Goal: Download file/media: Download file/media

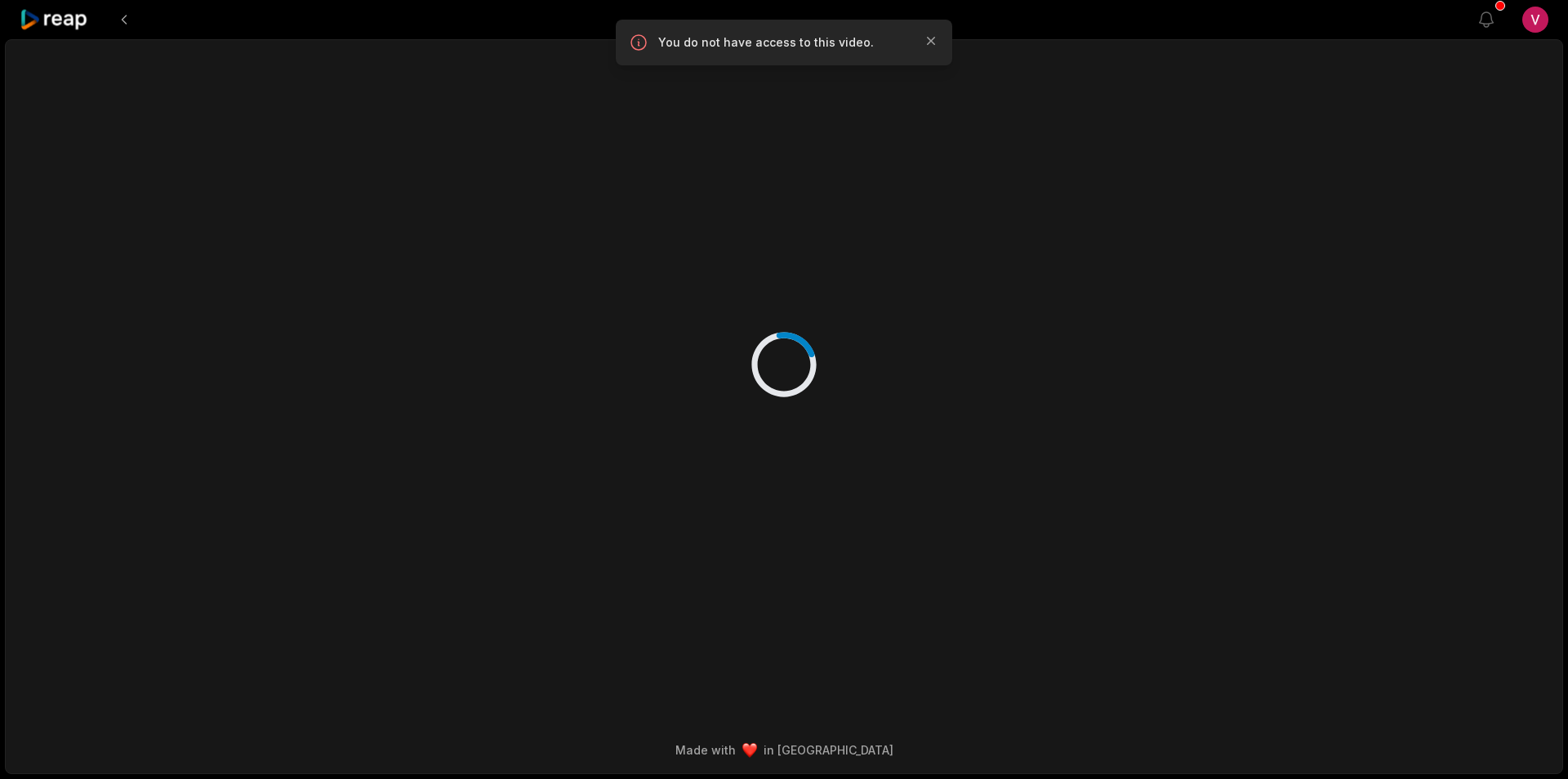
click at [74, 12] on icon at bounding box center [54, 20] width 69 height 22
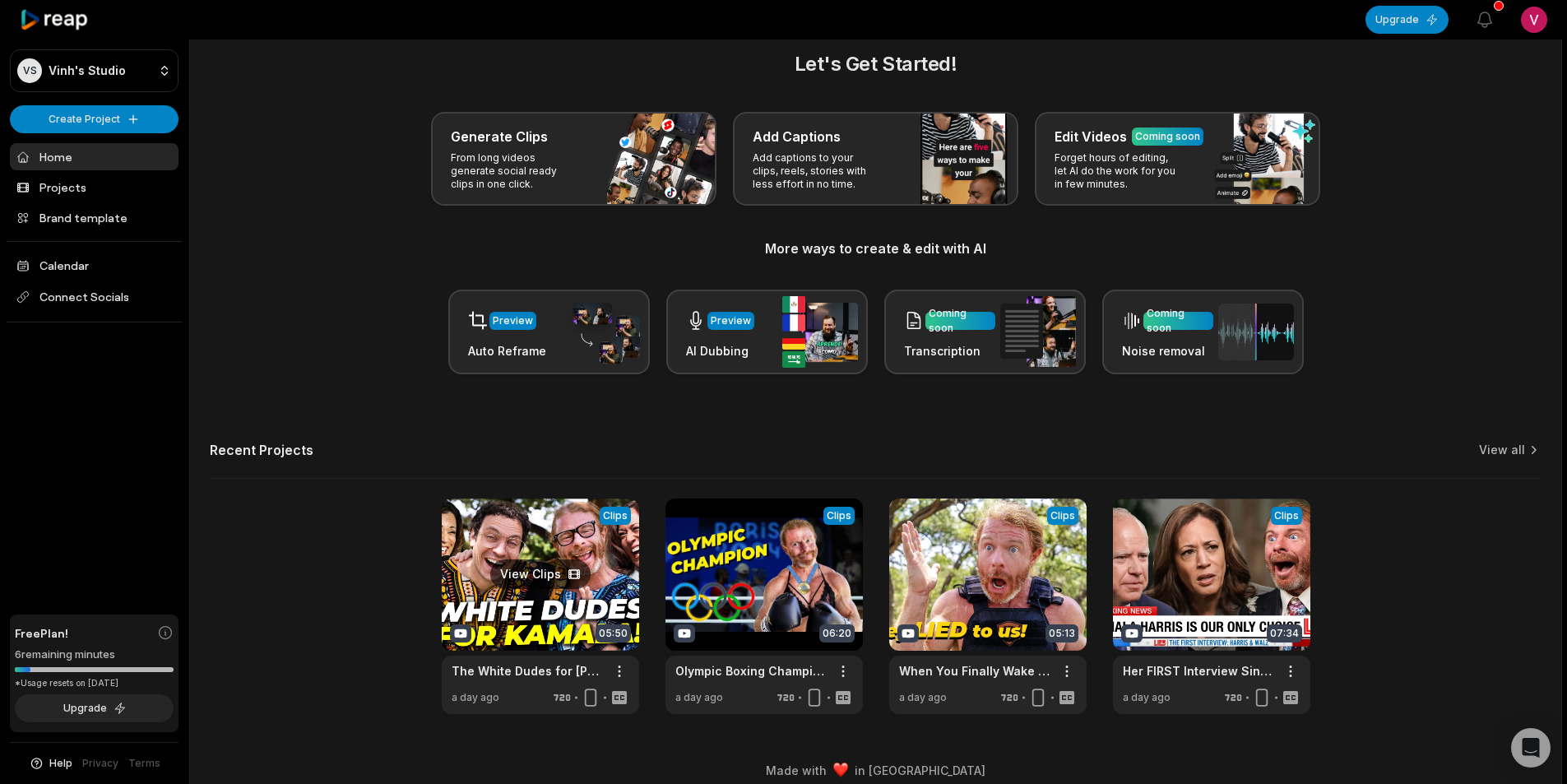
scroll to position [37, 0]
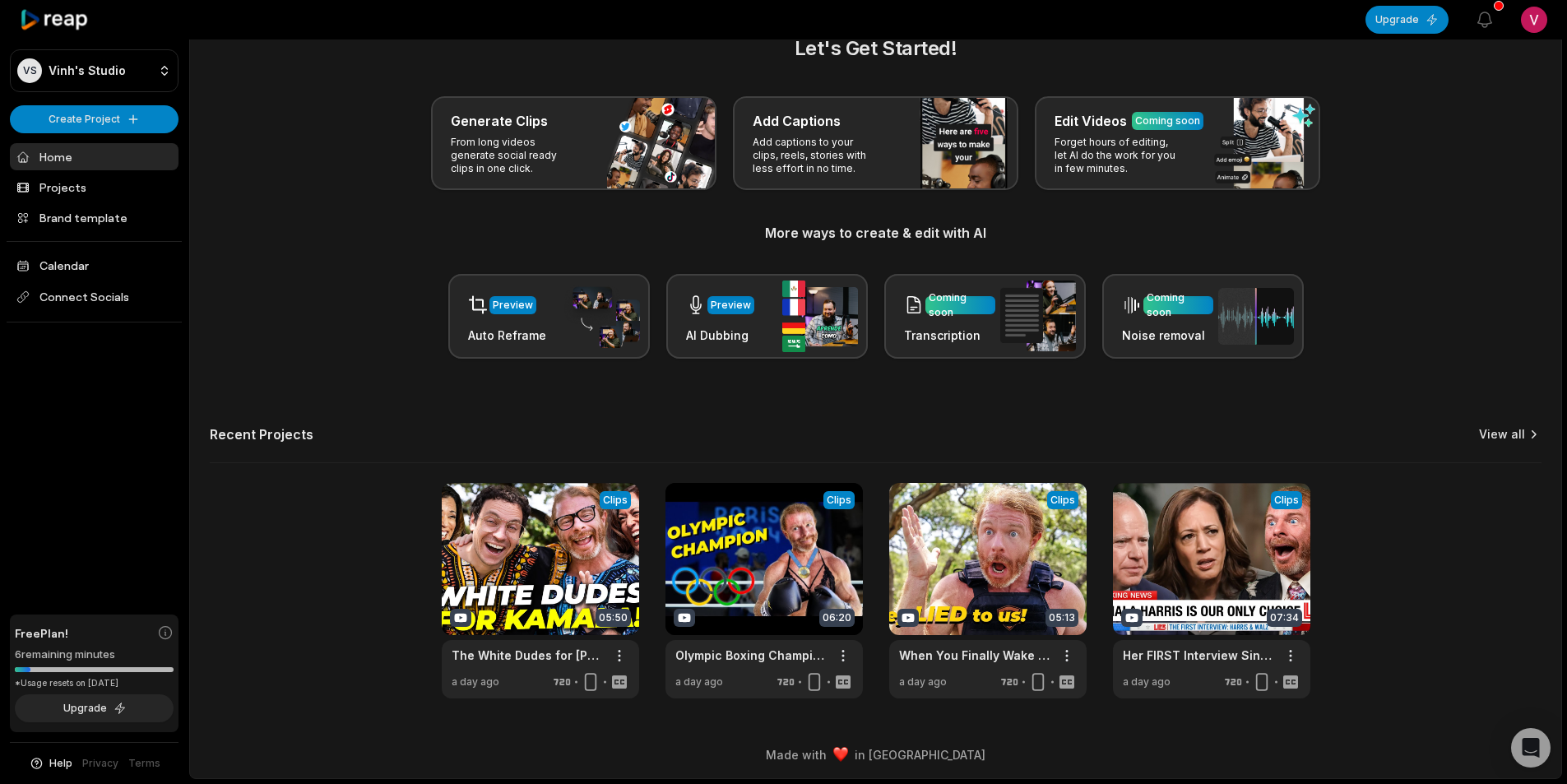
click at [1516, 430] on link "View all" at bounding box center [1502, 435] width 46 height 17
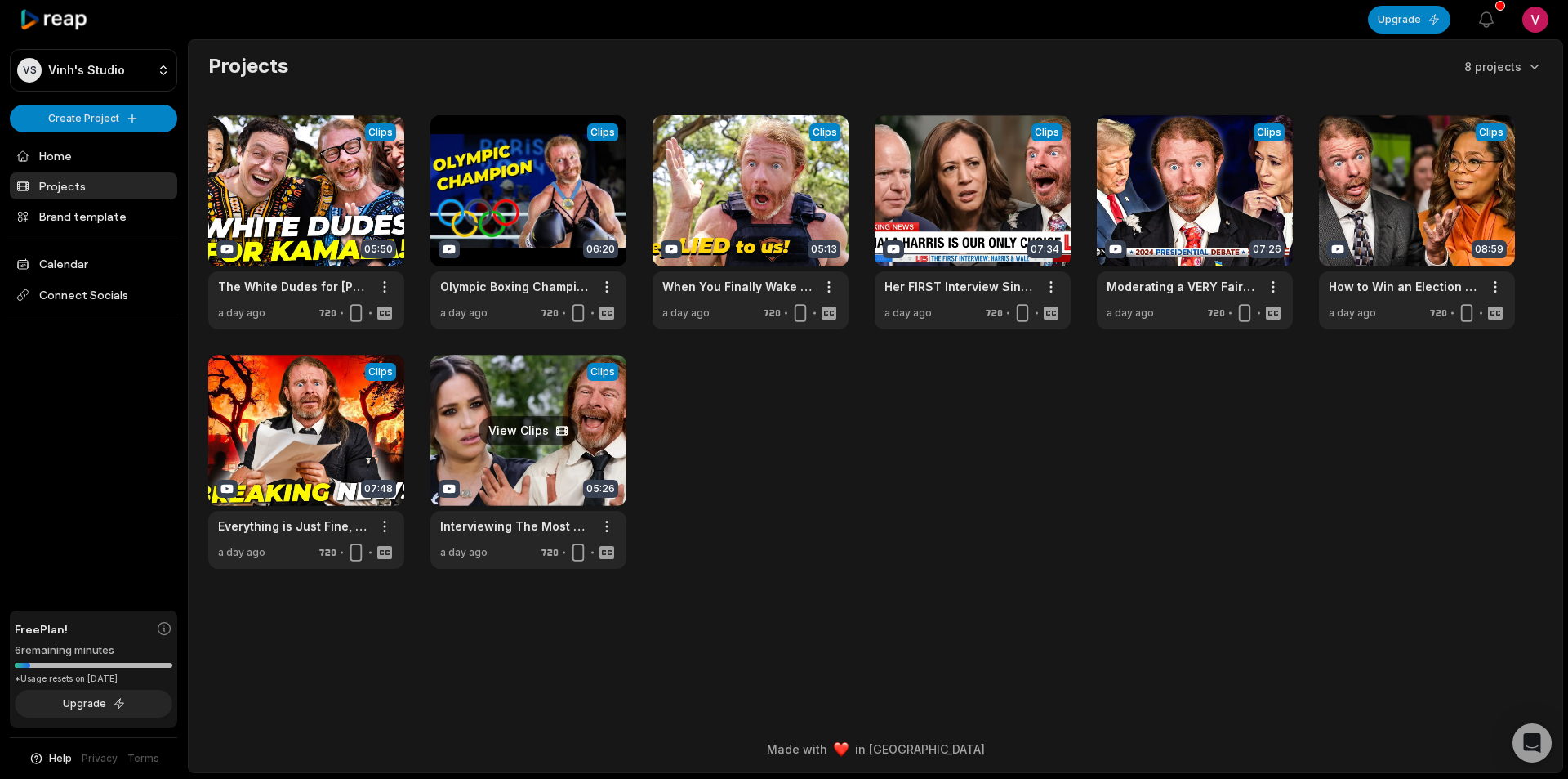
click at [547, 460] on link at bounding box center [528, 461] width 196 height 214
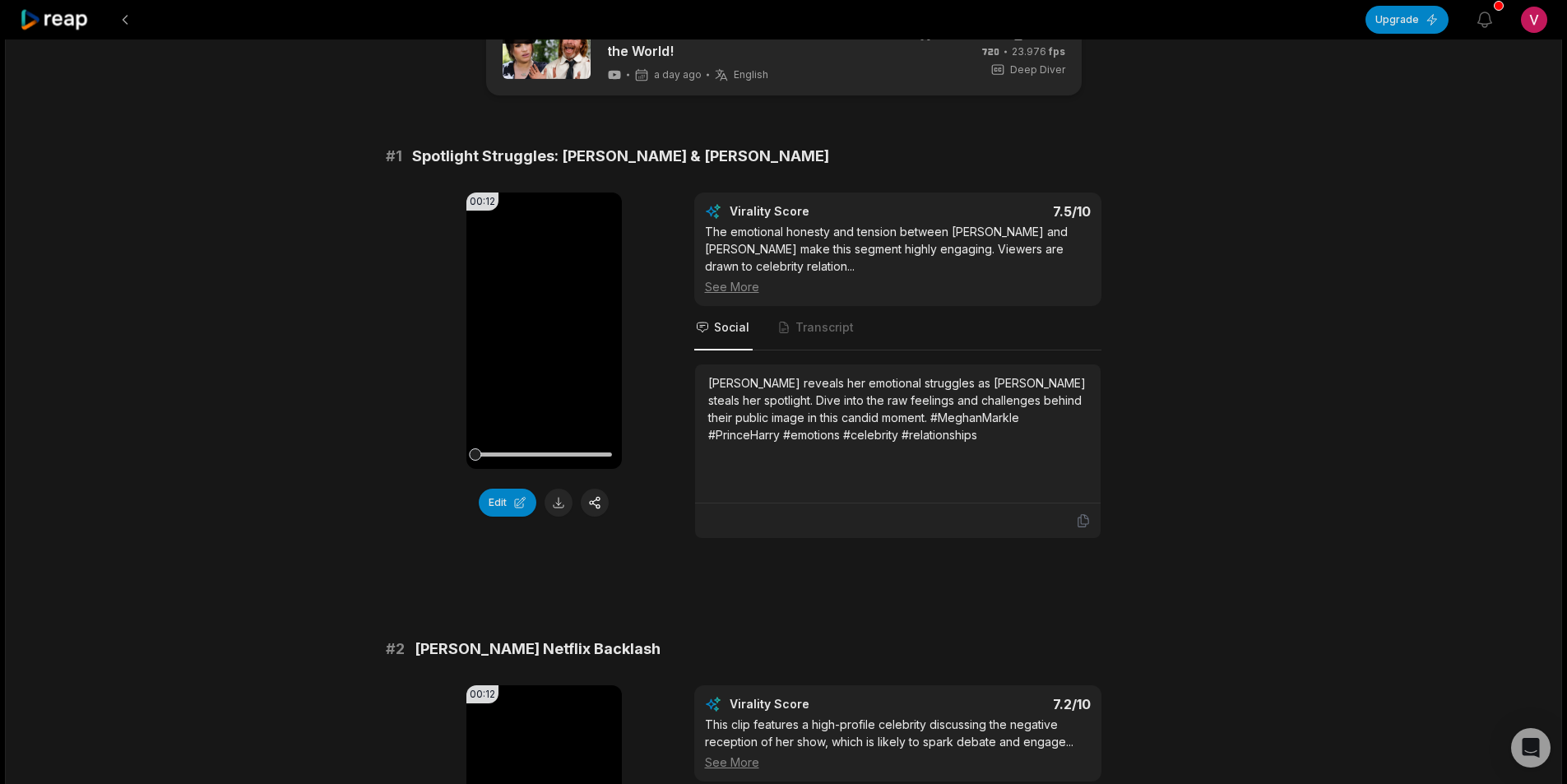
scroll to position [82, 0]
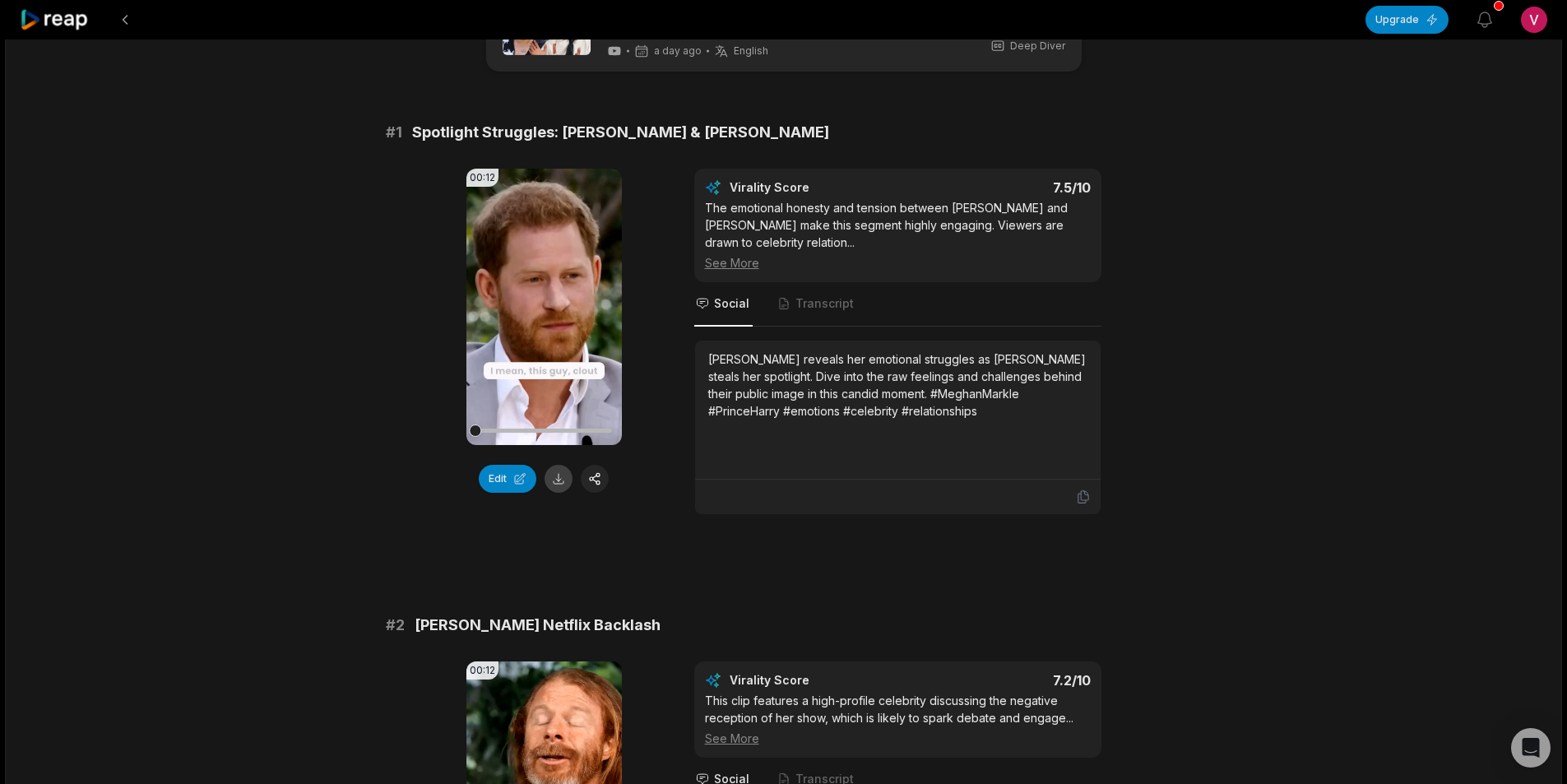
click at [561, 487] on button at bounding box center [558, 478] width 28 height 28
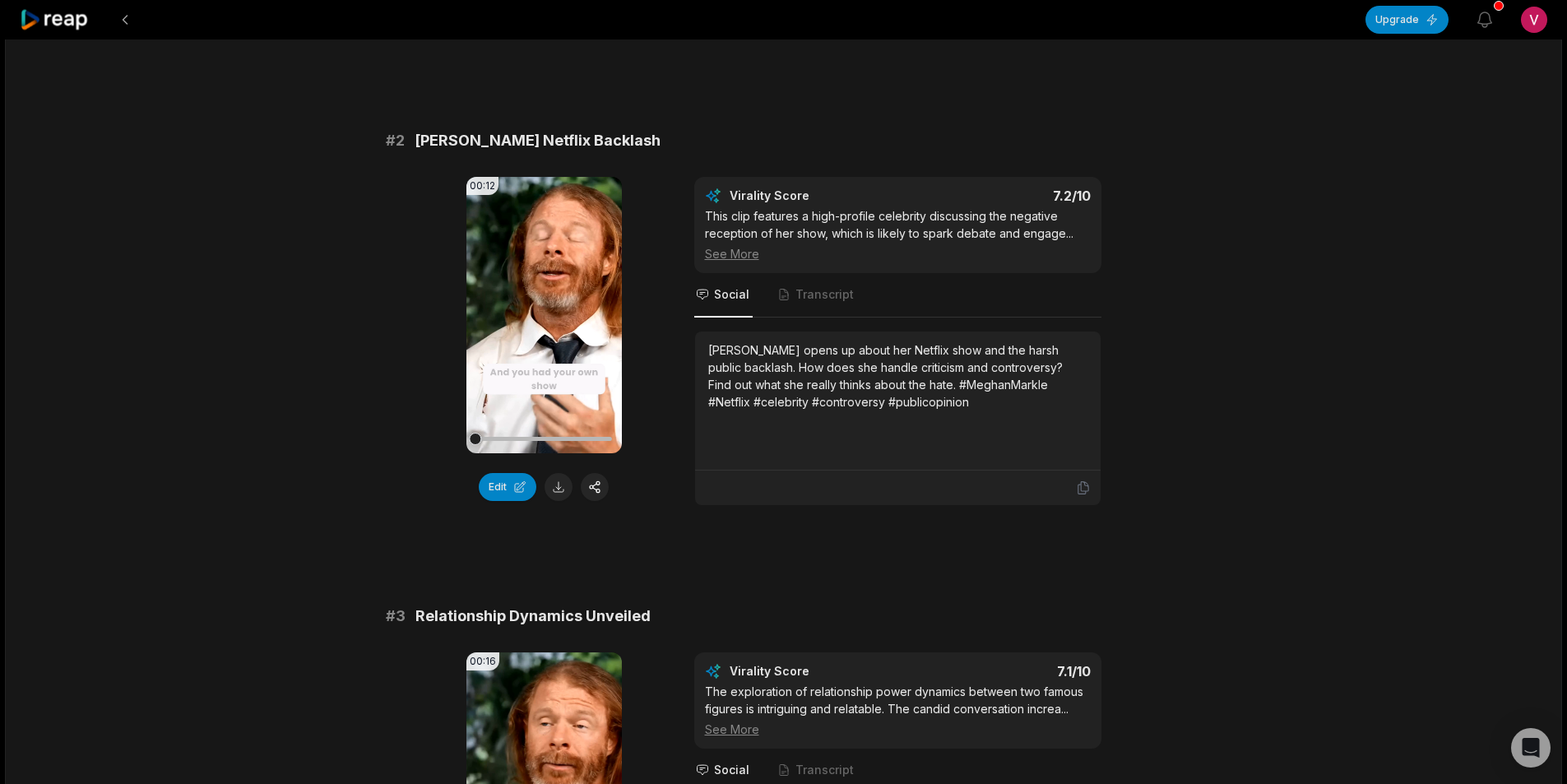
scroll to position [575, 0]
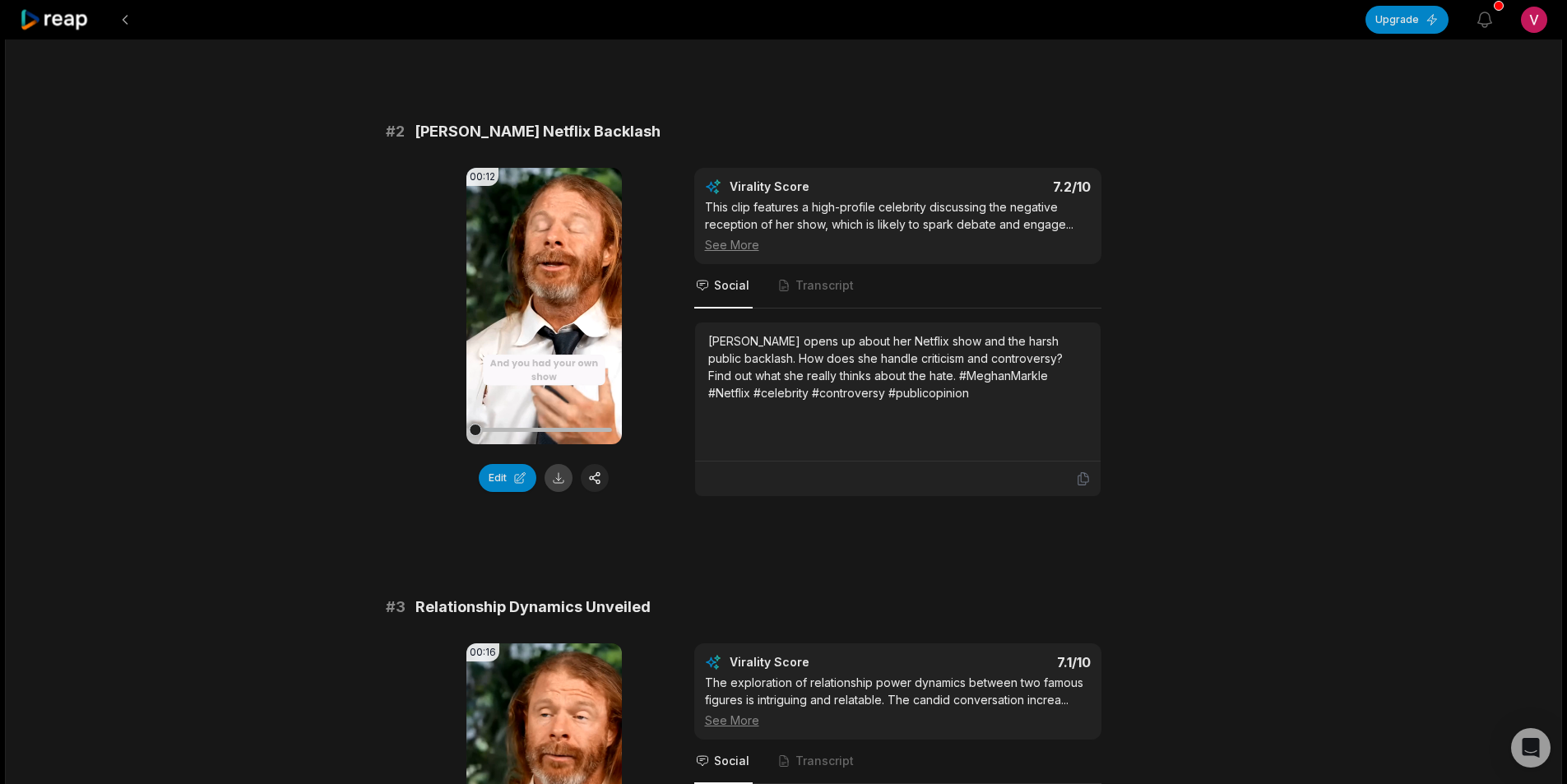
click at [561, 482] on button at bounding box center [558, 477] width 28 height 28
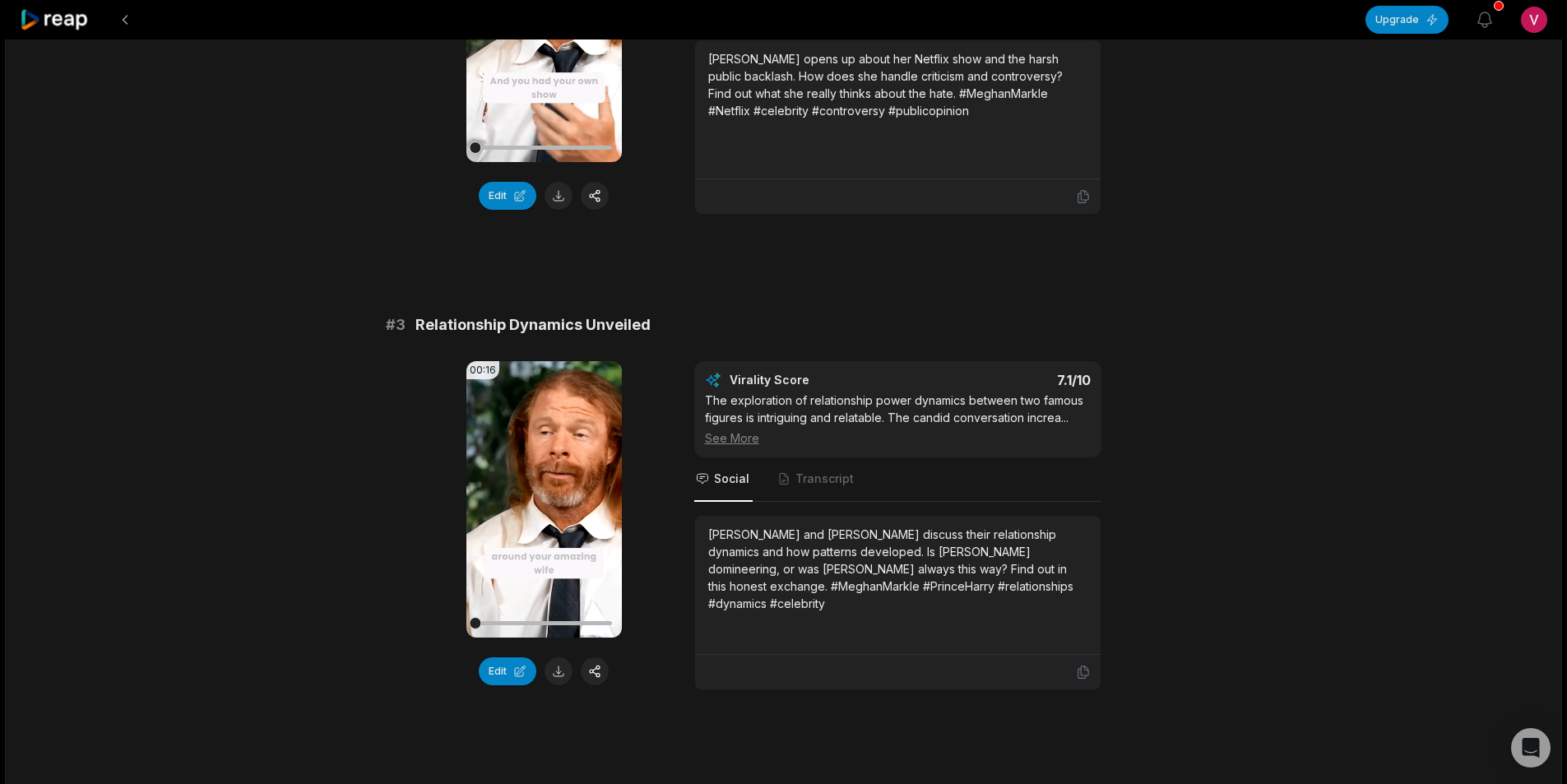
scroll to position [905, 0]
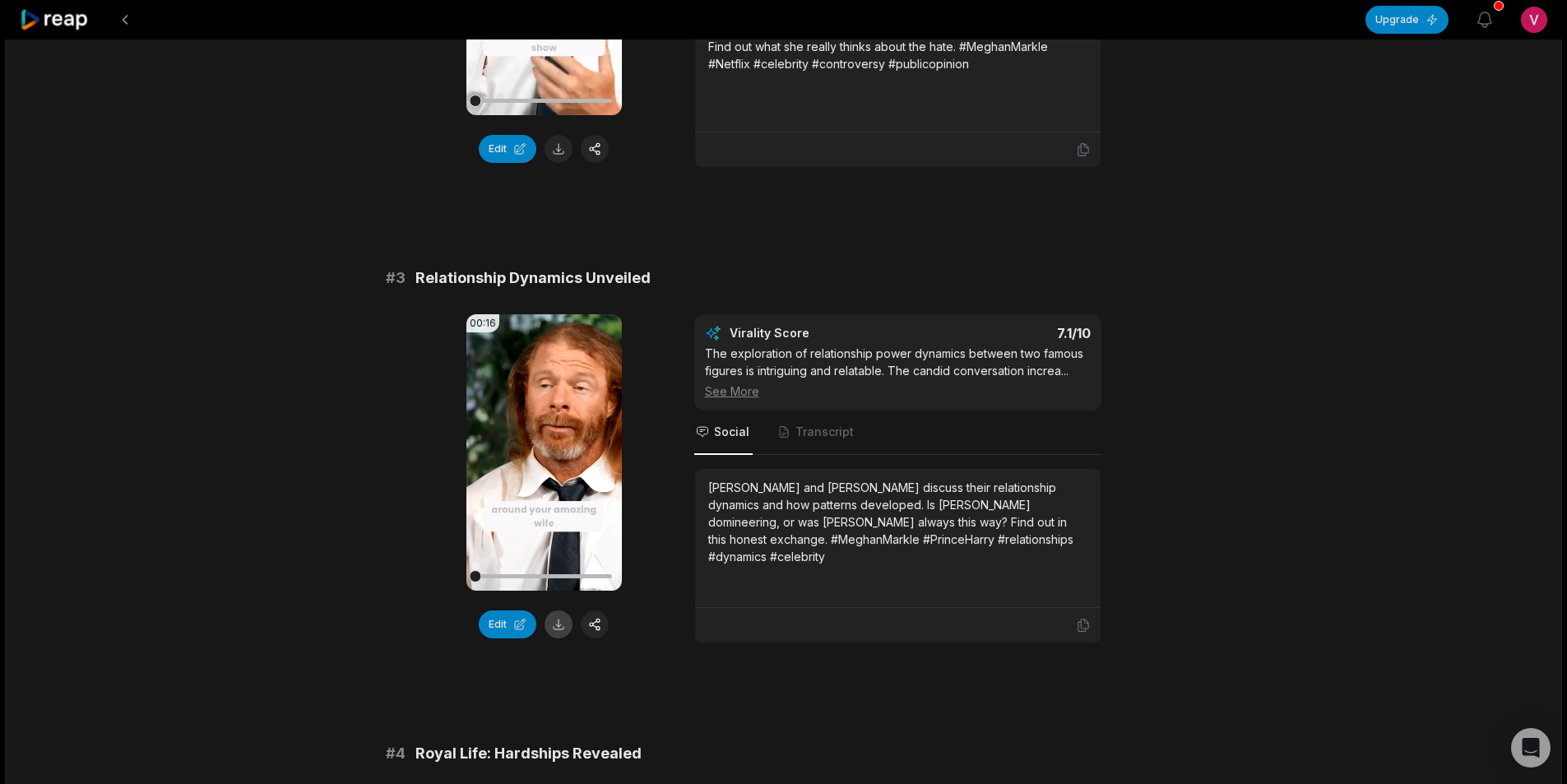
click at [566, 621] on button at bounding box center [558, 624] width 28 height 28
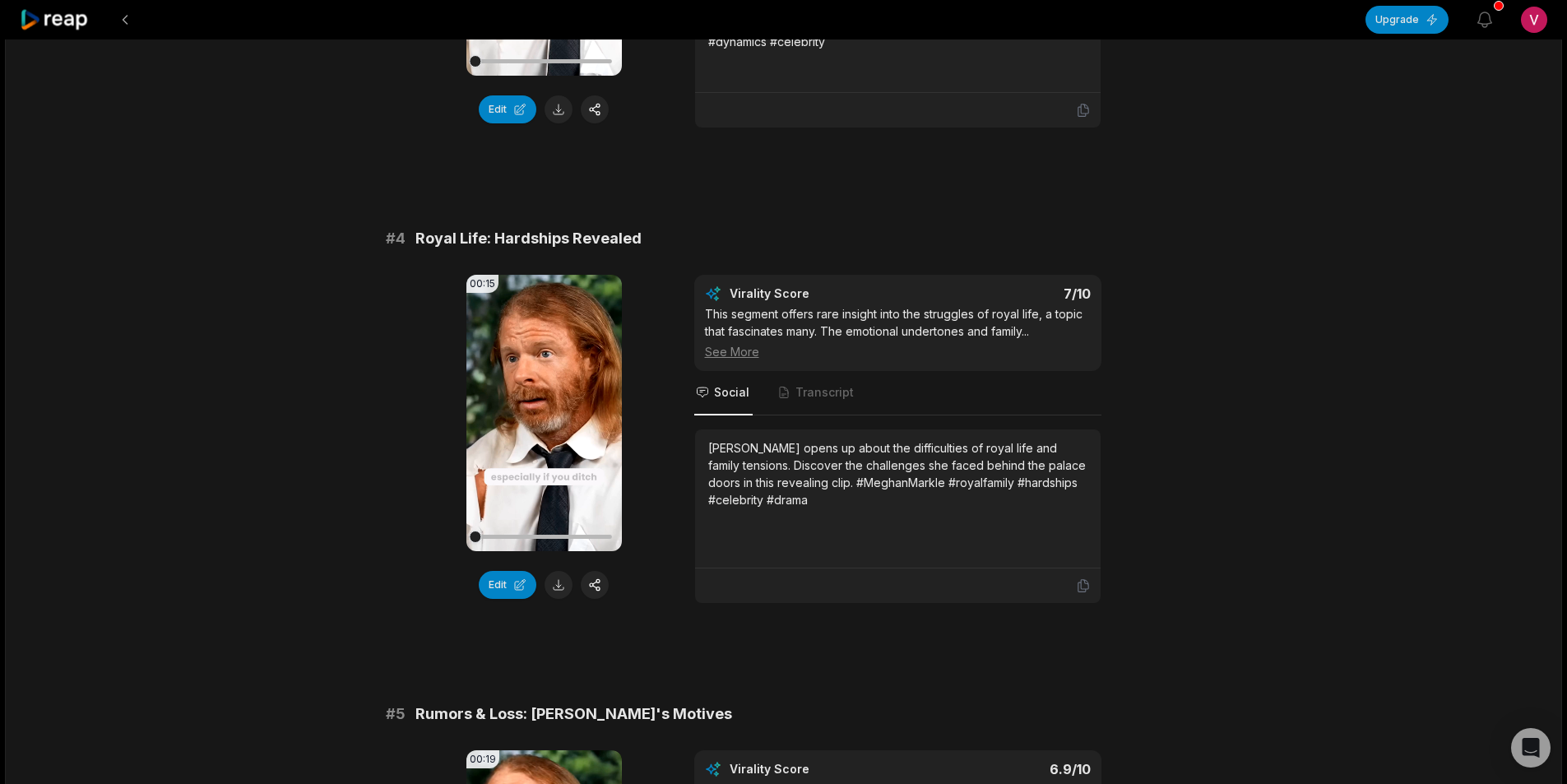
scroll to position [1480, 0]
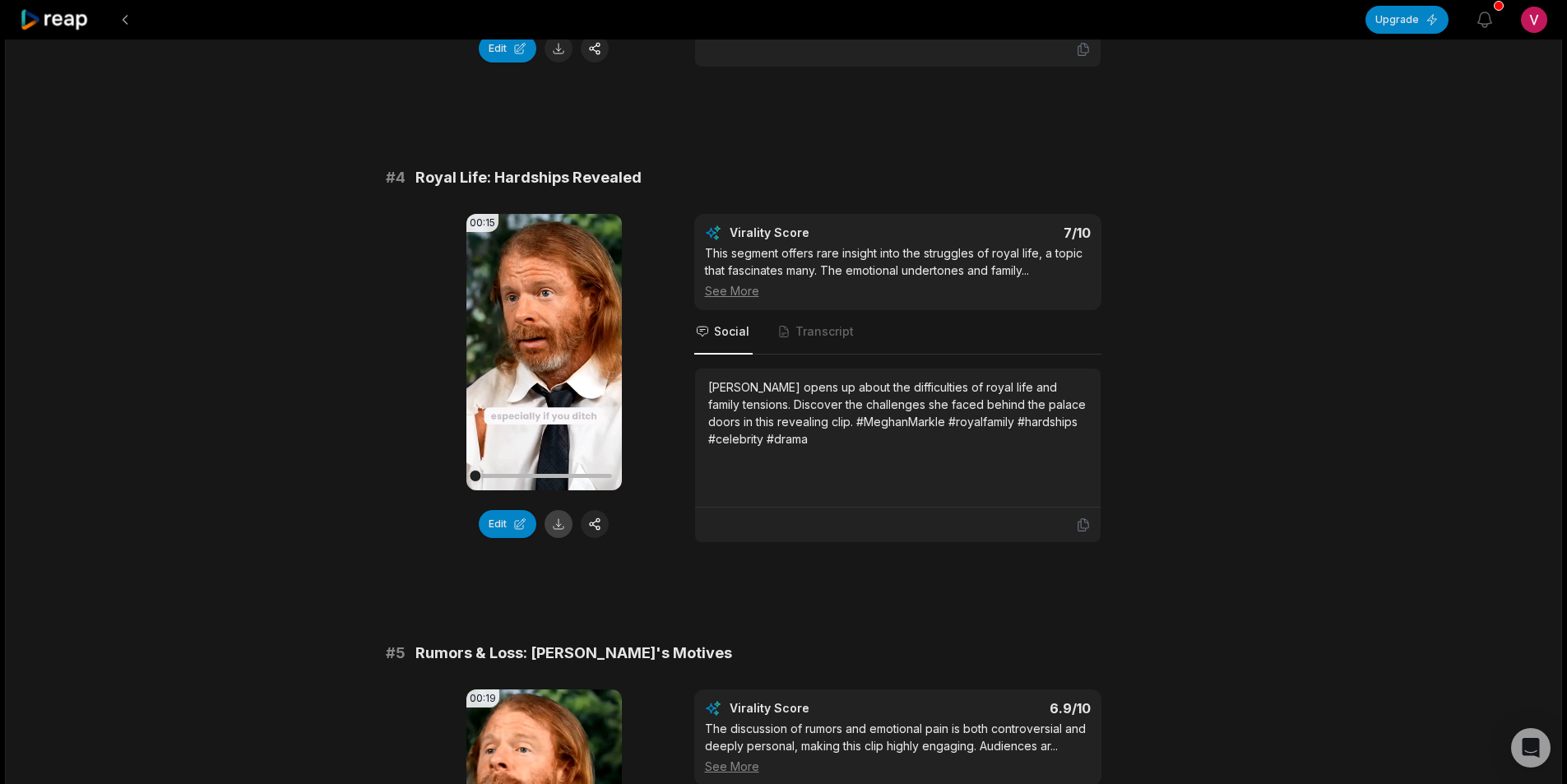
click at [556, 528] on button at bounding box center [558, 524] width 28 height 28
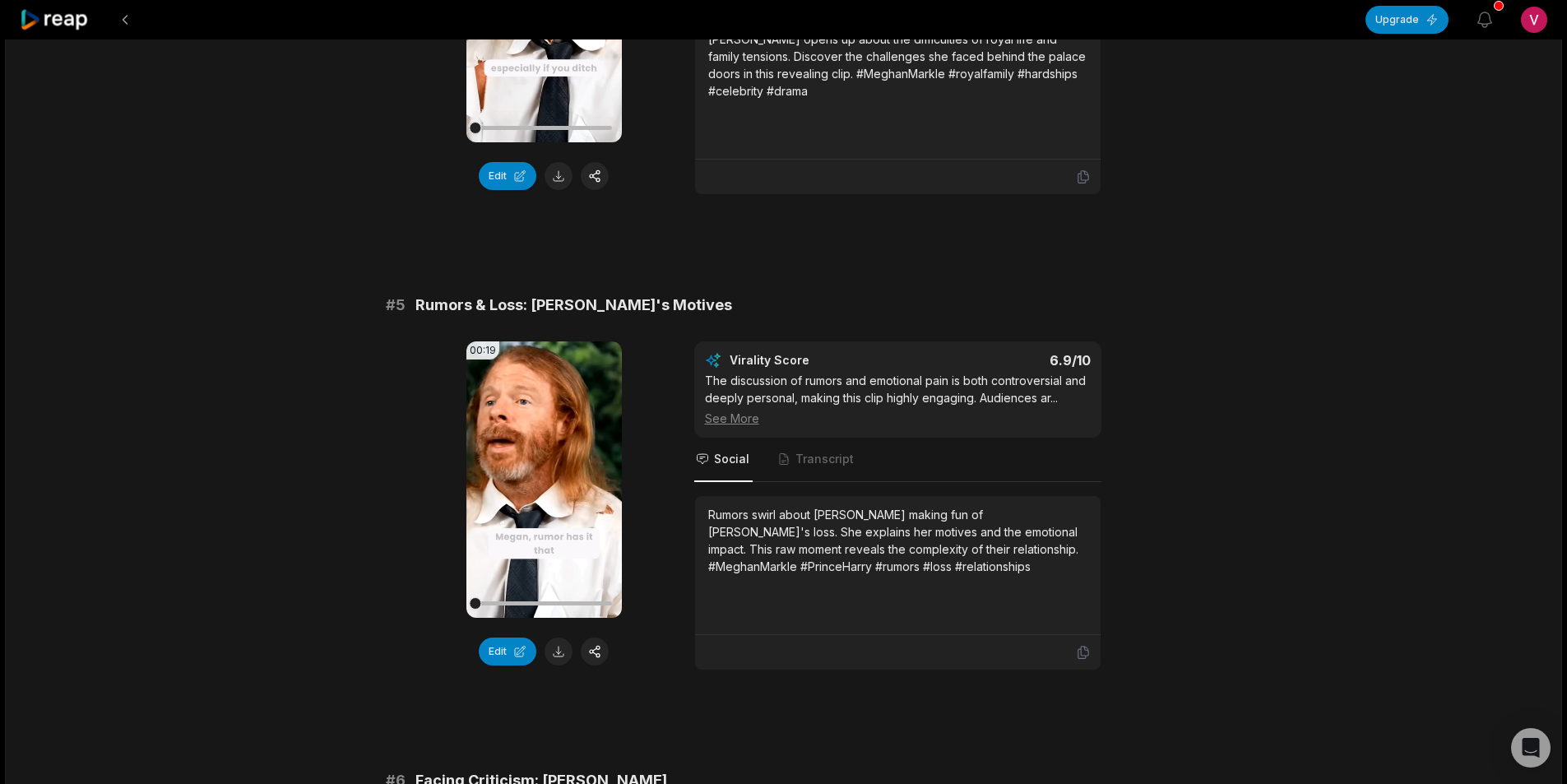
scroll to position [1891, 0]
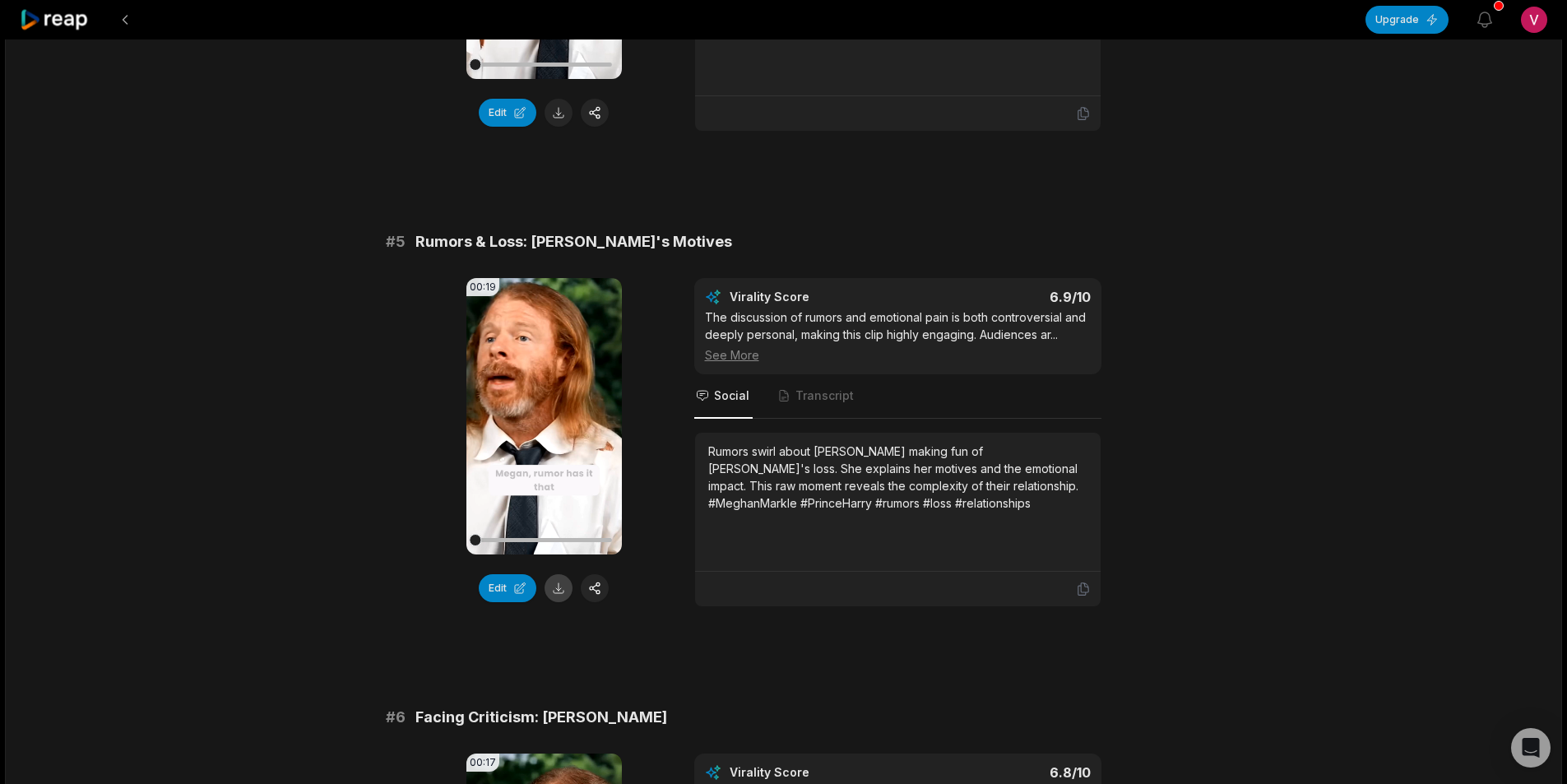
click at [556, 588] on button at bounding box center [558, 587] width 28 height 28
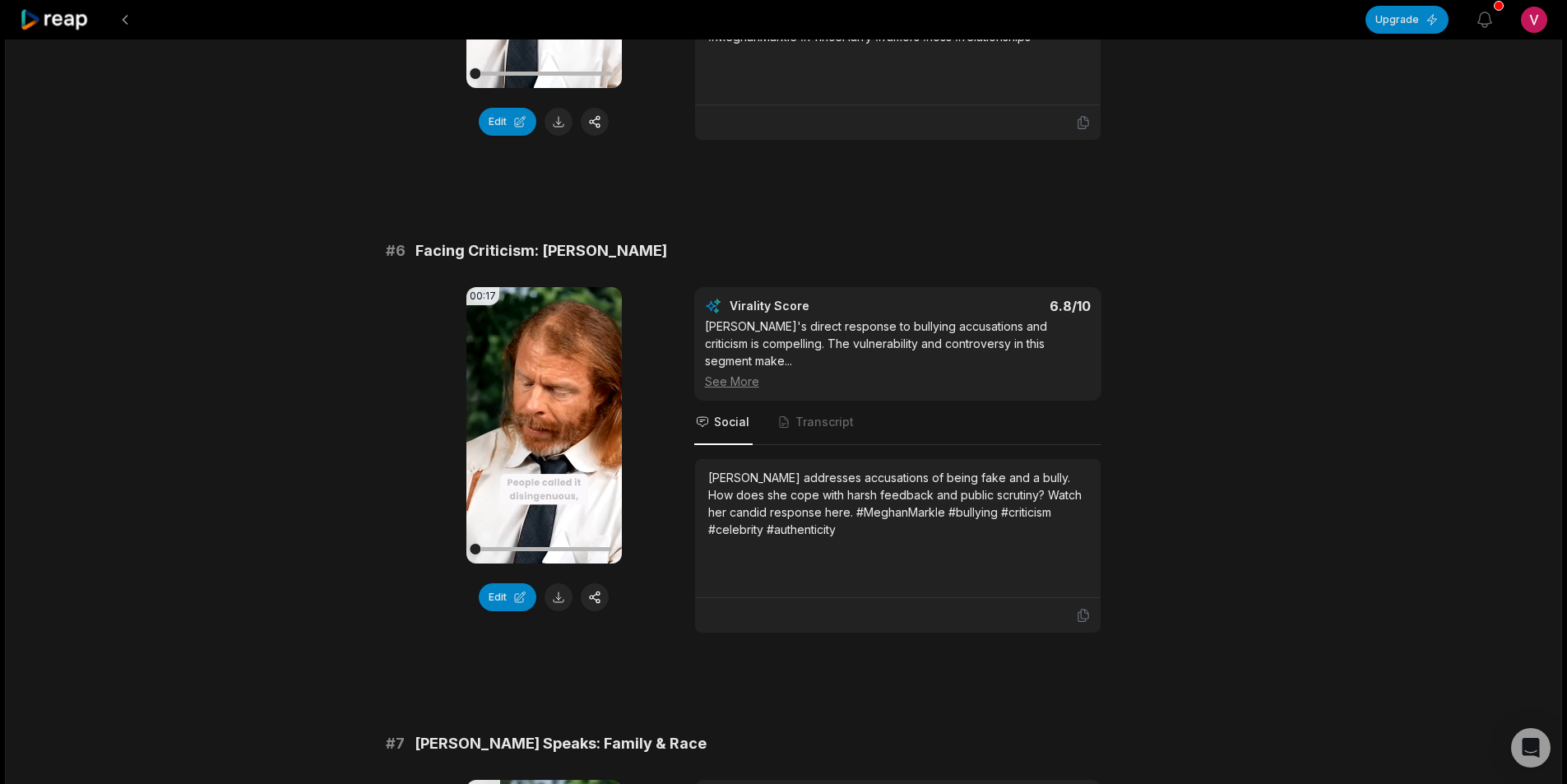
scroll to position [2385, 0]
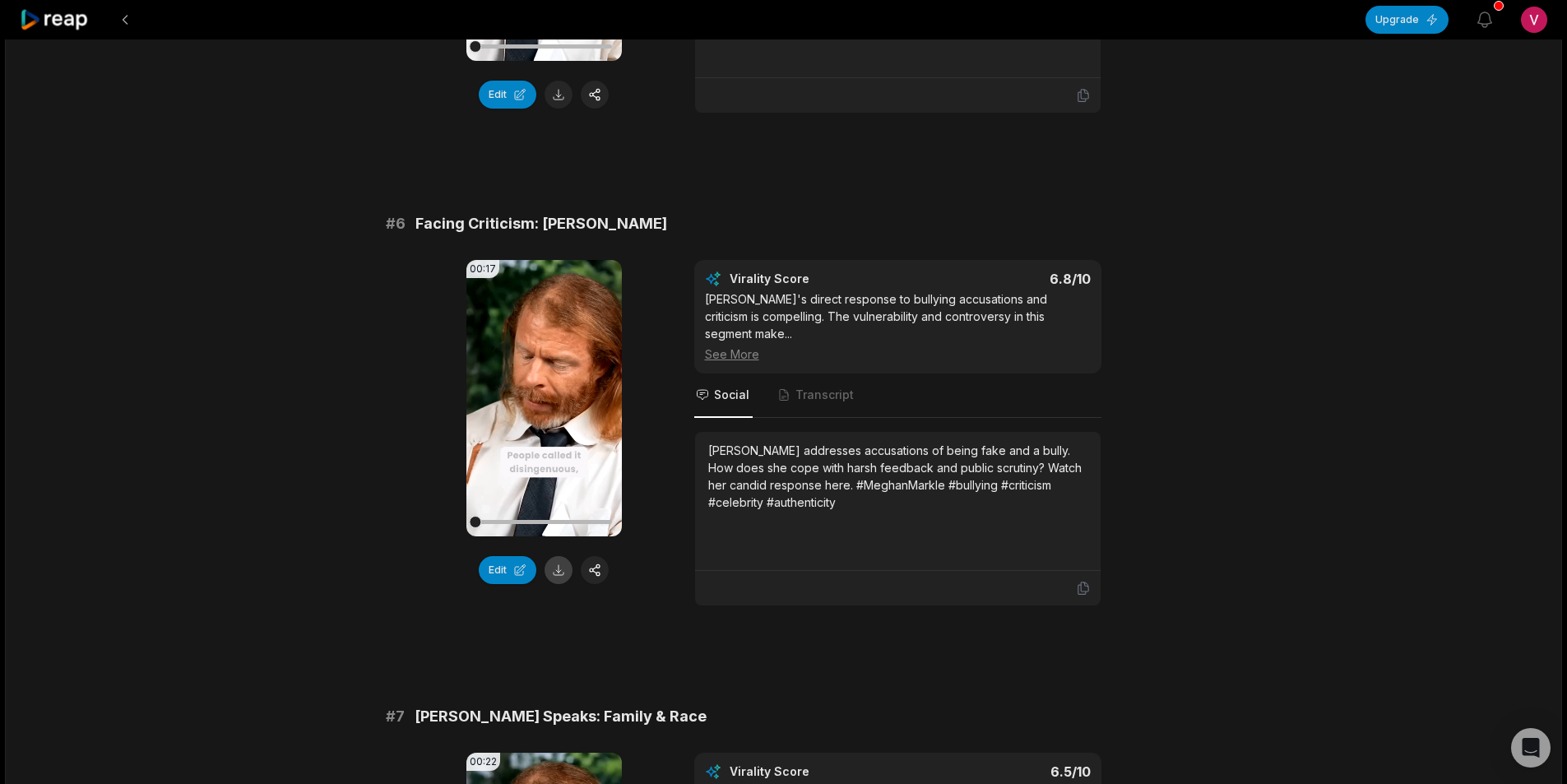
click at [559, 580] on button at bounding box center [558, 570] width 28 height 28
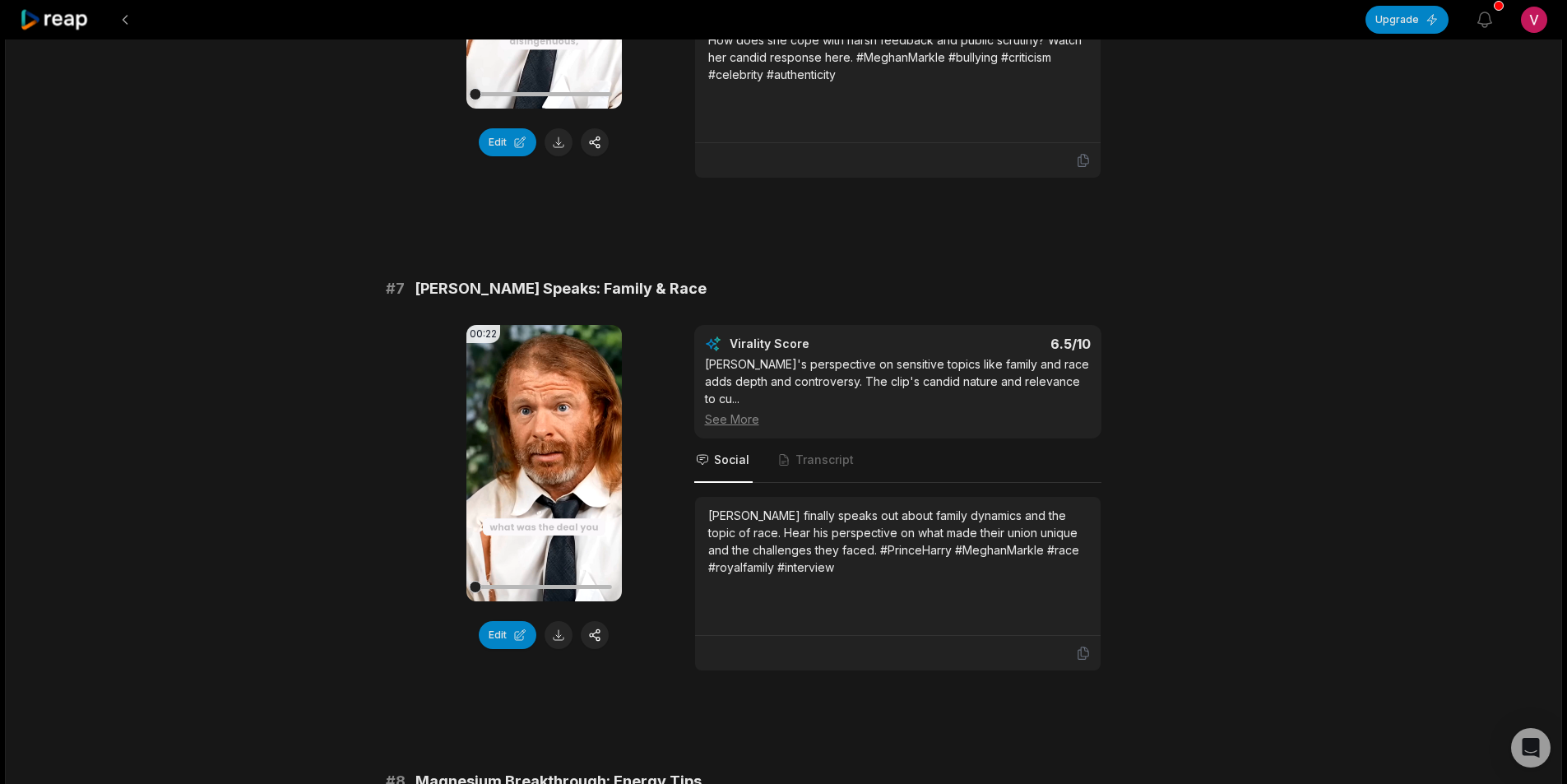
scroll to position [2878, 0]
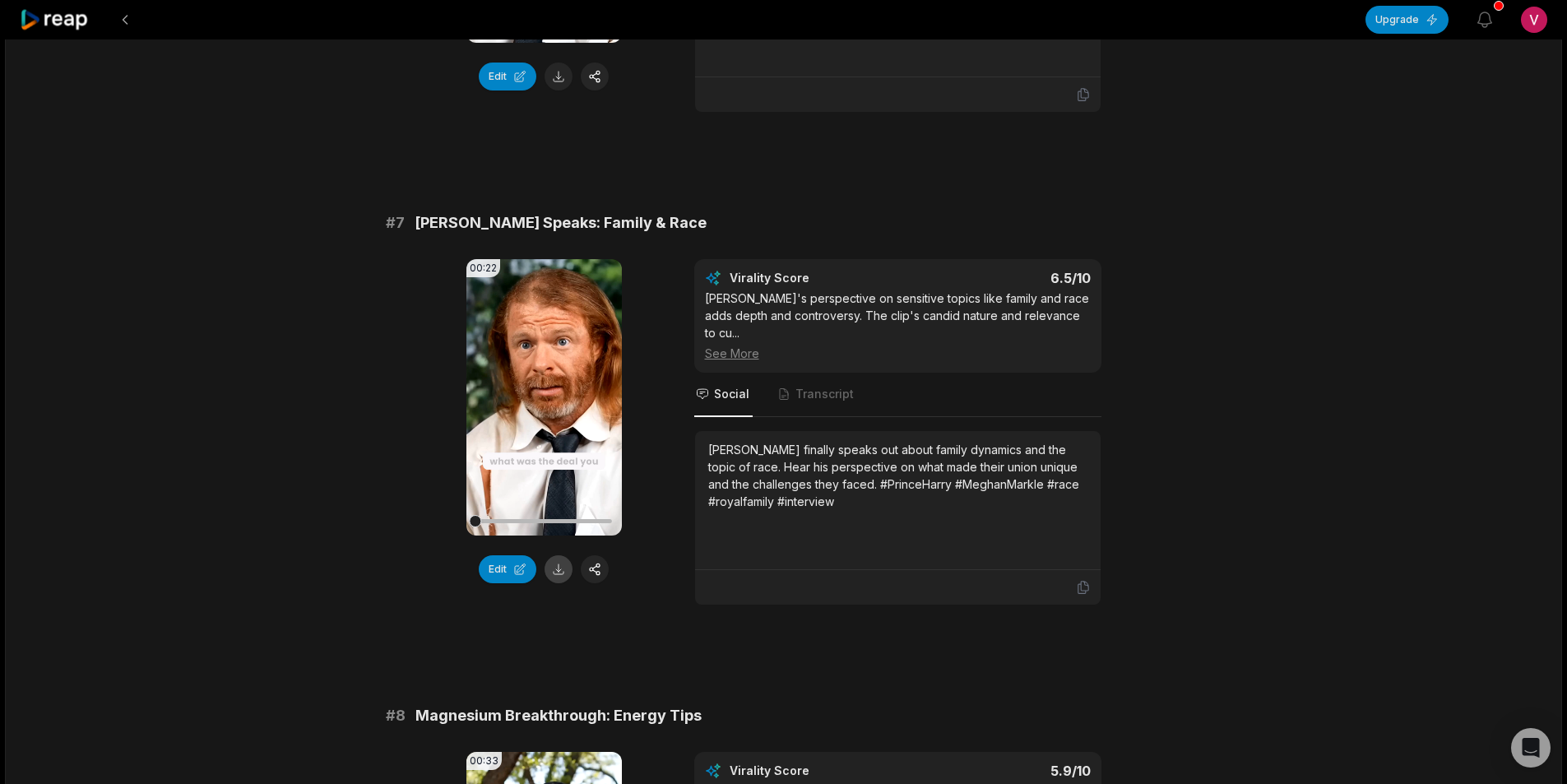
click at [560, 560] on button at bounding box center [558, 569] width 28 height 28
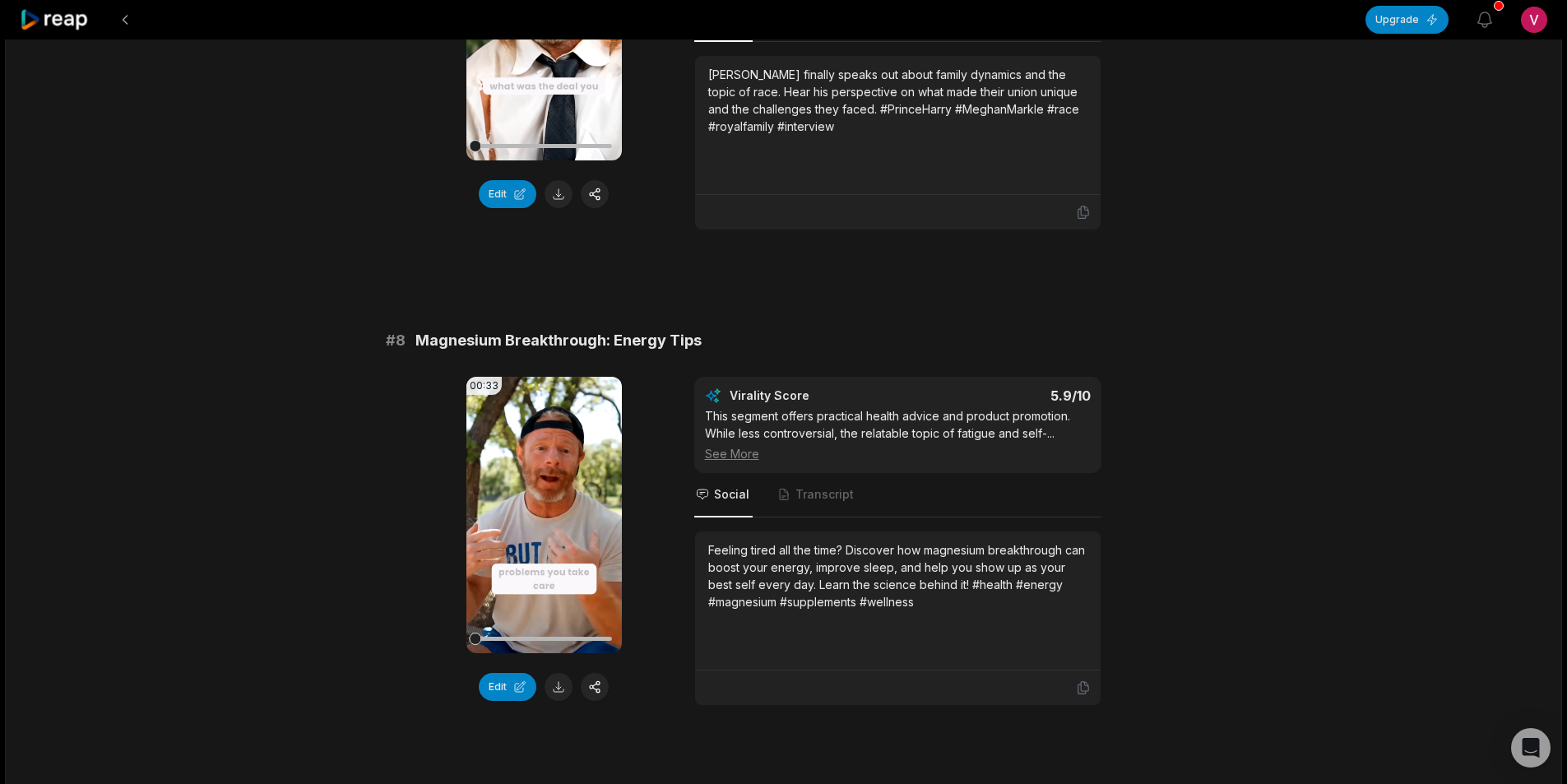
scroll to position [3265, 0]
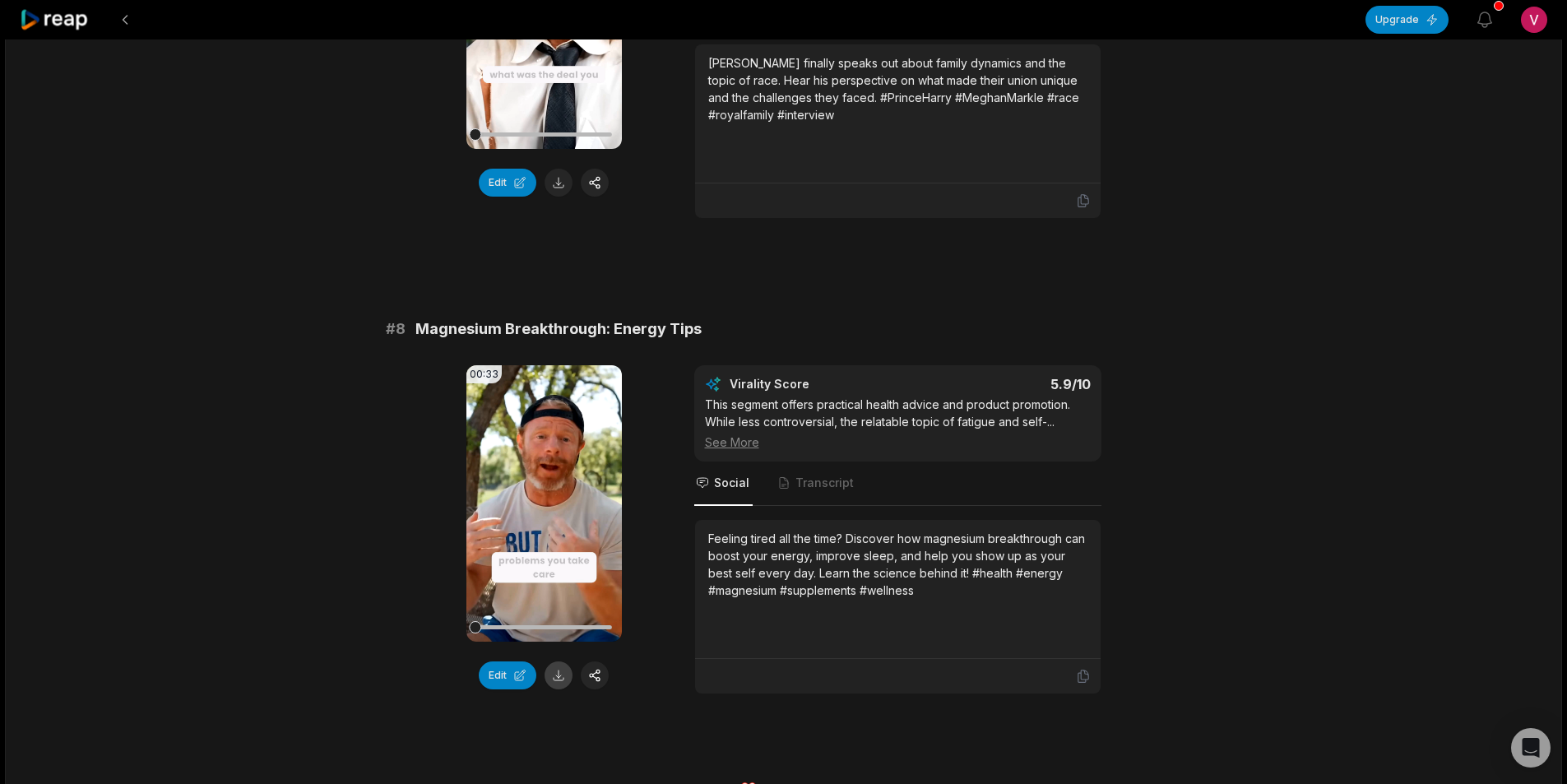
click at [554, 661] on button at bounding box center [558, 674] width 28 height 28
click at [123, 21] on button at bounding box center [125, 19] width 29 height 29
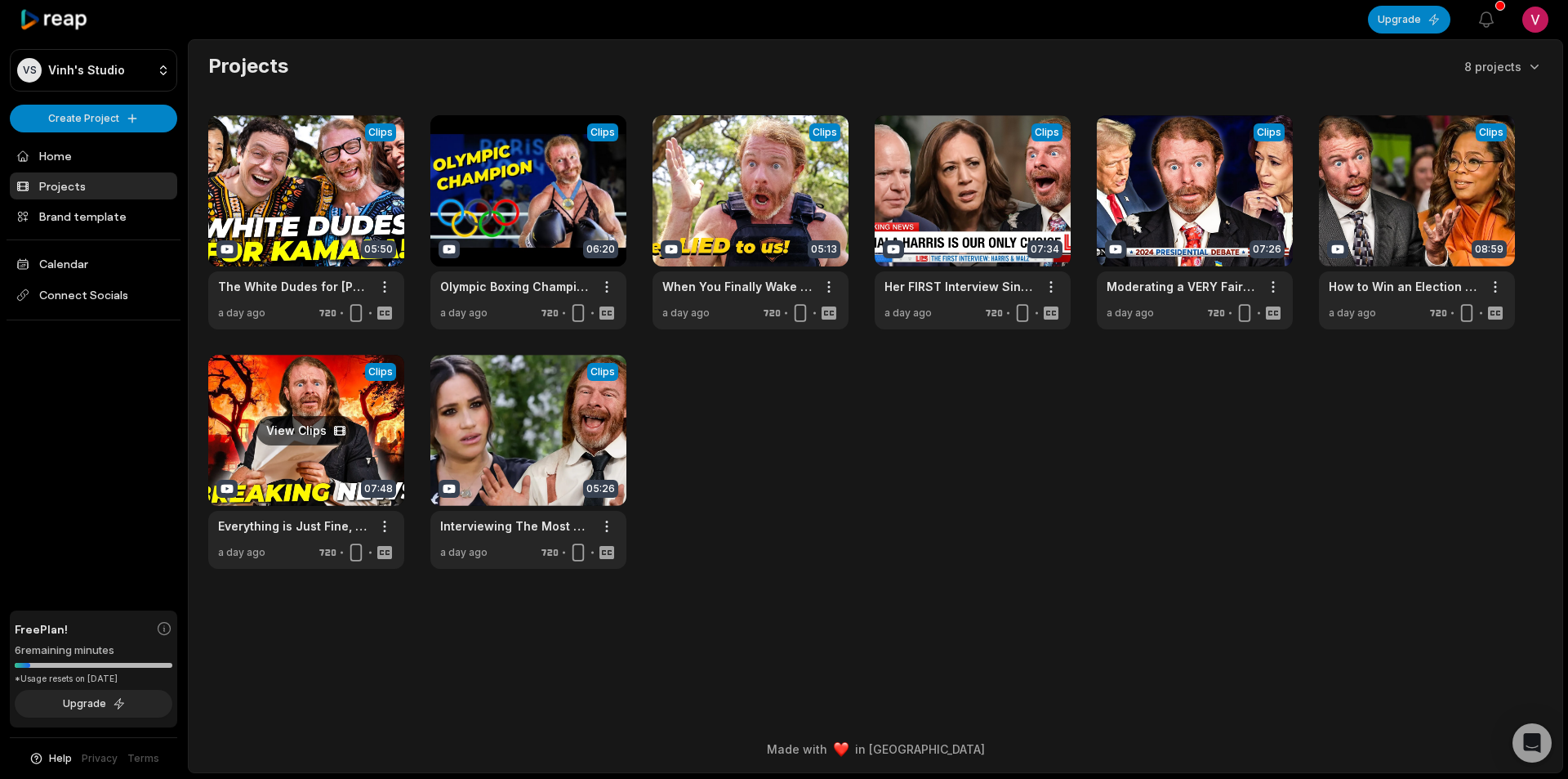
click at [367, 453] on link at bounding box center [306, 461] width 196 height 214
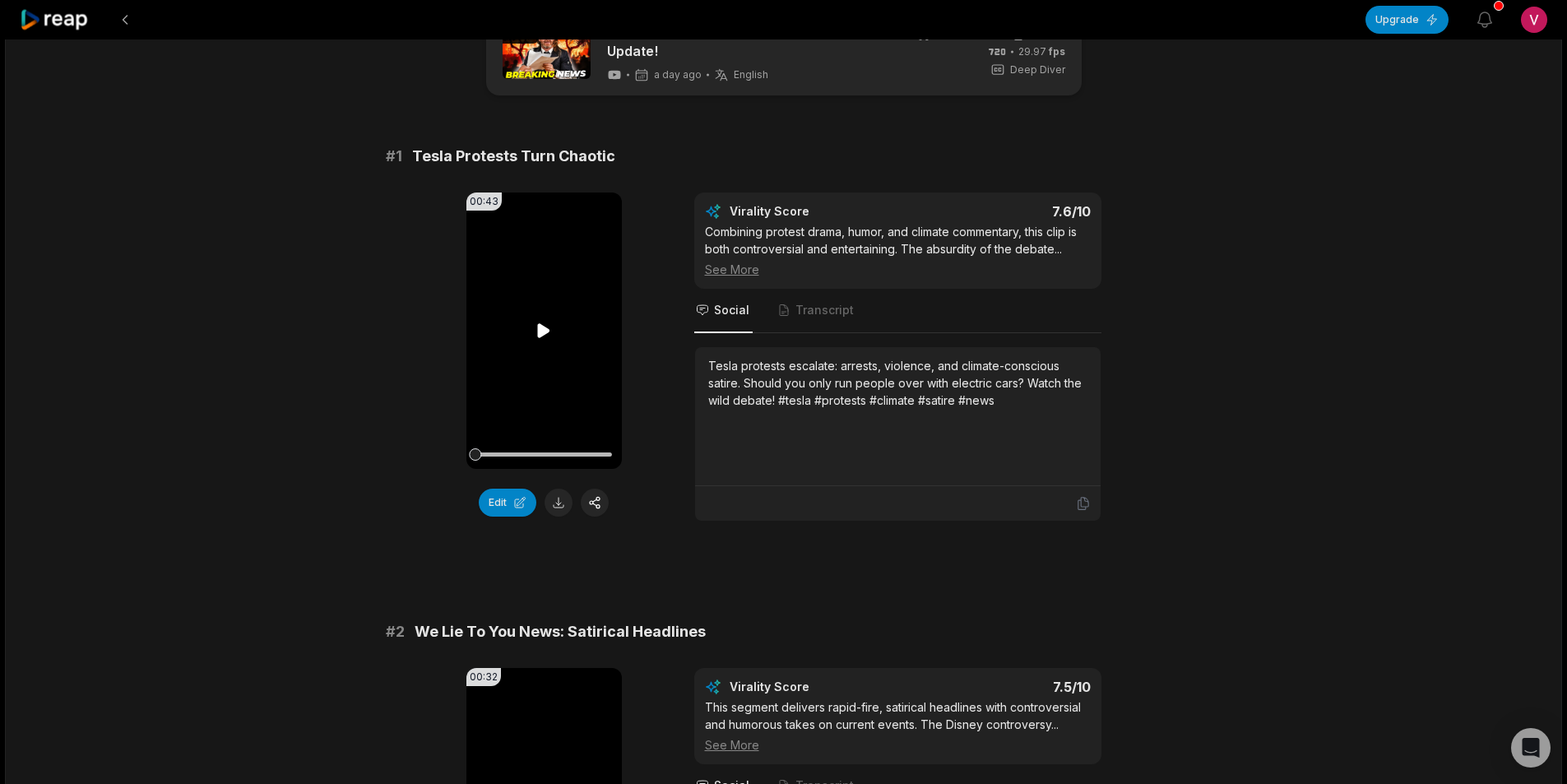
scroll to position [82, 0]
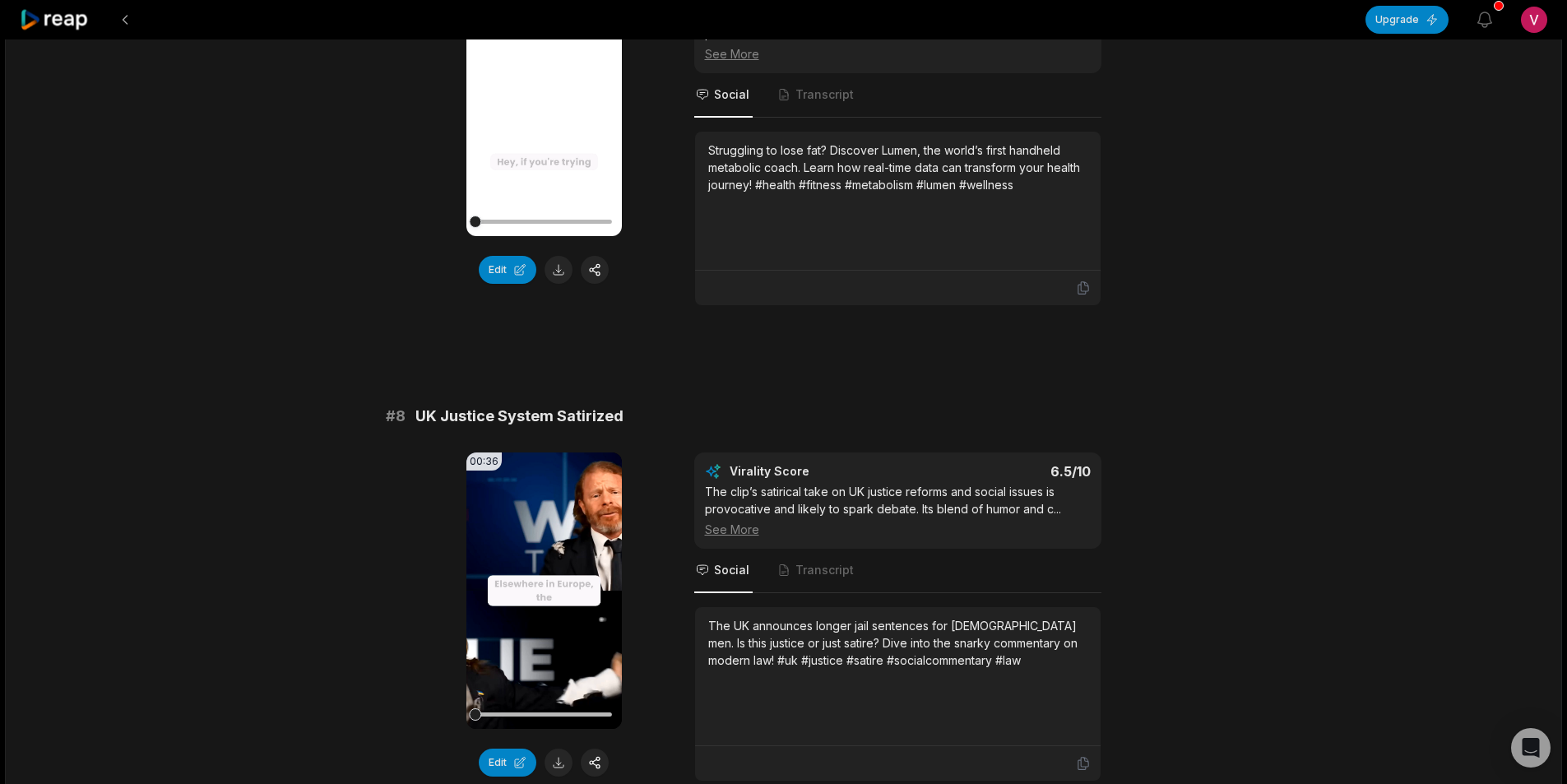
scroll to position [3207, 0]
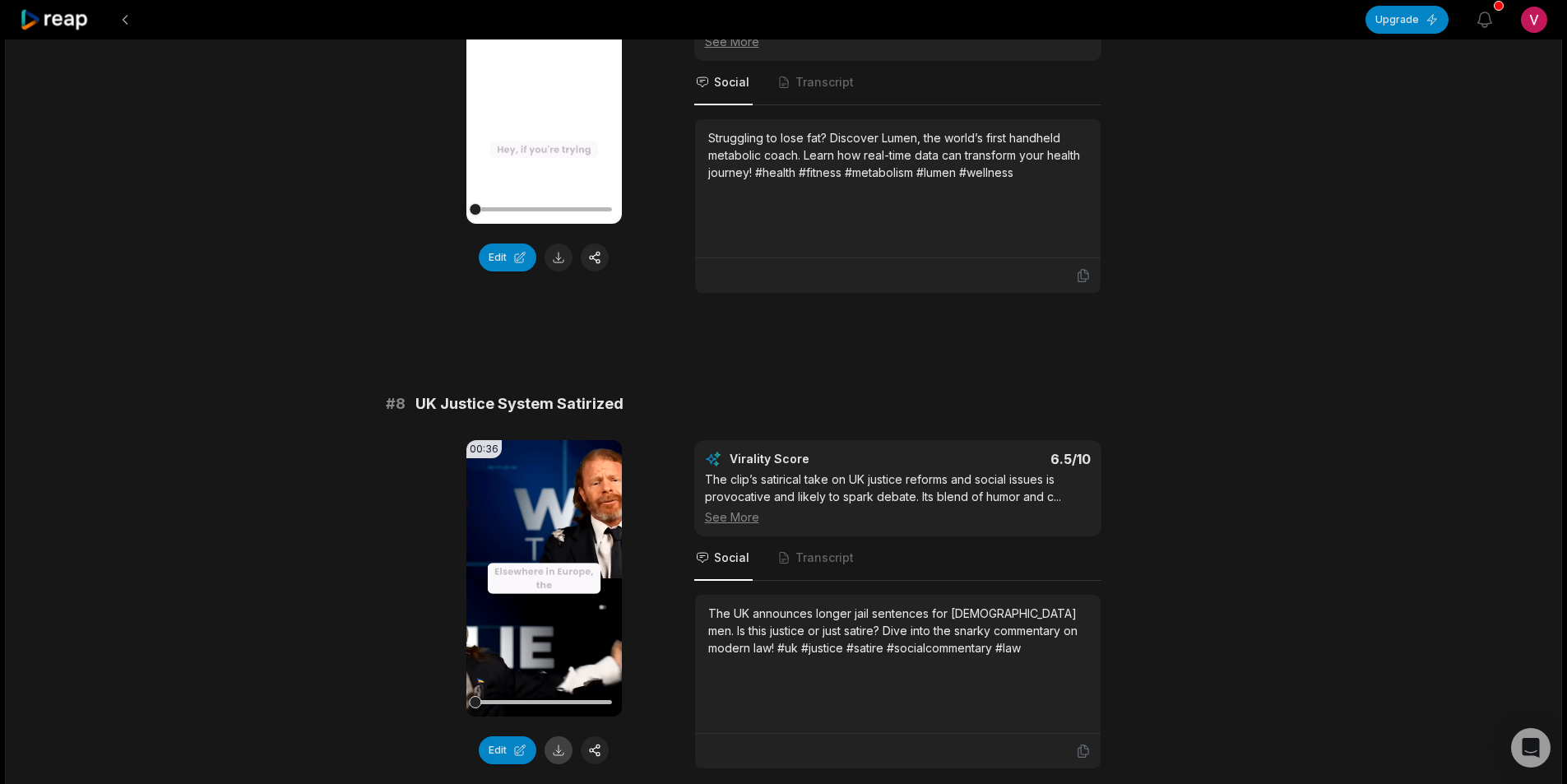
click at [558, 736] on button at bounding box center [558, 750] width 28 height 28
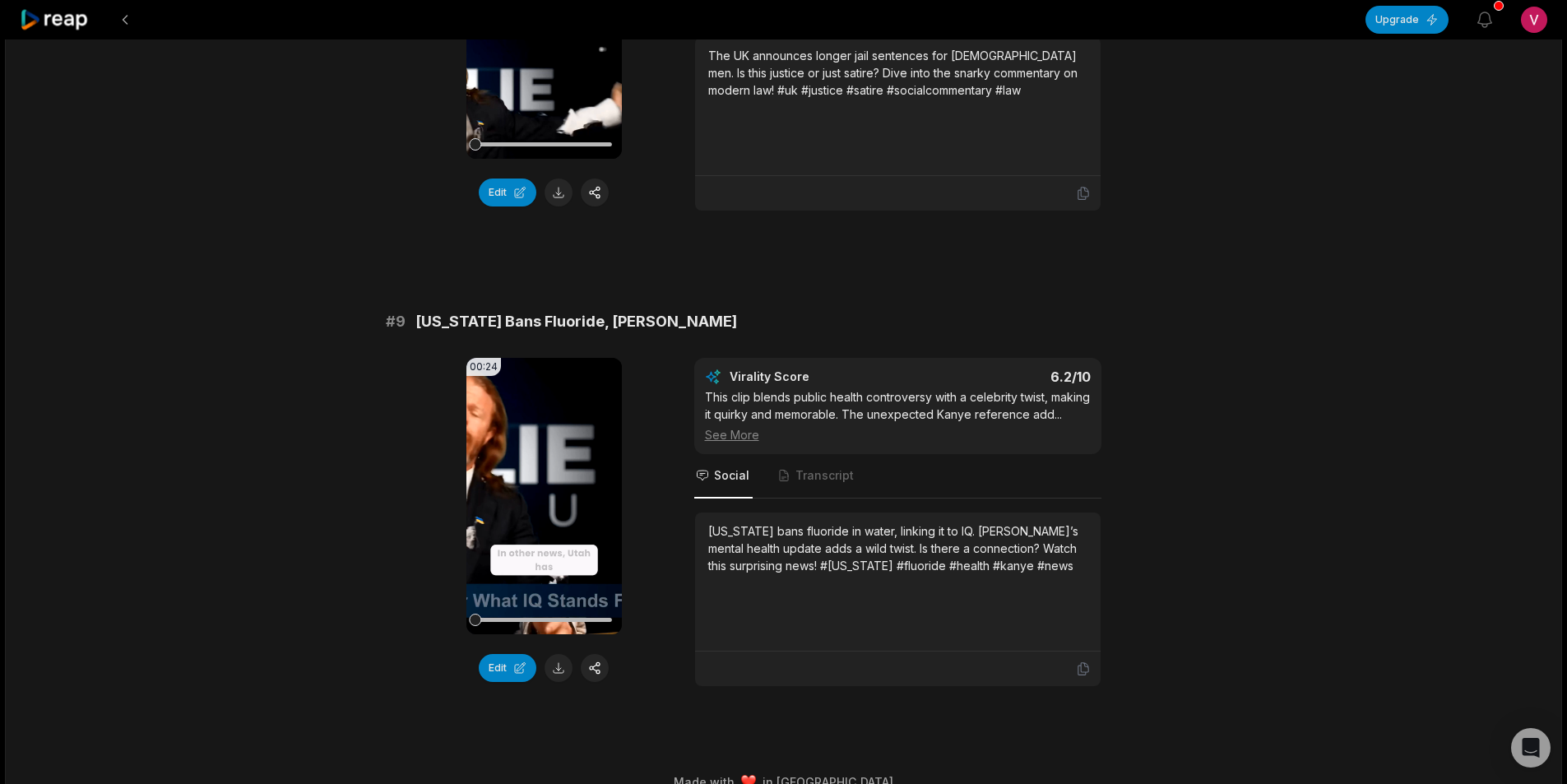
scroll to position [3775, 0]
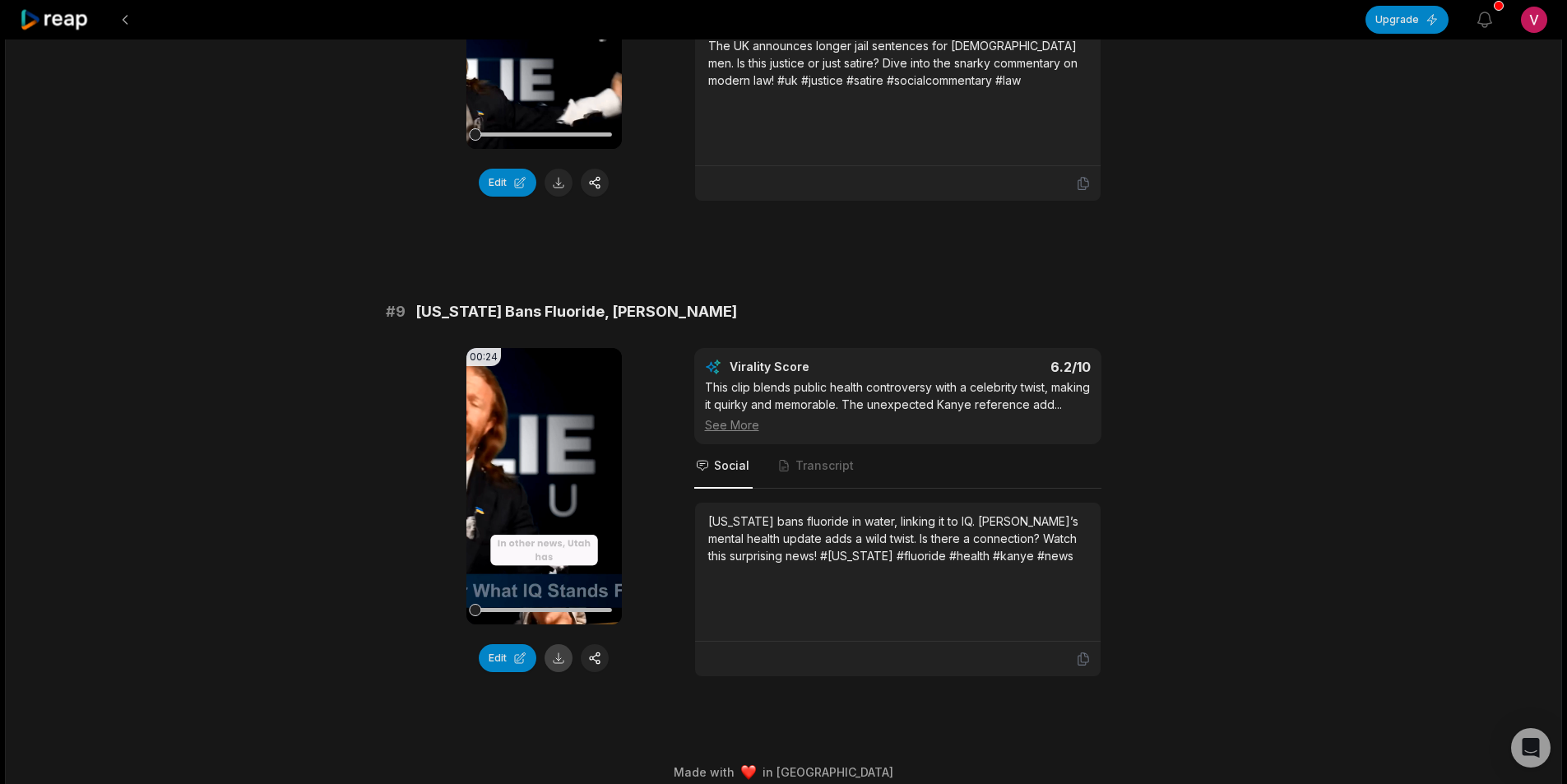
click at [556, 644] on button at bounding box center [558, 658] width 28 height 28
click at [117, 23] on button at bounding box center [125, 19] width 29 height 29
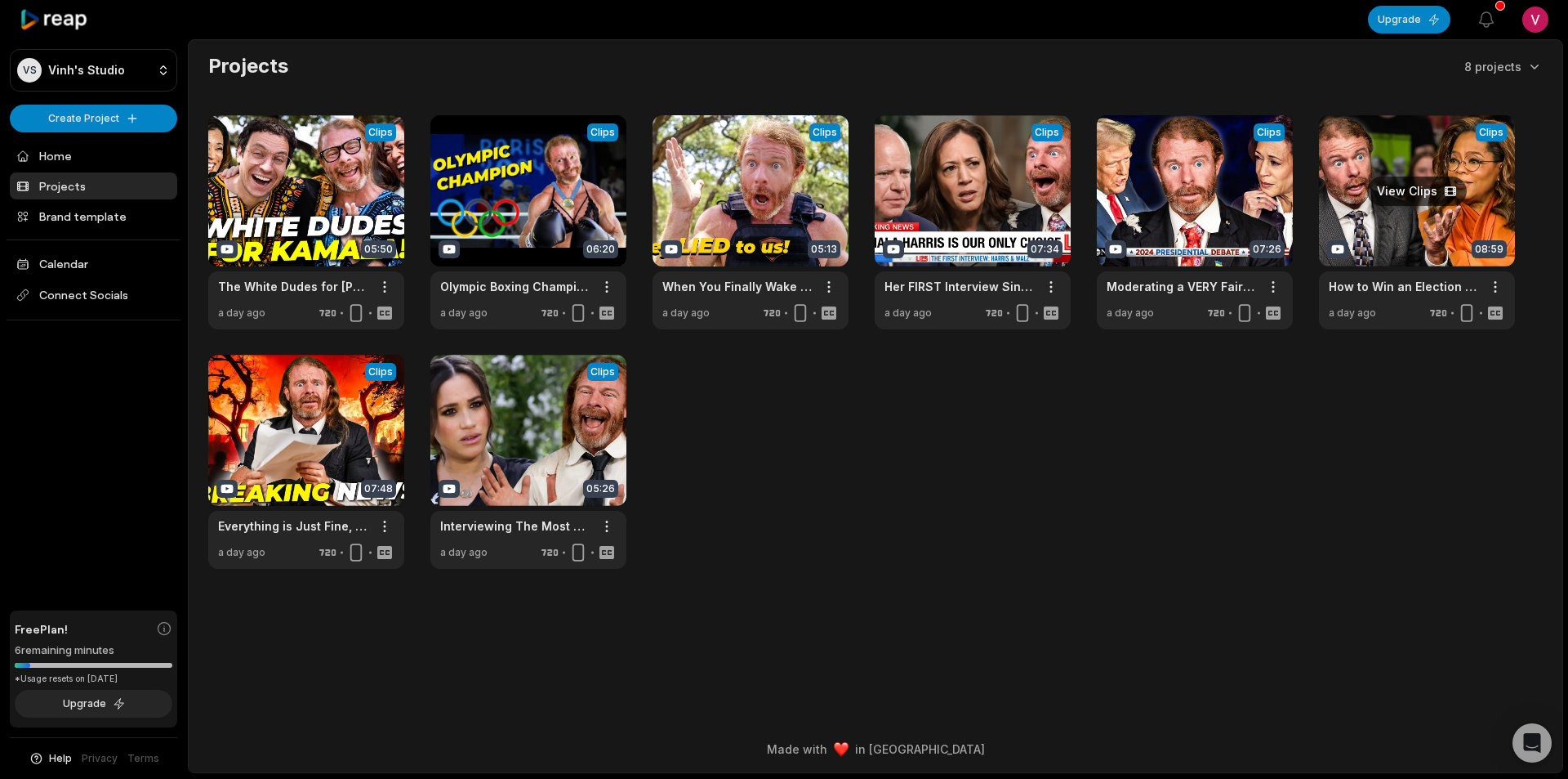
click at [1446, 225] on link at bounding box center [1417, 221] width 196 height 214
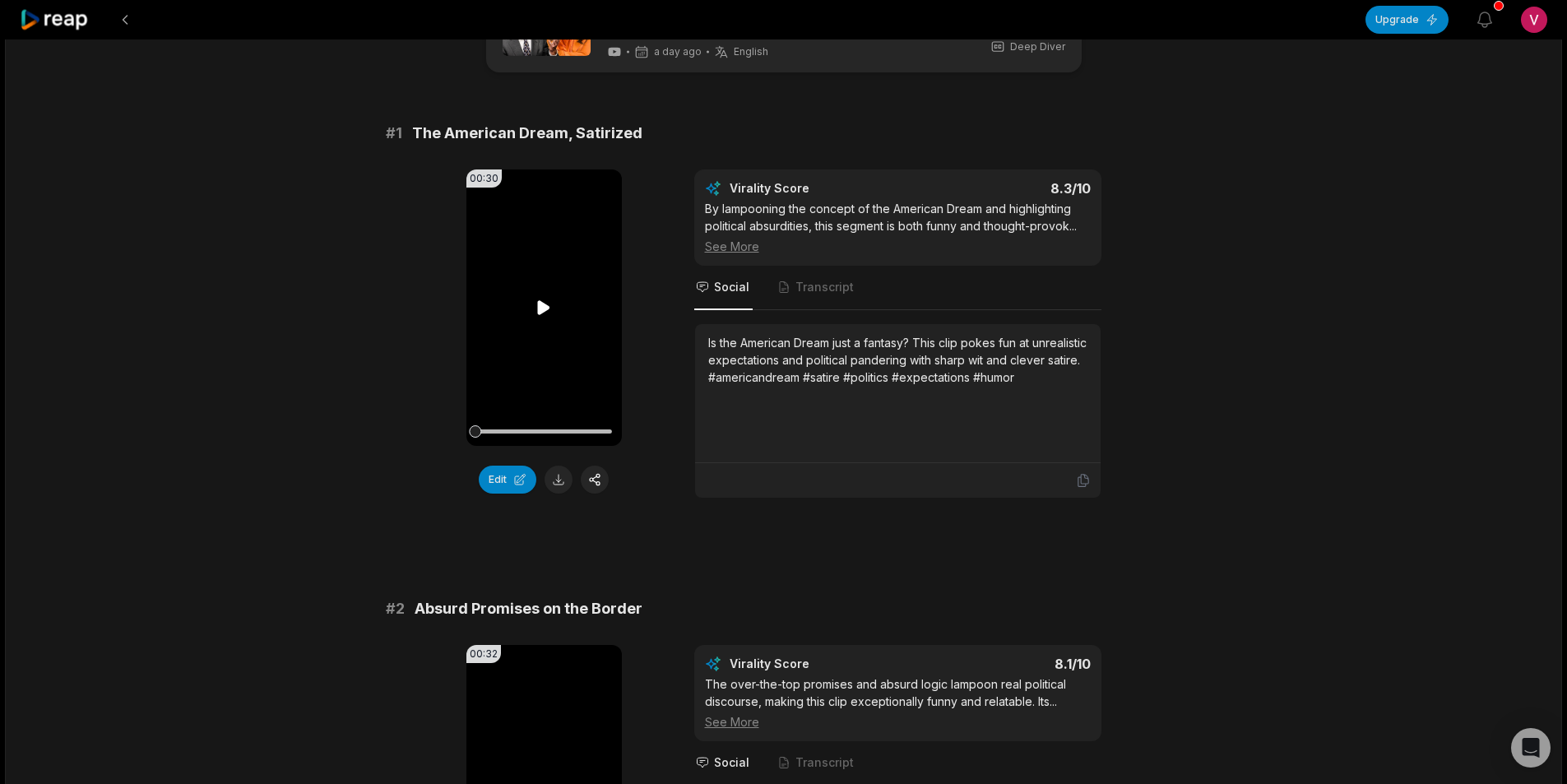
scroll to position [82, 0]
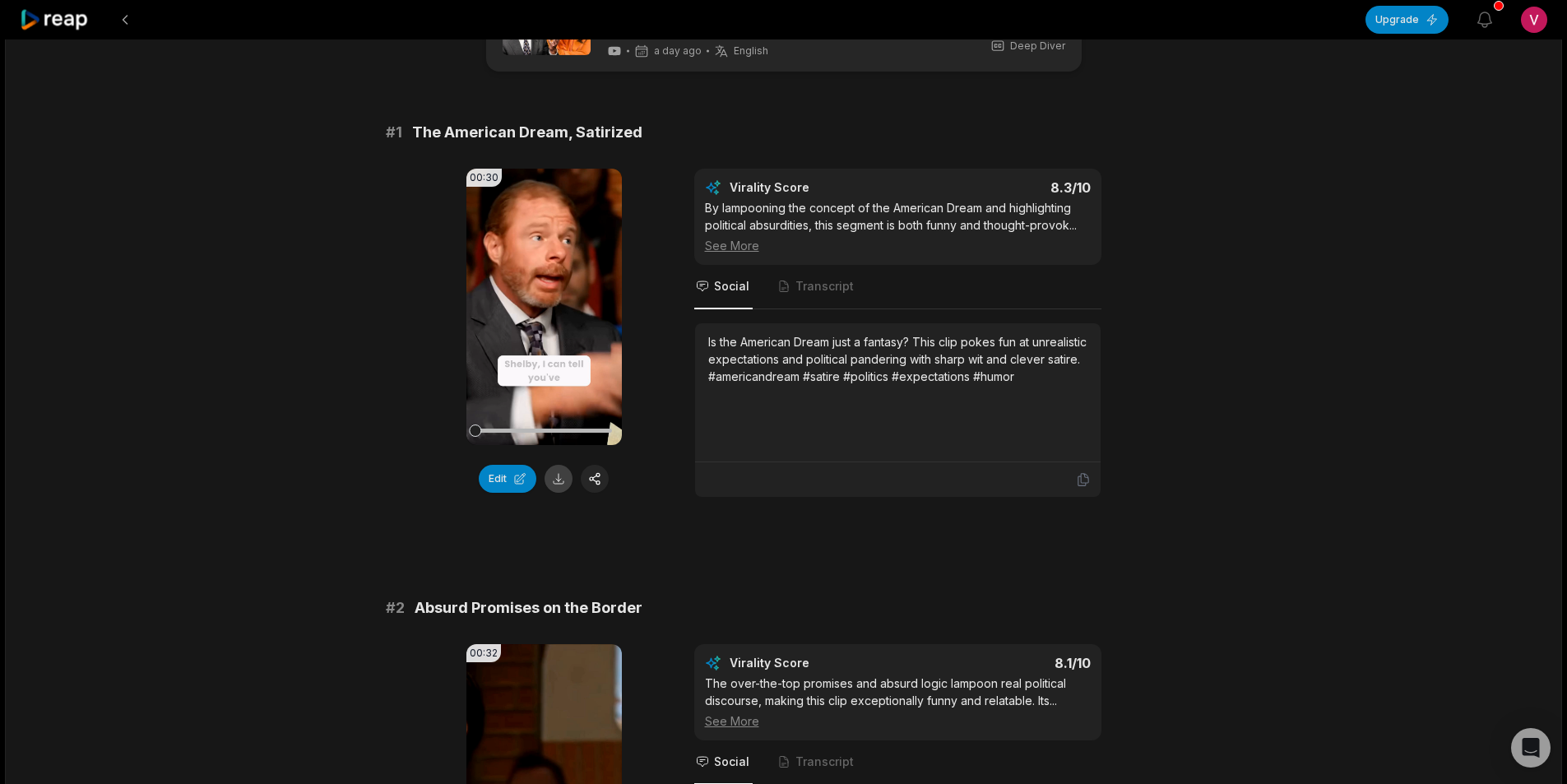
click at [566, 481] on button at bounding box center [558, 478] width 28 height 28
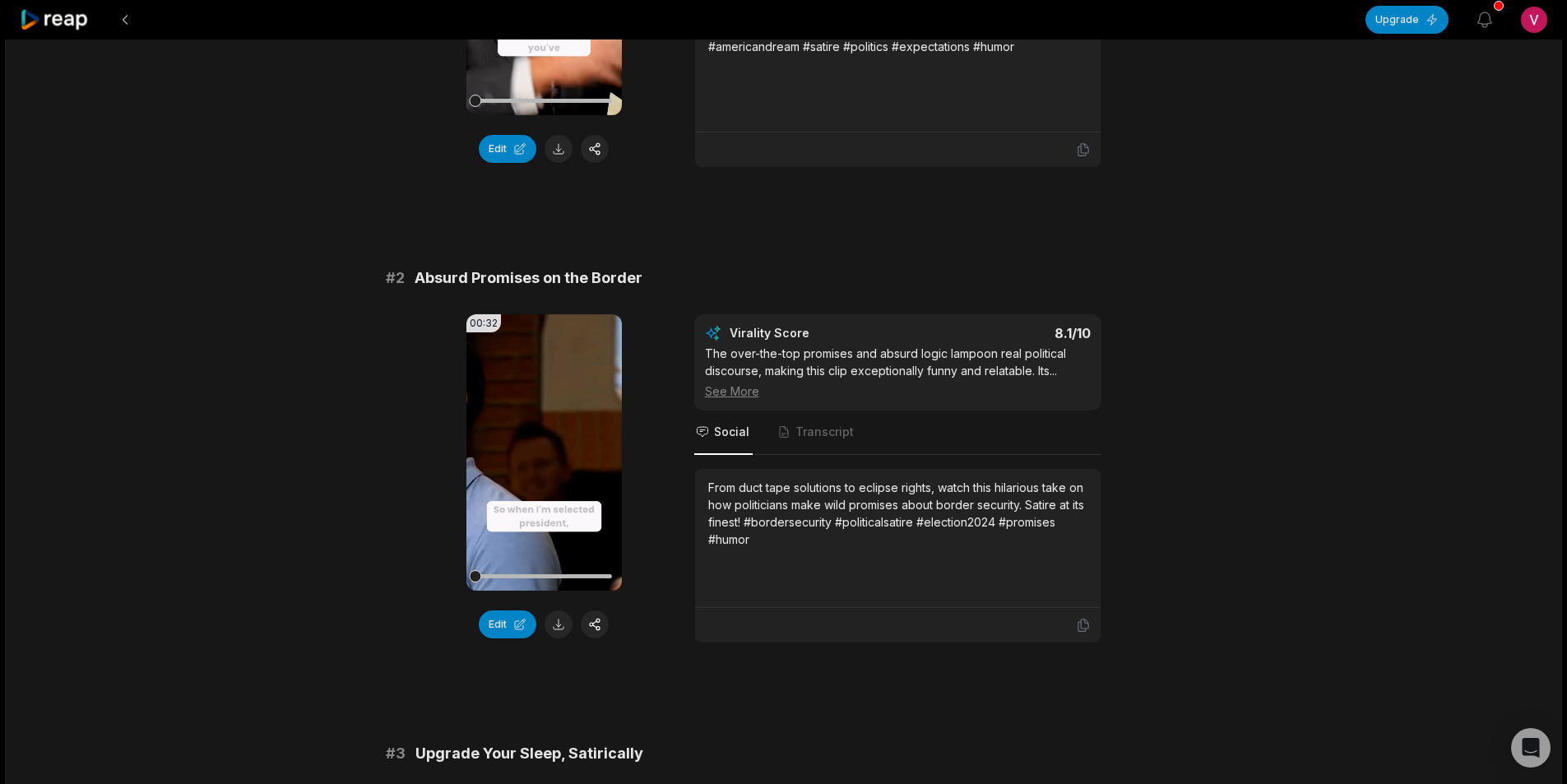
scroll to position [493, 0]
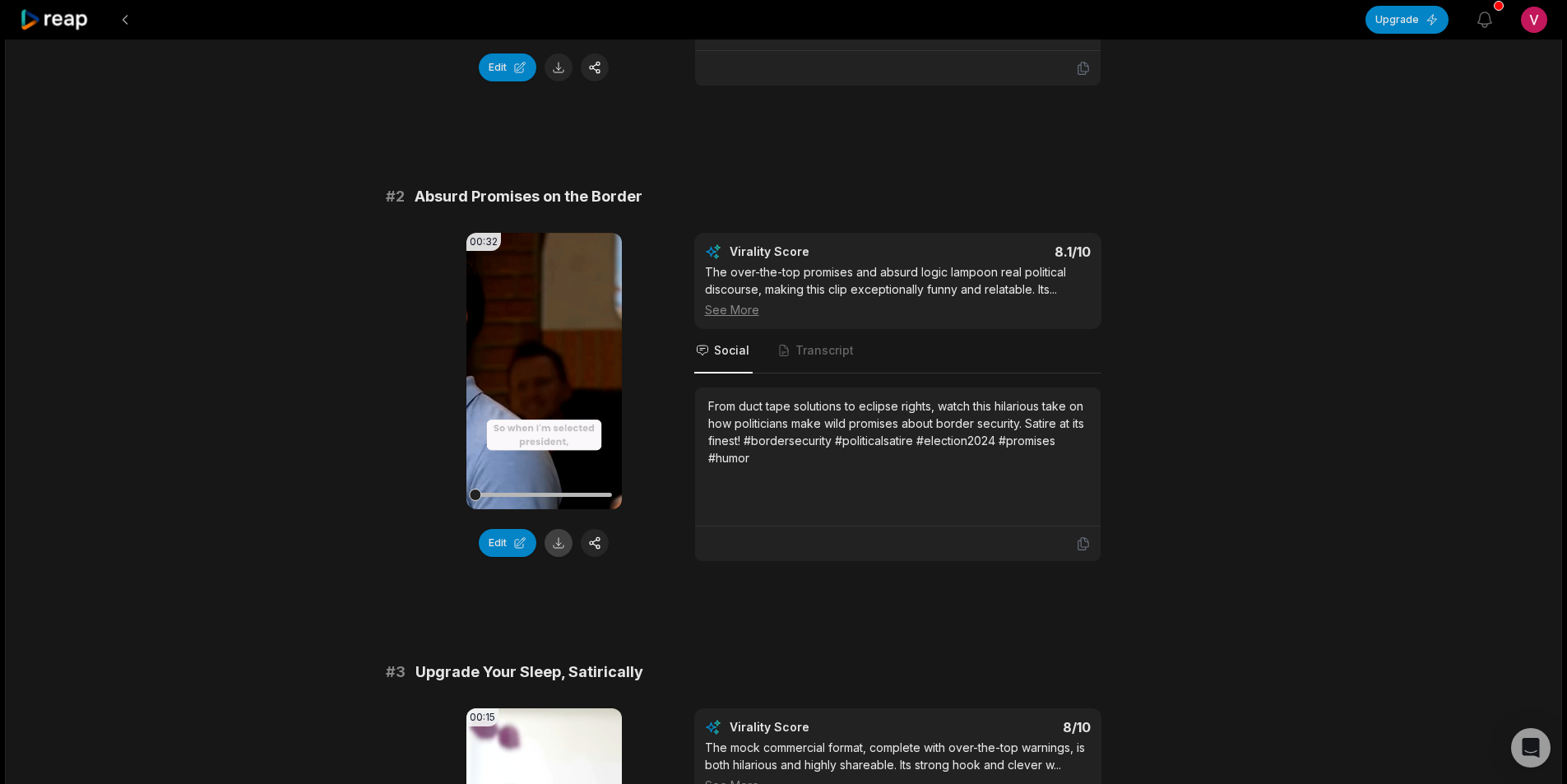
click at [556, 544] on button at bounding box center [558, 542] width 28 height 28
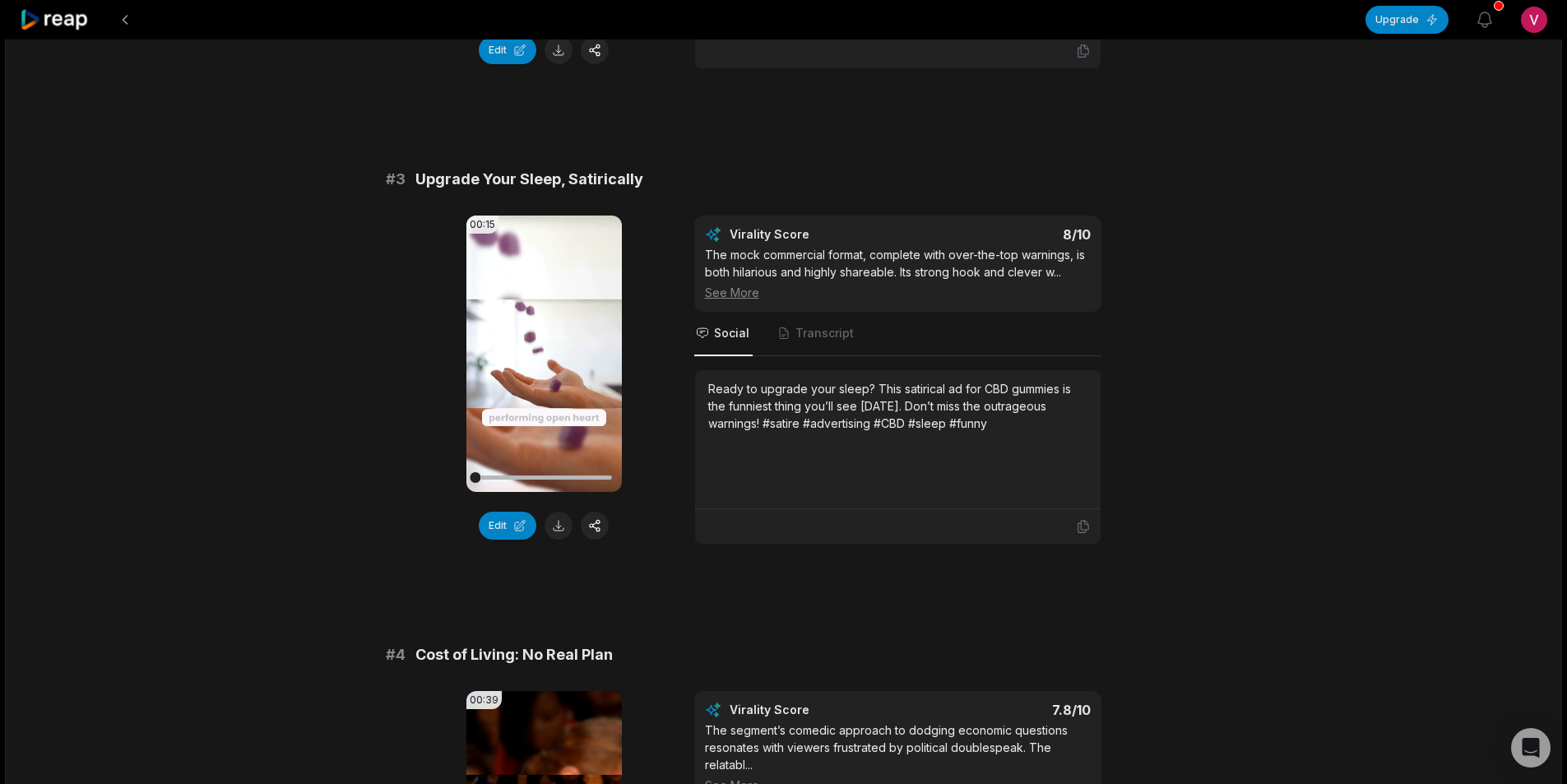
scroll to position [987, 0]
click at [560, 527] on button at bounding box center [558, 524] width 28 height 28
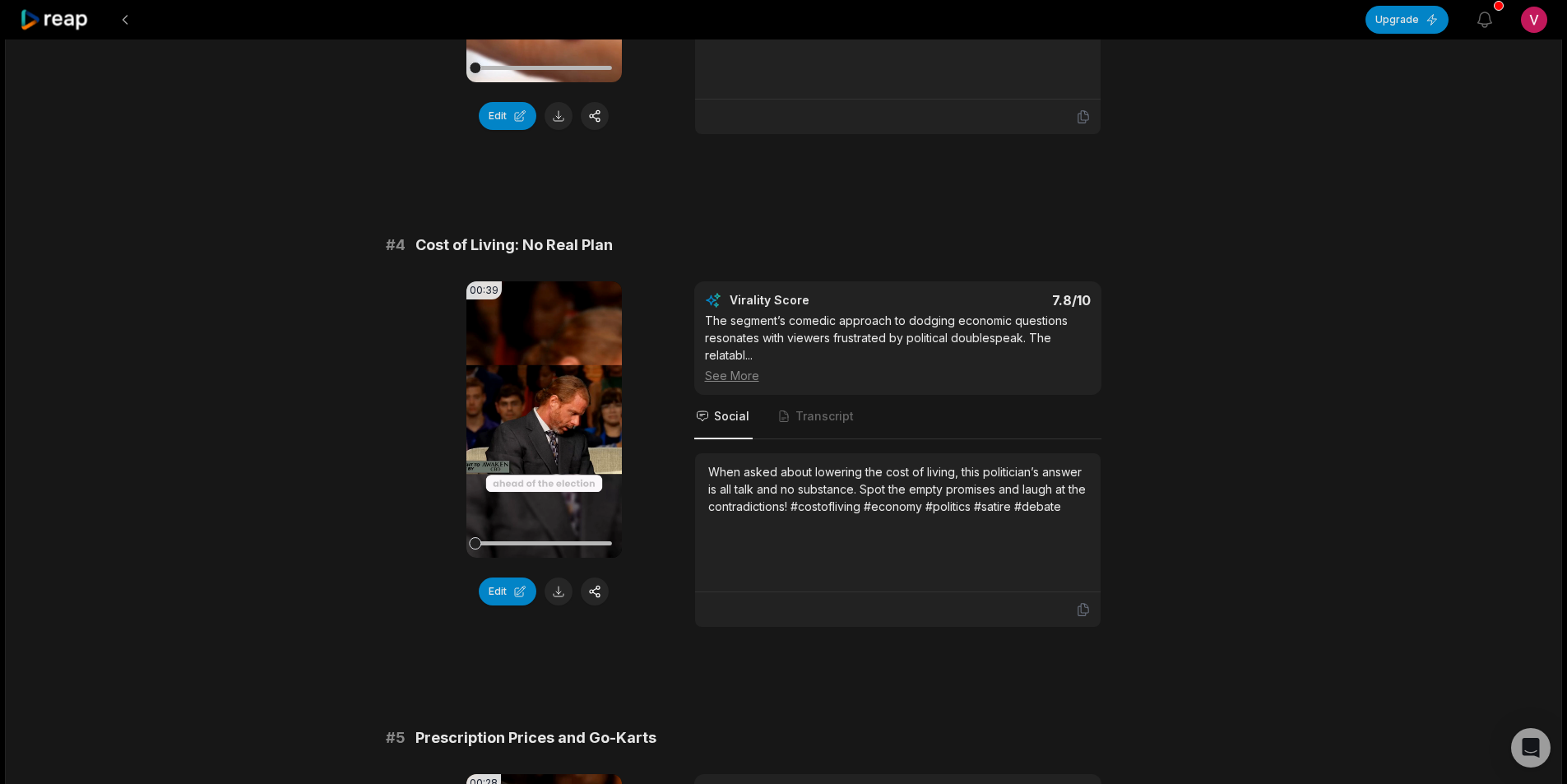
scroll to position [1398, 0]
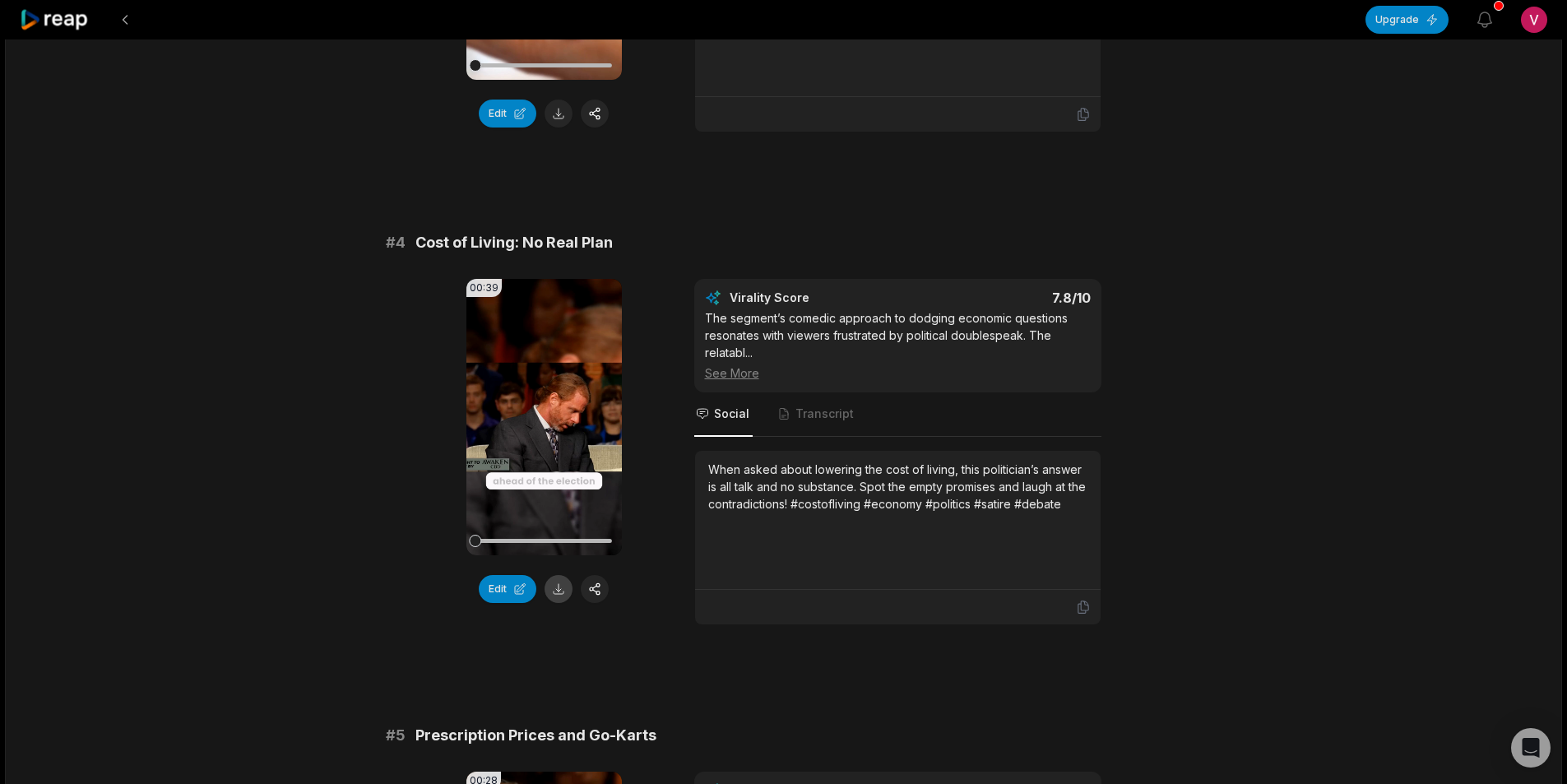
click at [556, 594] on button at bounding box center [558, 588] width 28 height 28
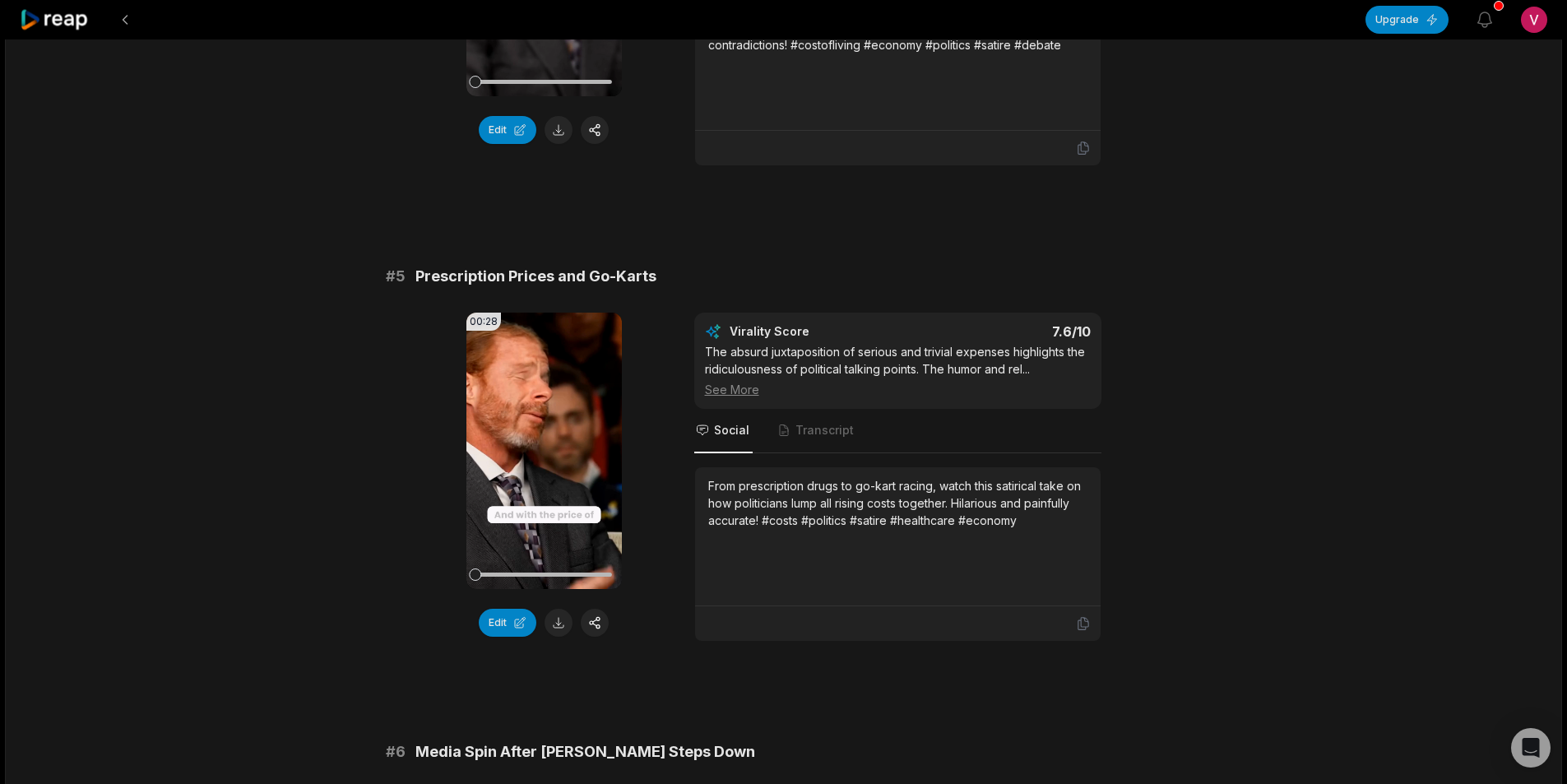
scroll to position [1891, 0]
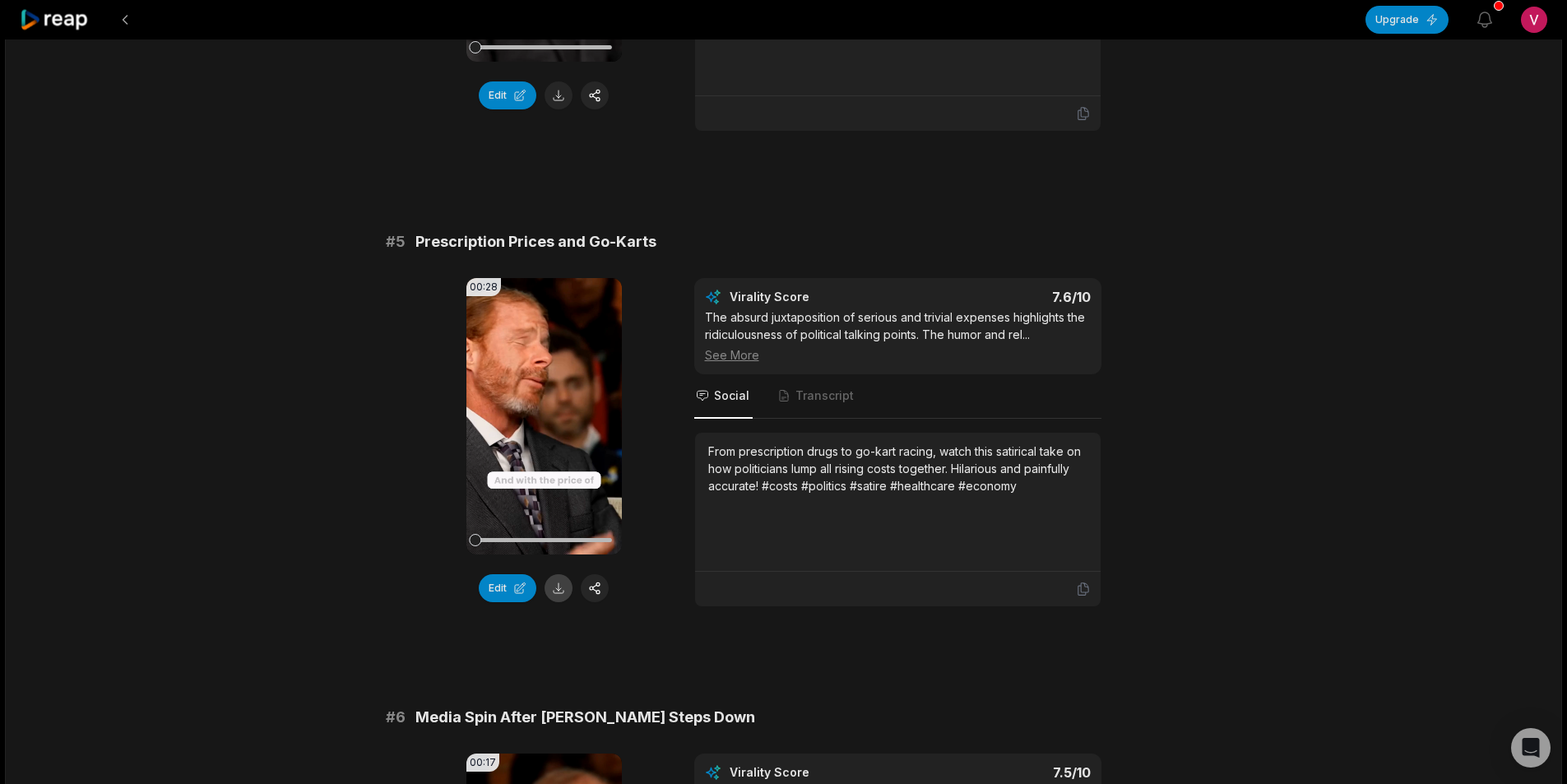
click at [556, 595] on button at bounding box center [558, 587] width 28 height 28
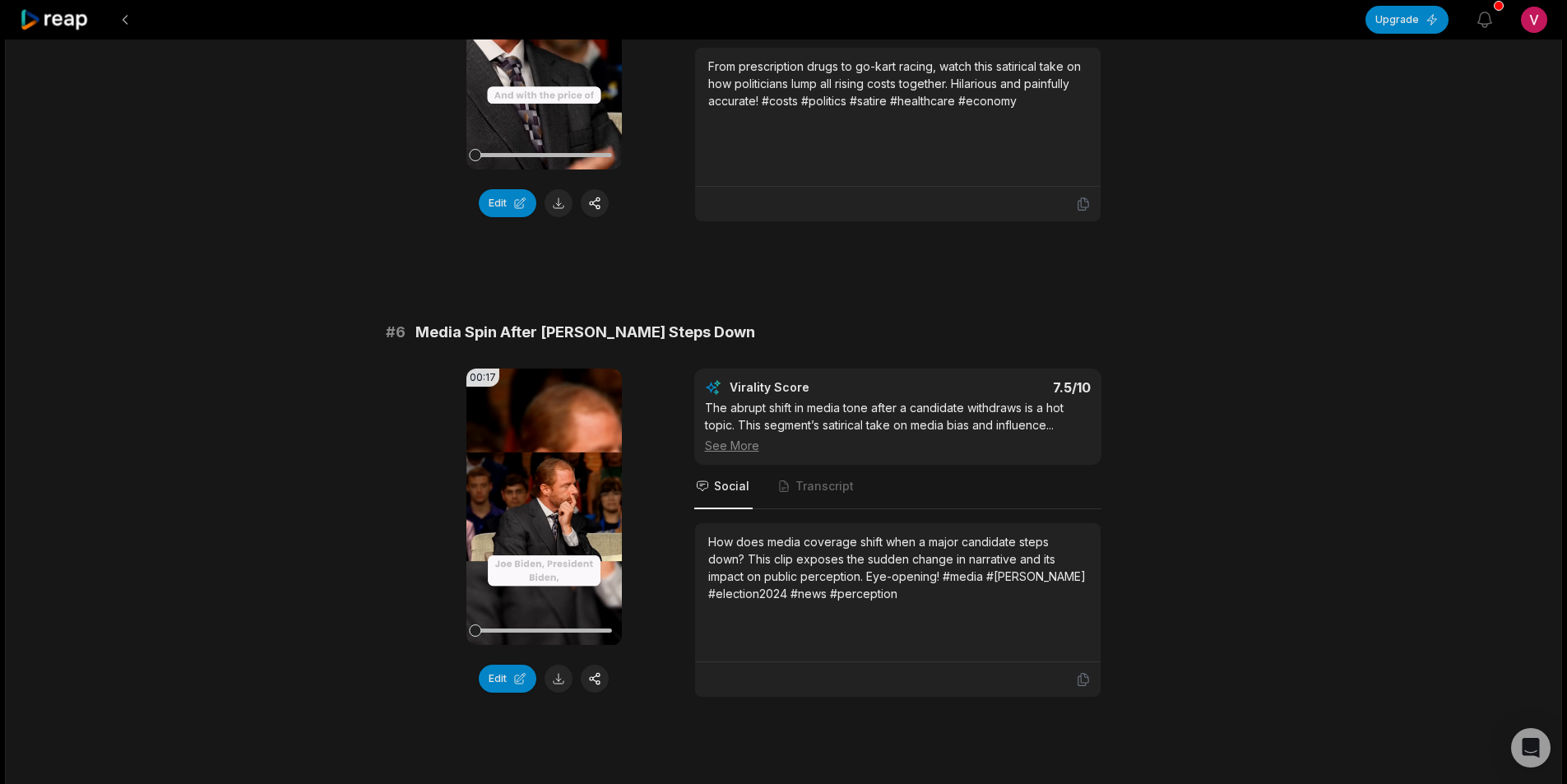
scroll to position [2303, 0]
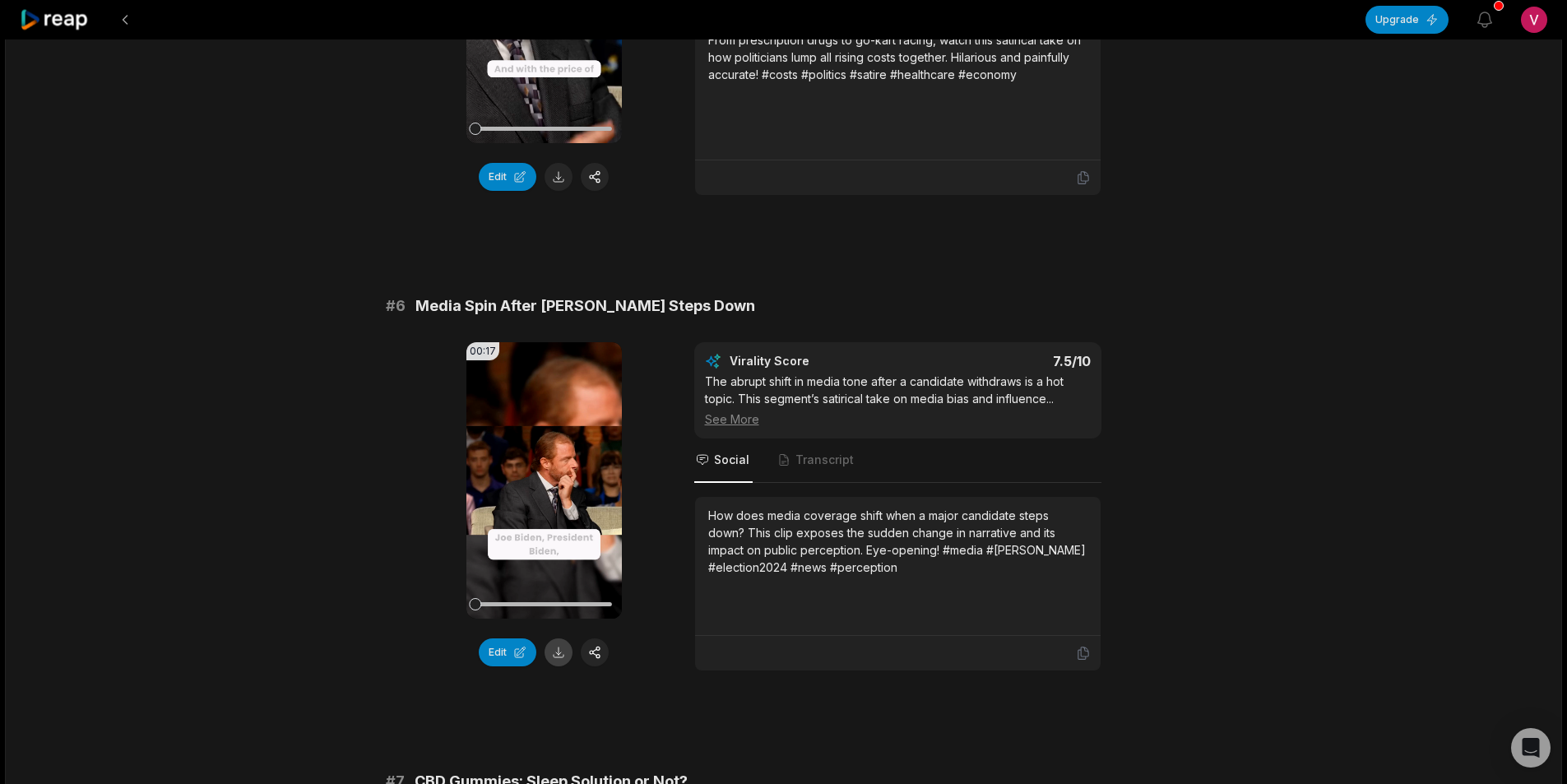
click at [565, 656] on button at bounding box center [558, 652] width 28 height 28
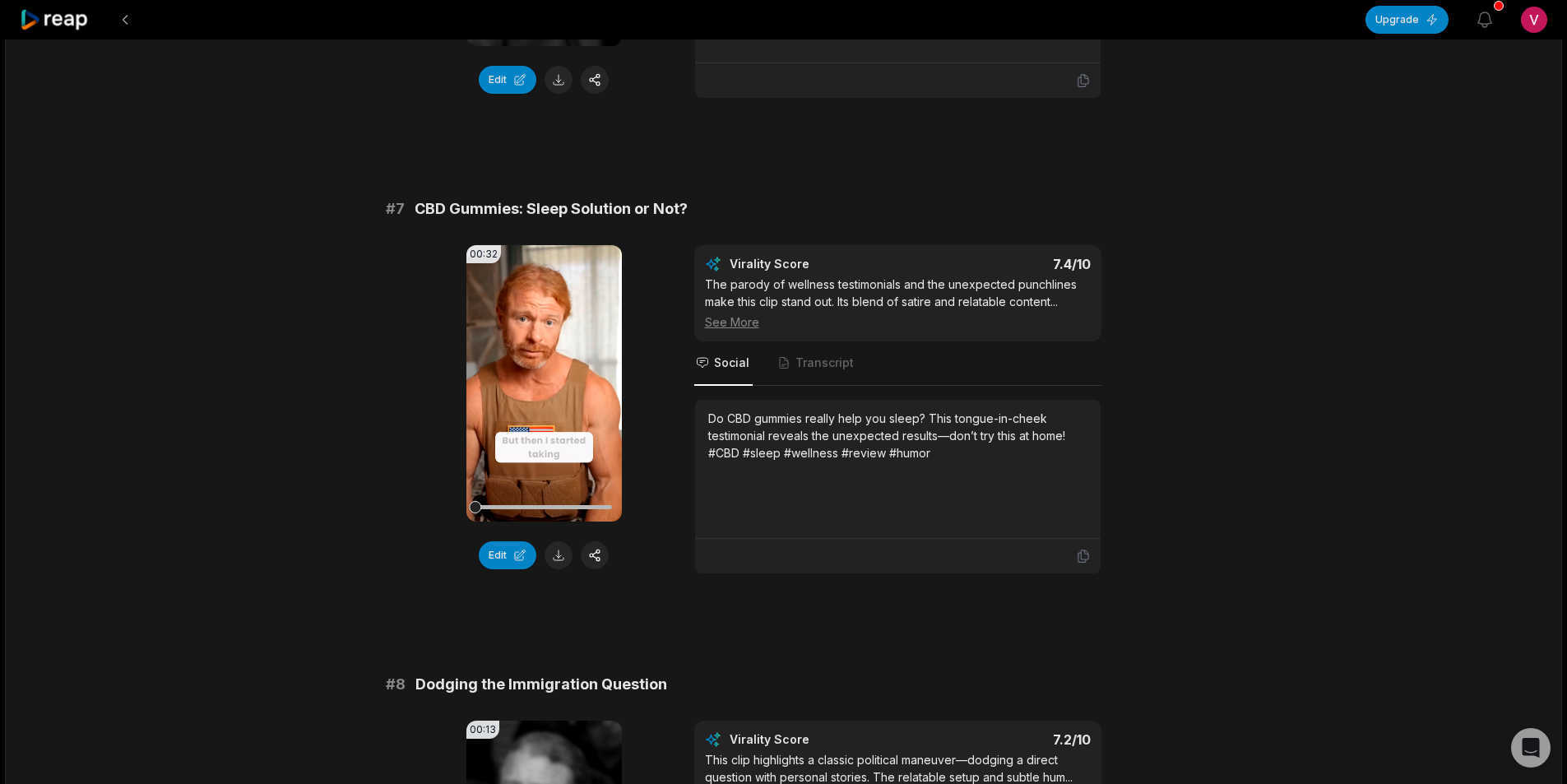
scroll to position [2878, 0]
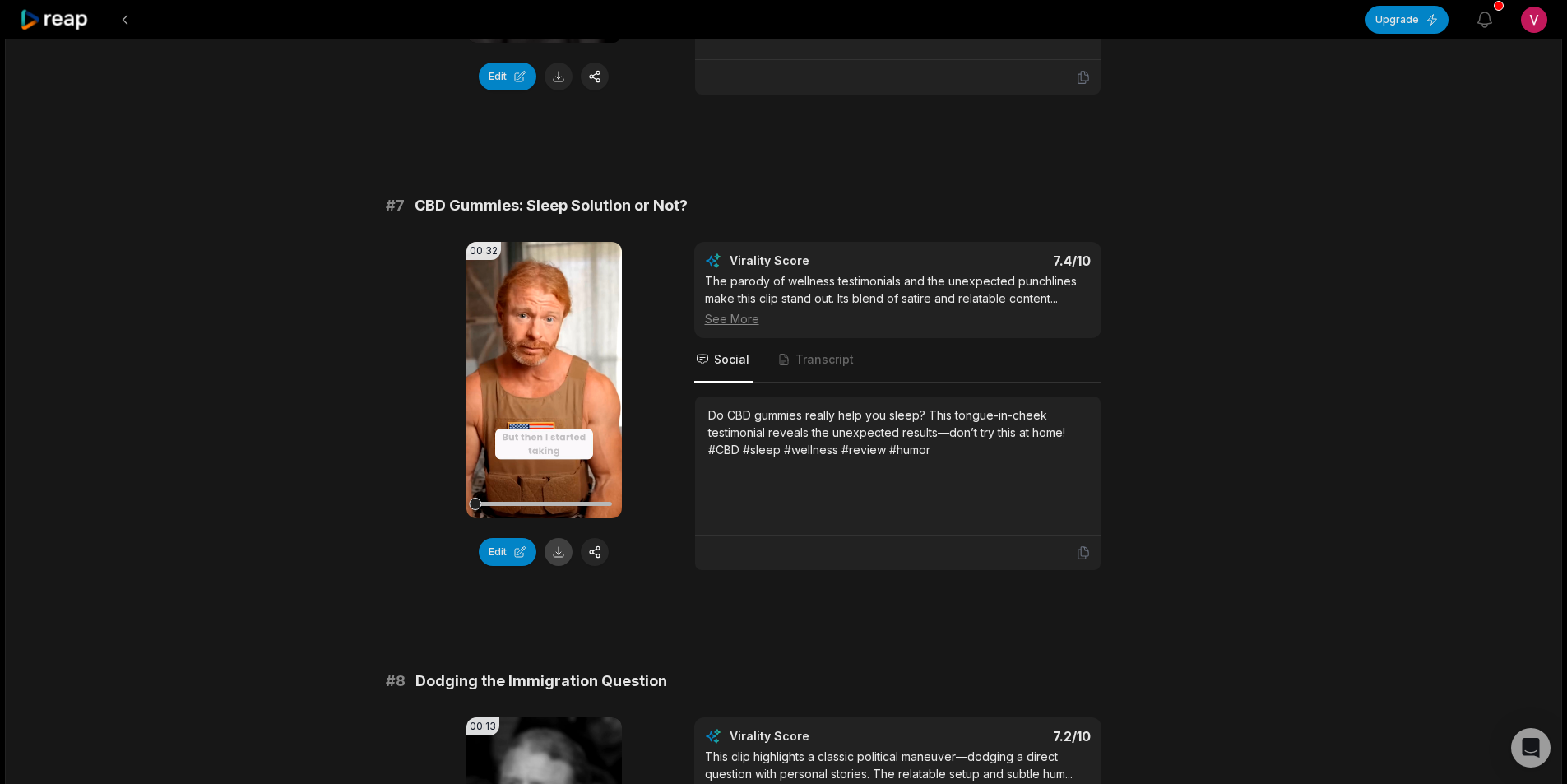
click at [562, 560] on button at bounding box center [558, 551] width 28 height 28
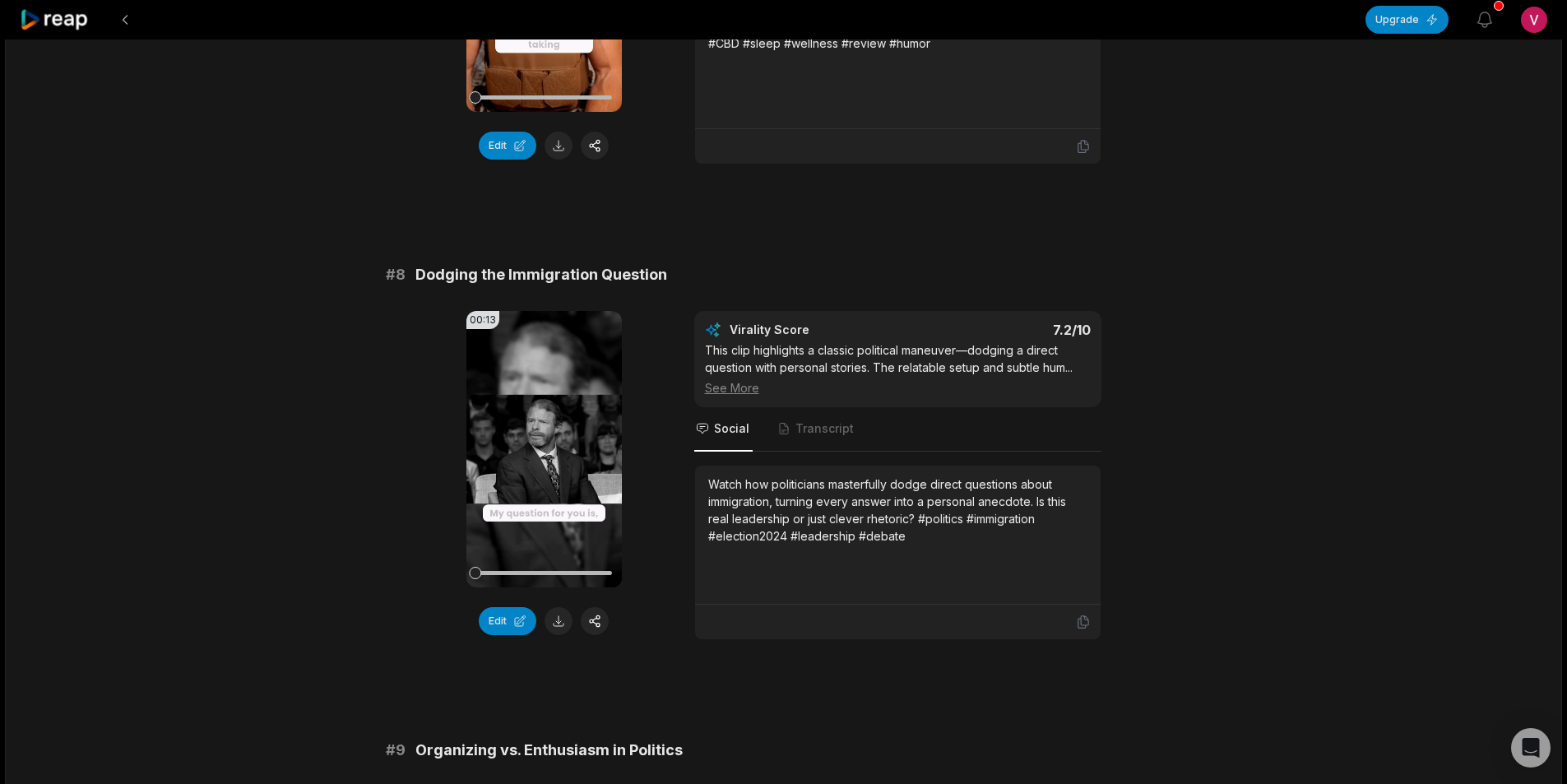
scroll to position [3289, 0]
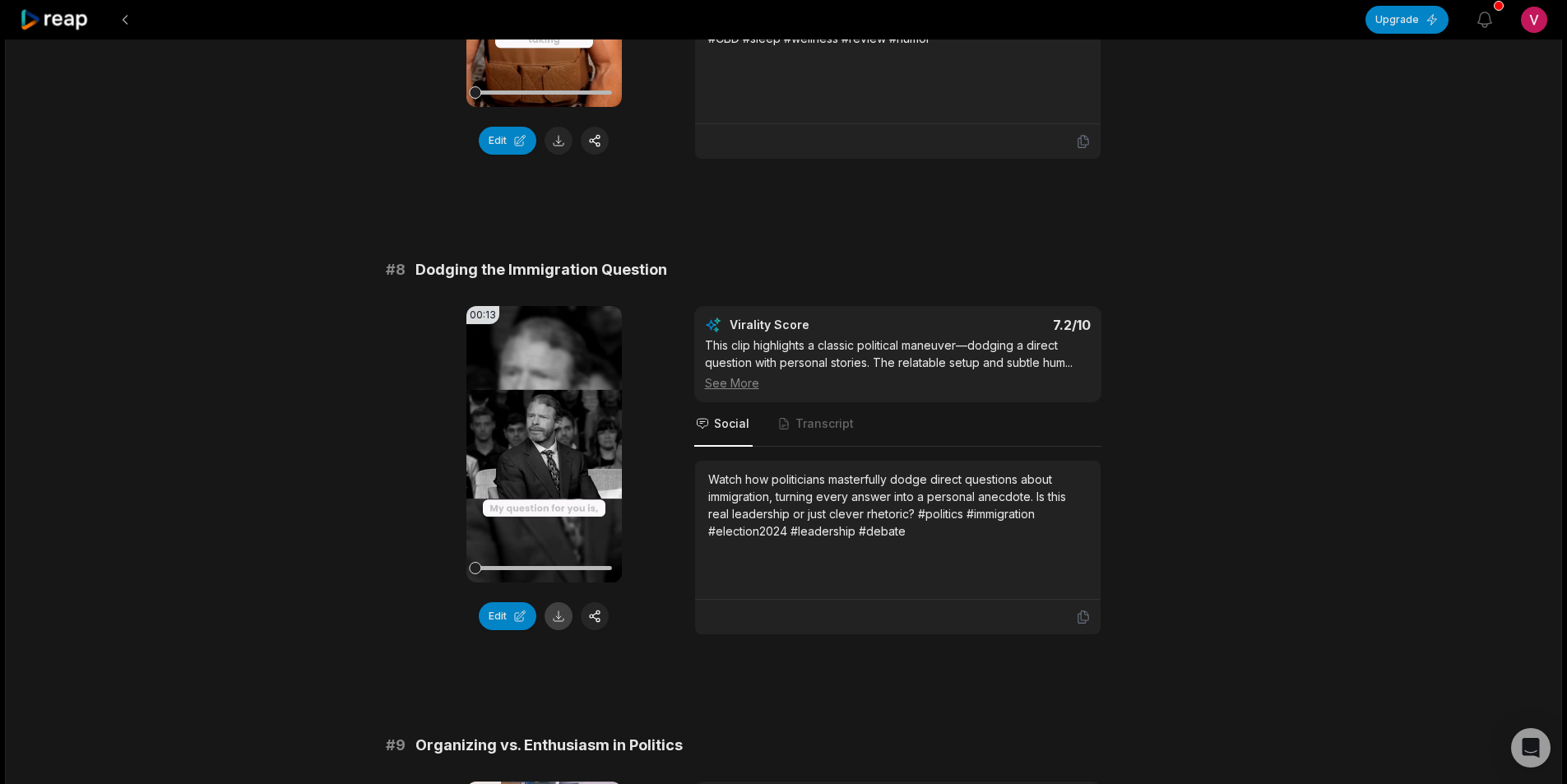
click at [558, 619] on button at bounding box center [558, 616] width 28 height 28
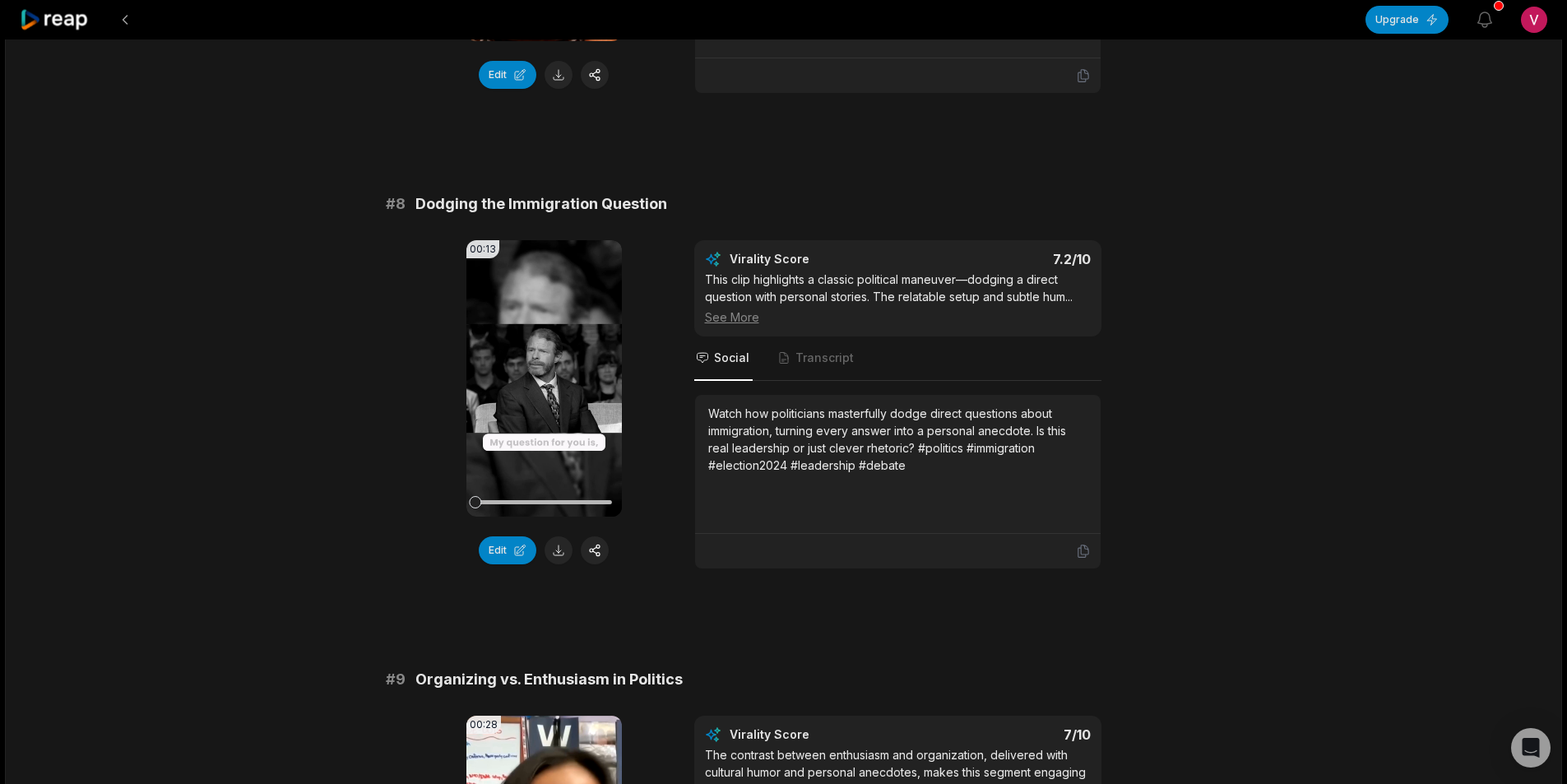
scroll to position [3866, 0]
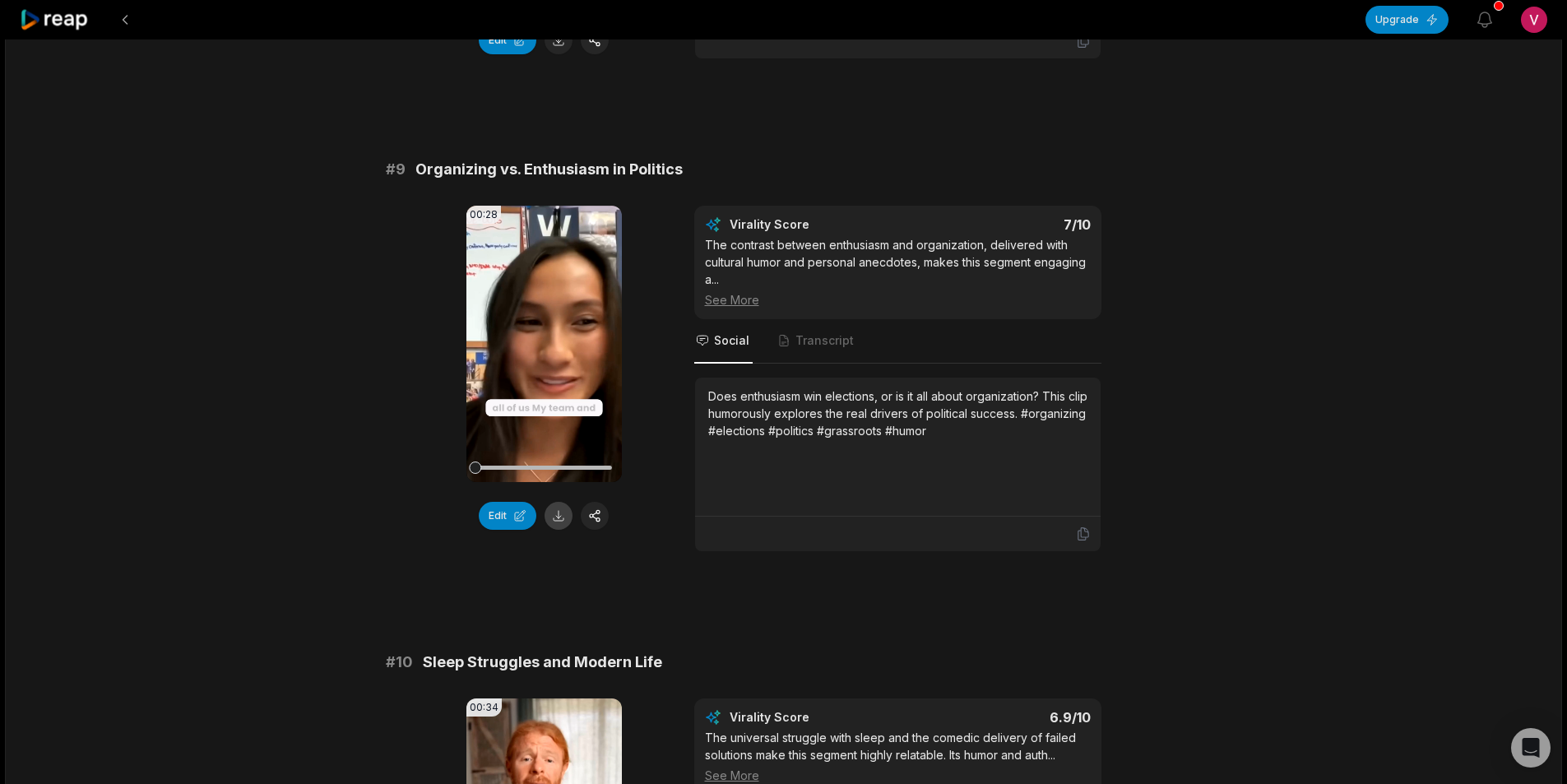
click at [558, 524] on button at bounding box center [558, 515] width 28 height 28
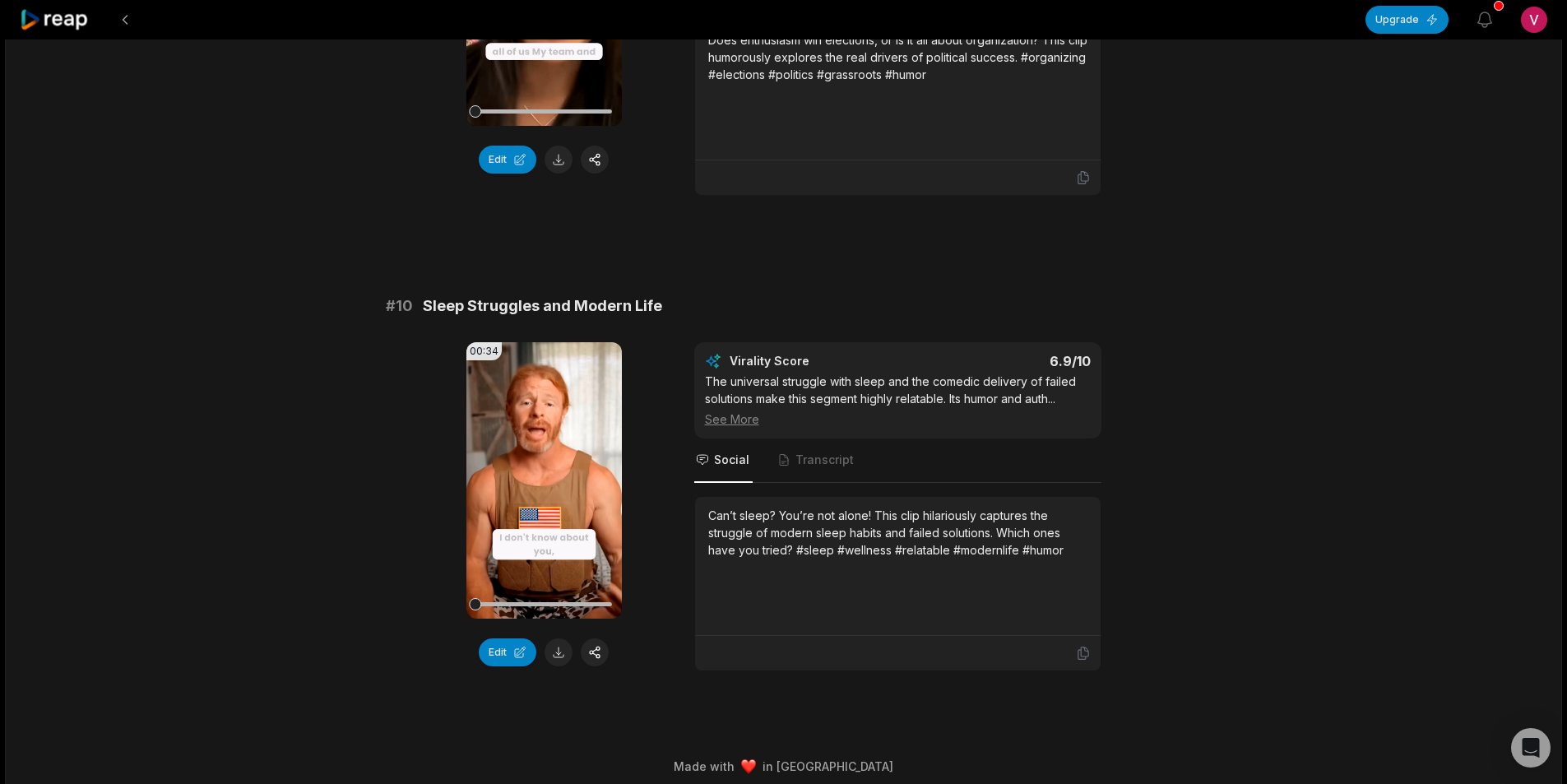
scroll to position [4232, 0]
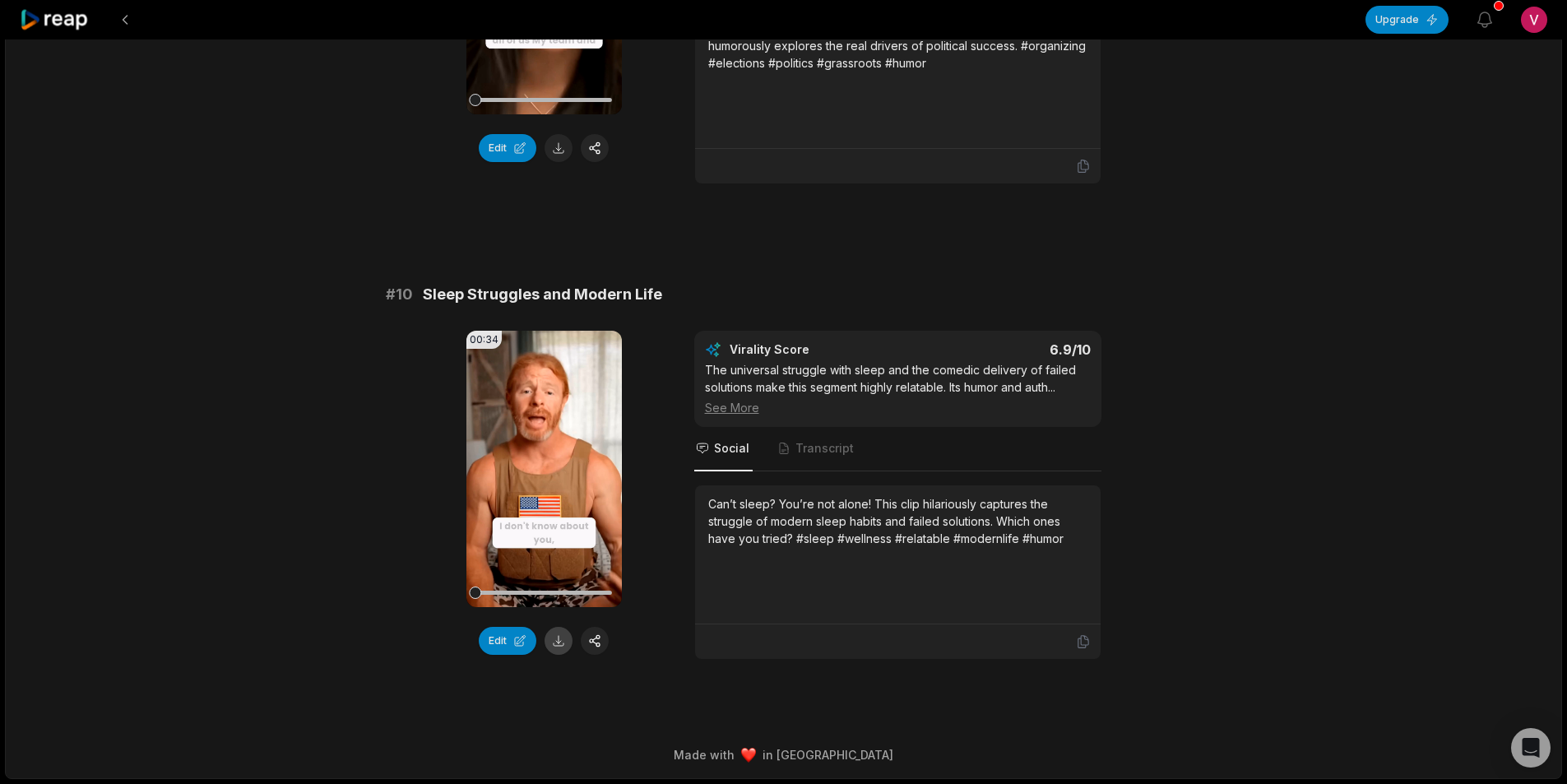
click at [556, 646] on button at bounding box center [558, 640] width 28 height 28
click at [109, 13] on div at bounding box center [693, 19] width 1346 height 39
click at [128, 20] on button at bounding box center [125, 19] width 29 height 29
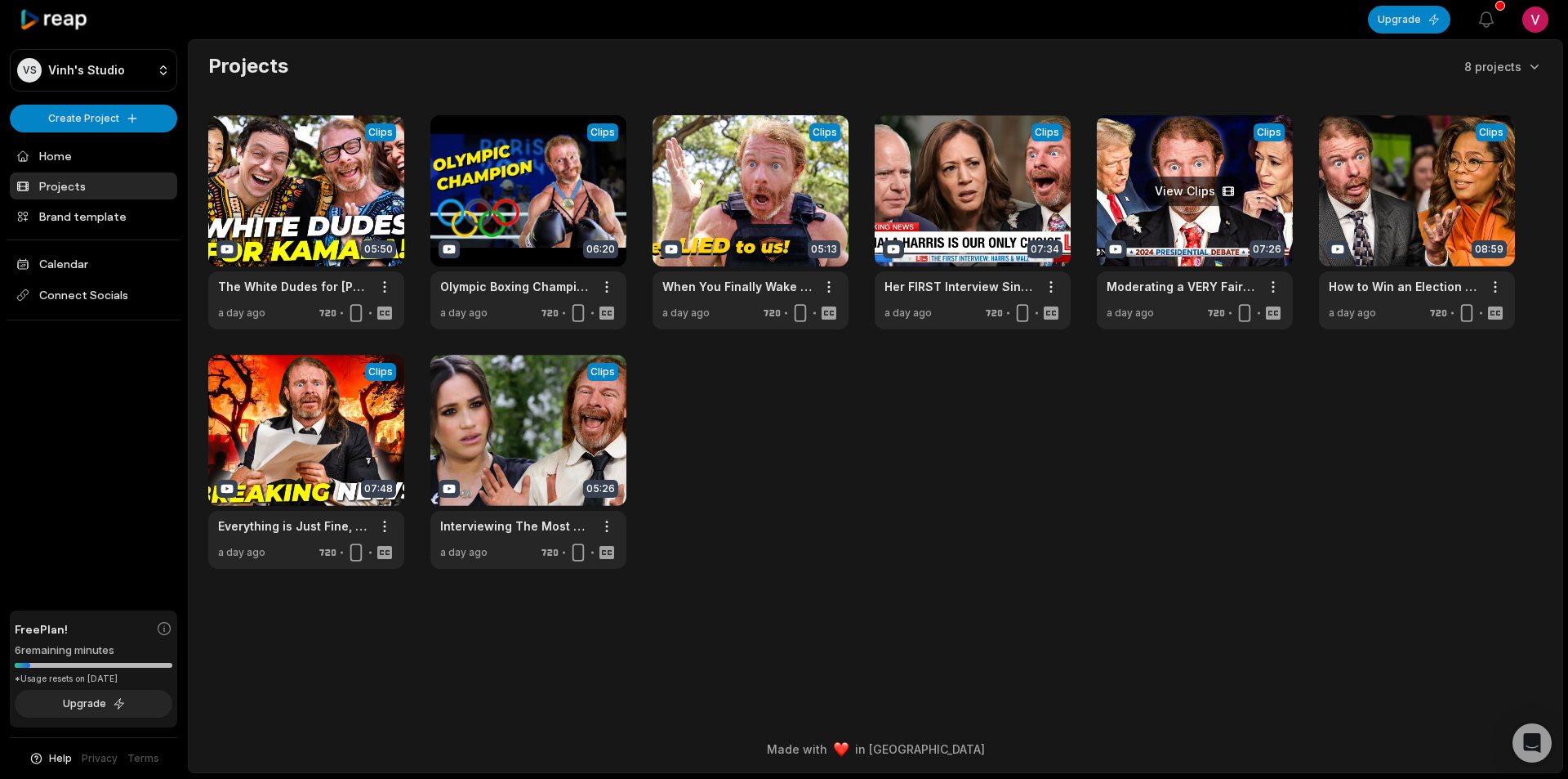
click at [1193, 227] on link at bounding box center [1195, 221] width 196 height 214
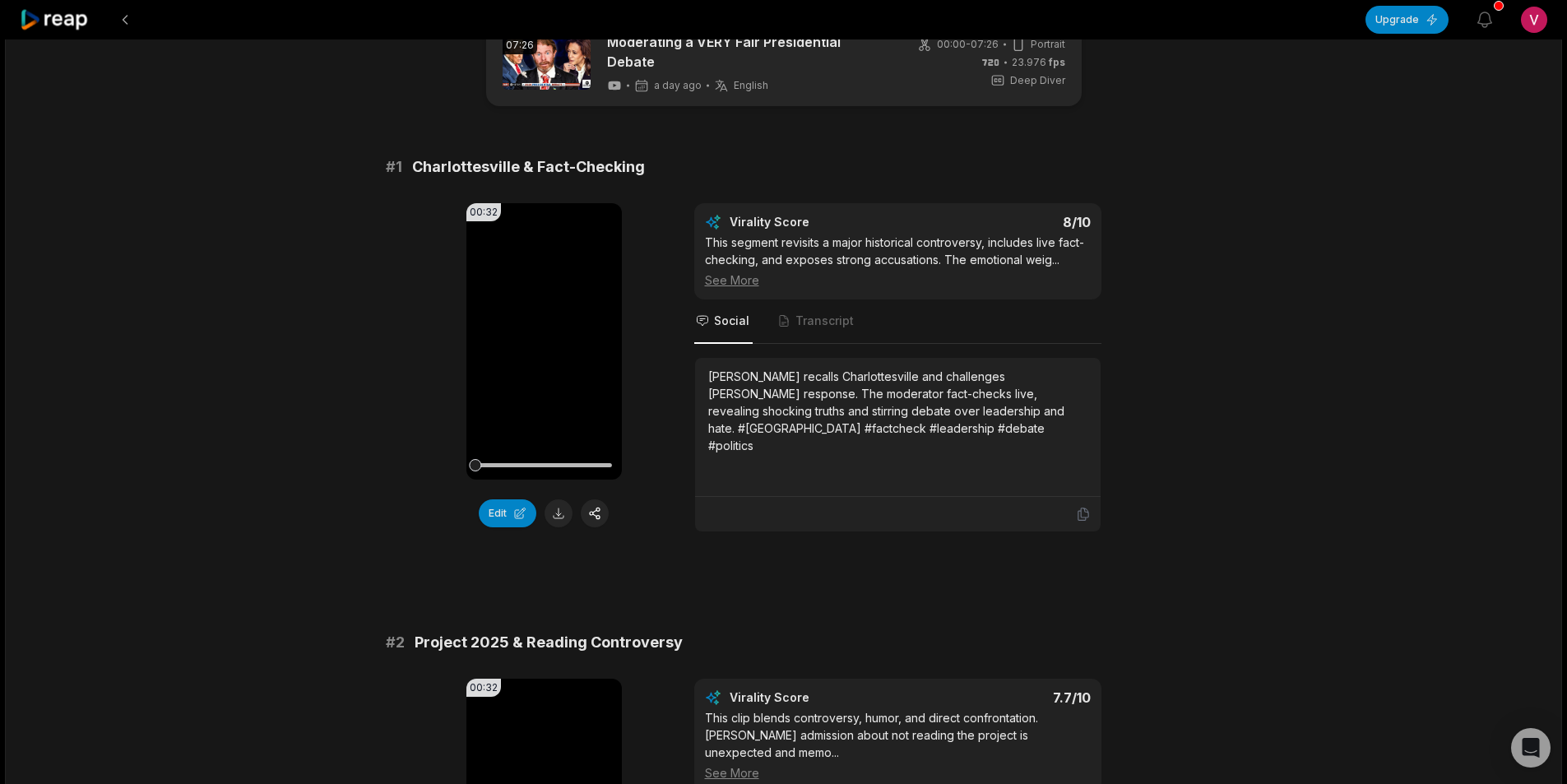
scroll to position [82, 0]
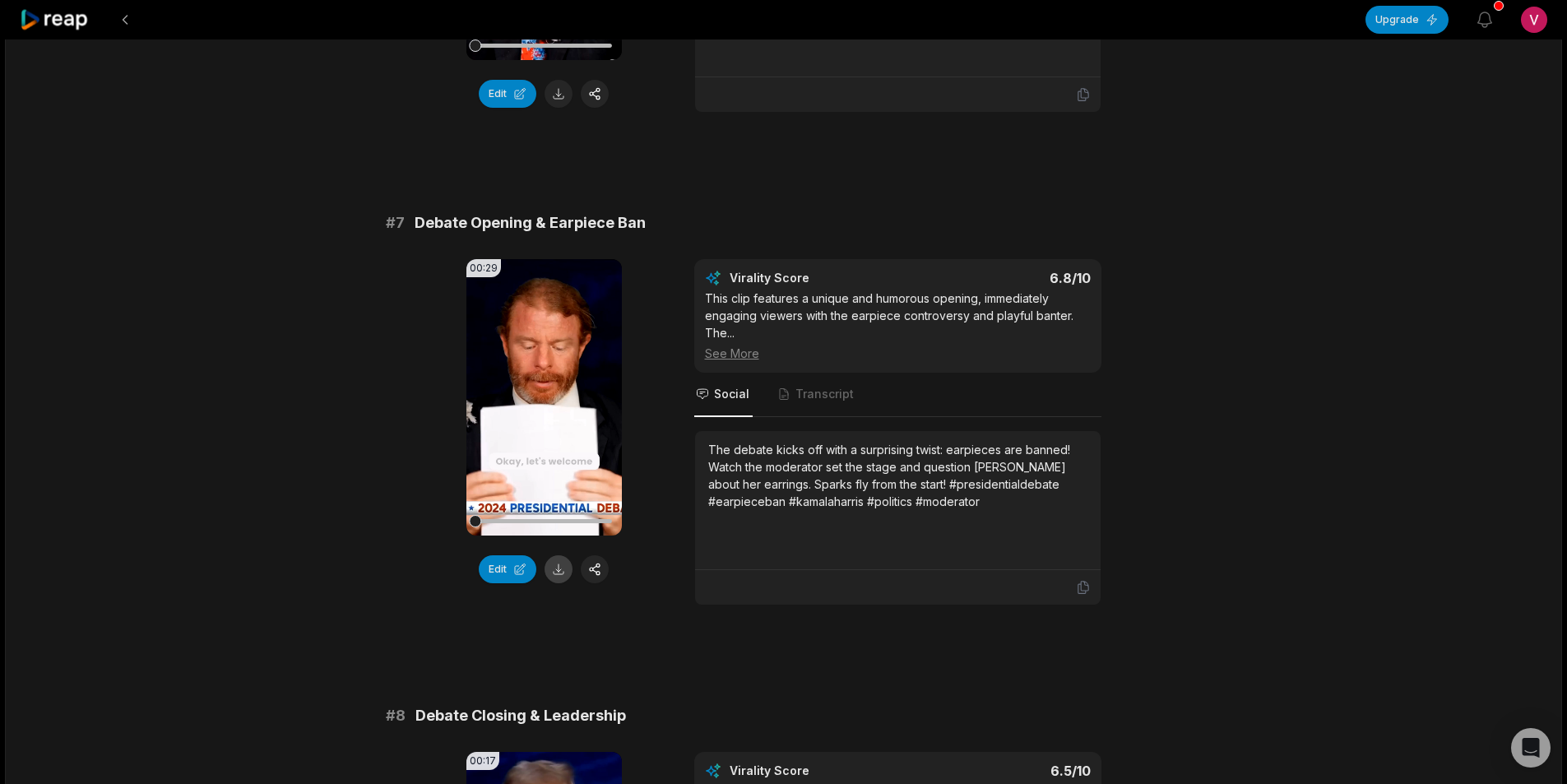
click at [550, 555] on button at bounding box center [558, 569] width 28 height 28
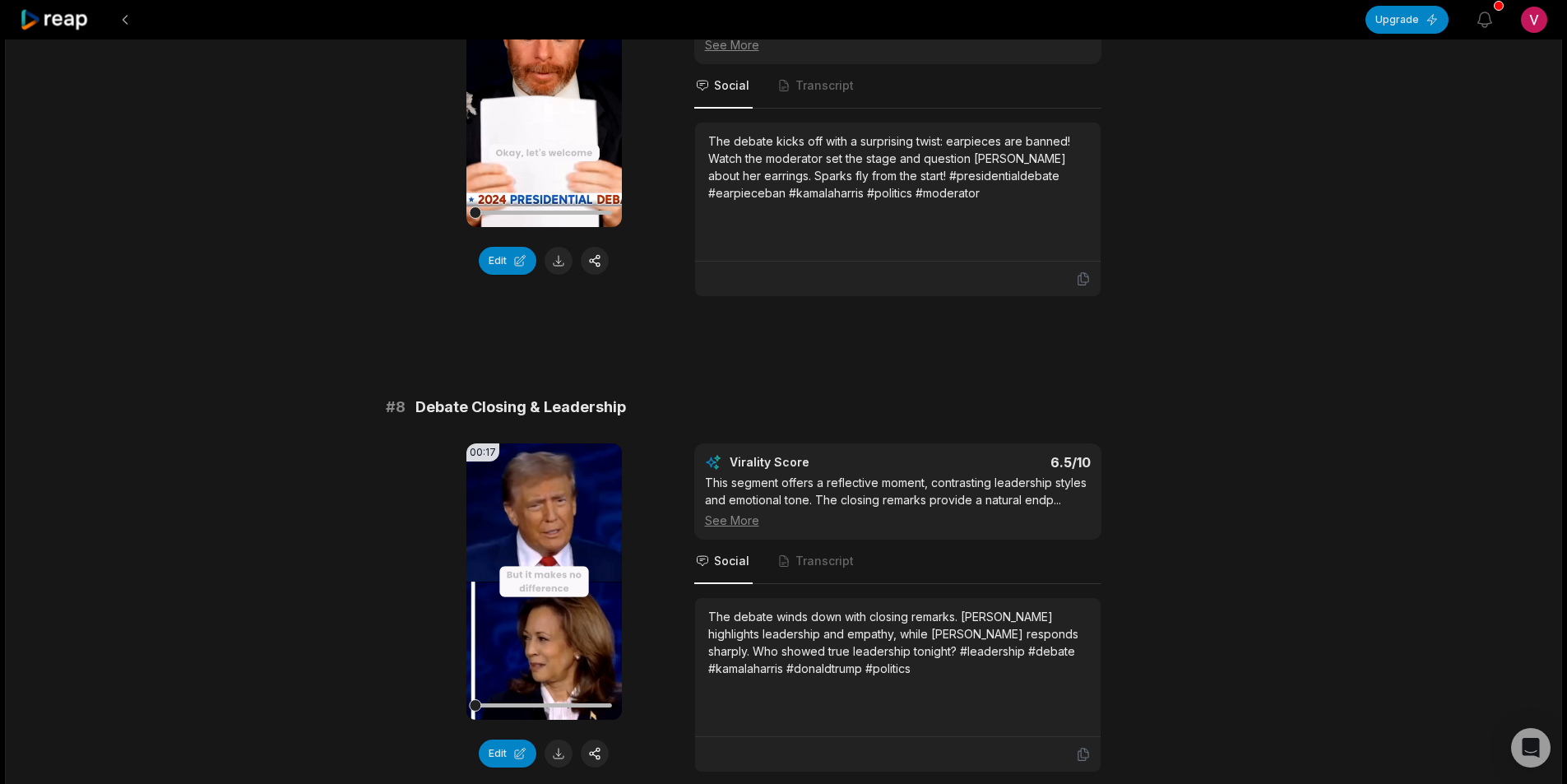
scroll to position [3371, 0]
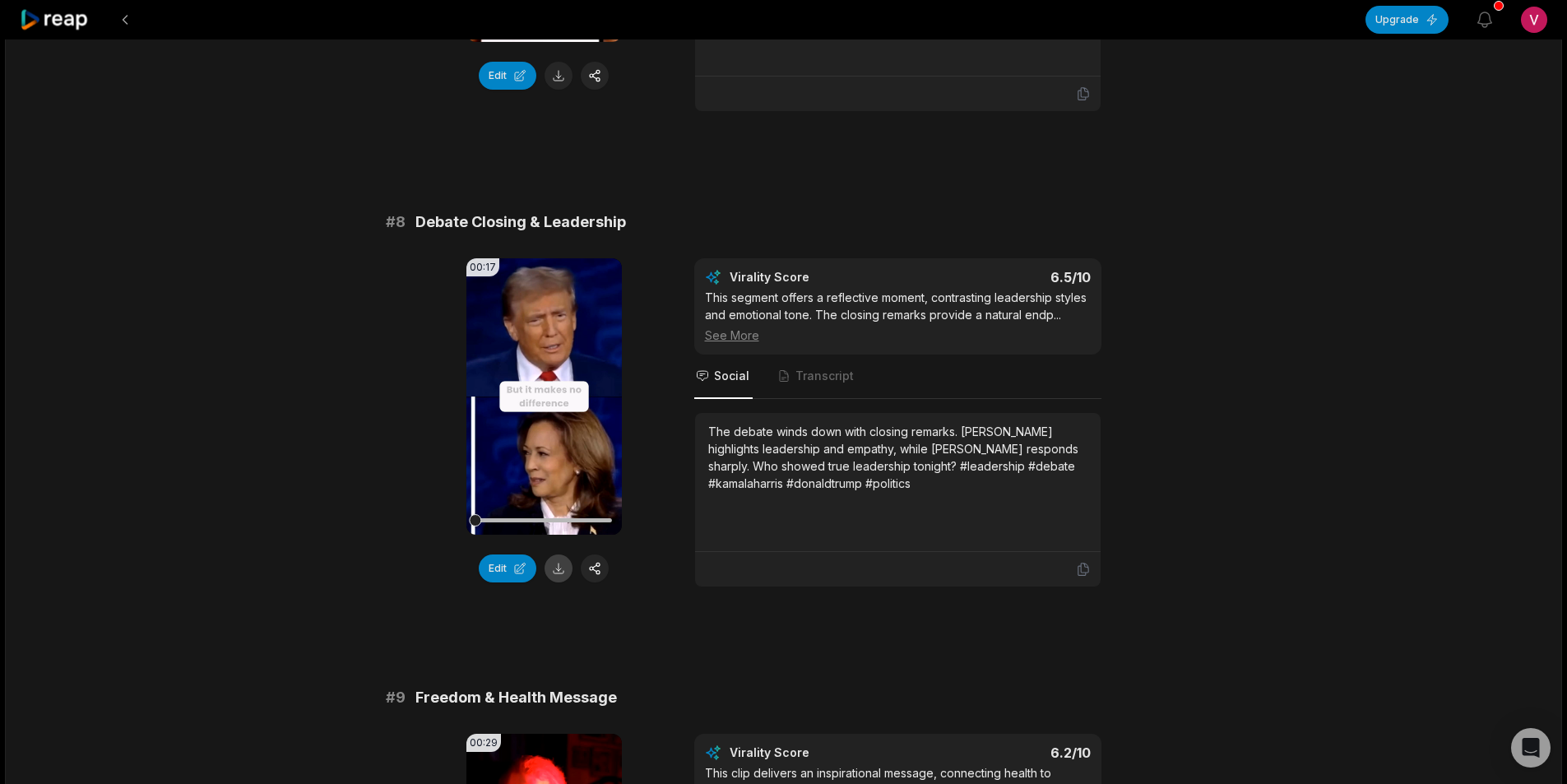
click at [556, 554] on button at bounding box center [558, 568] width 28 height 28
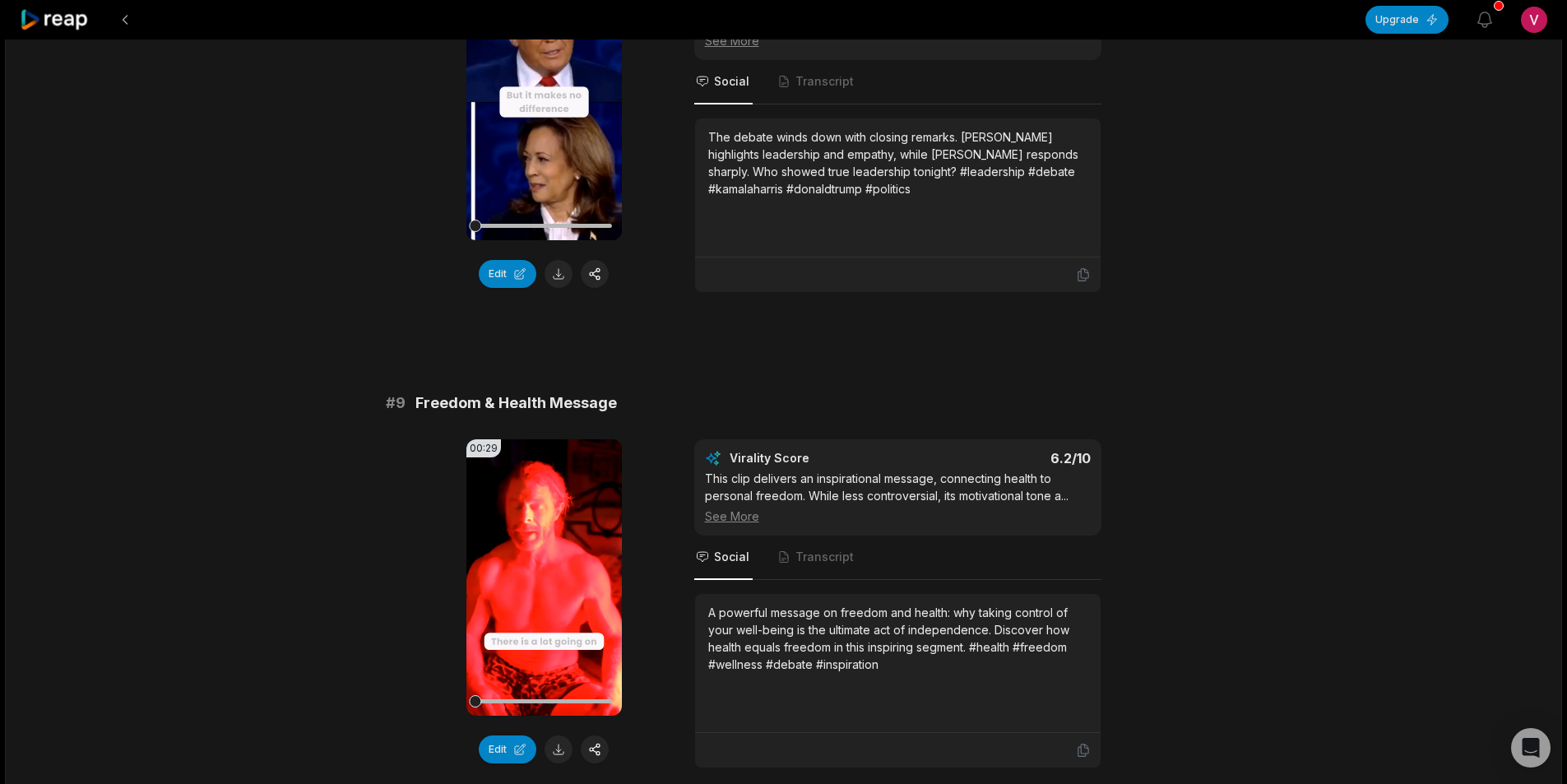
scroll to position [3701, 0]
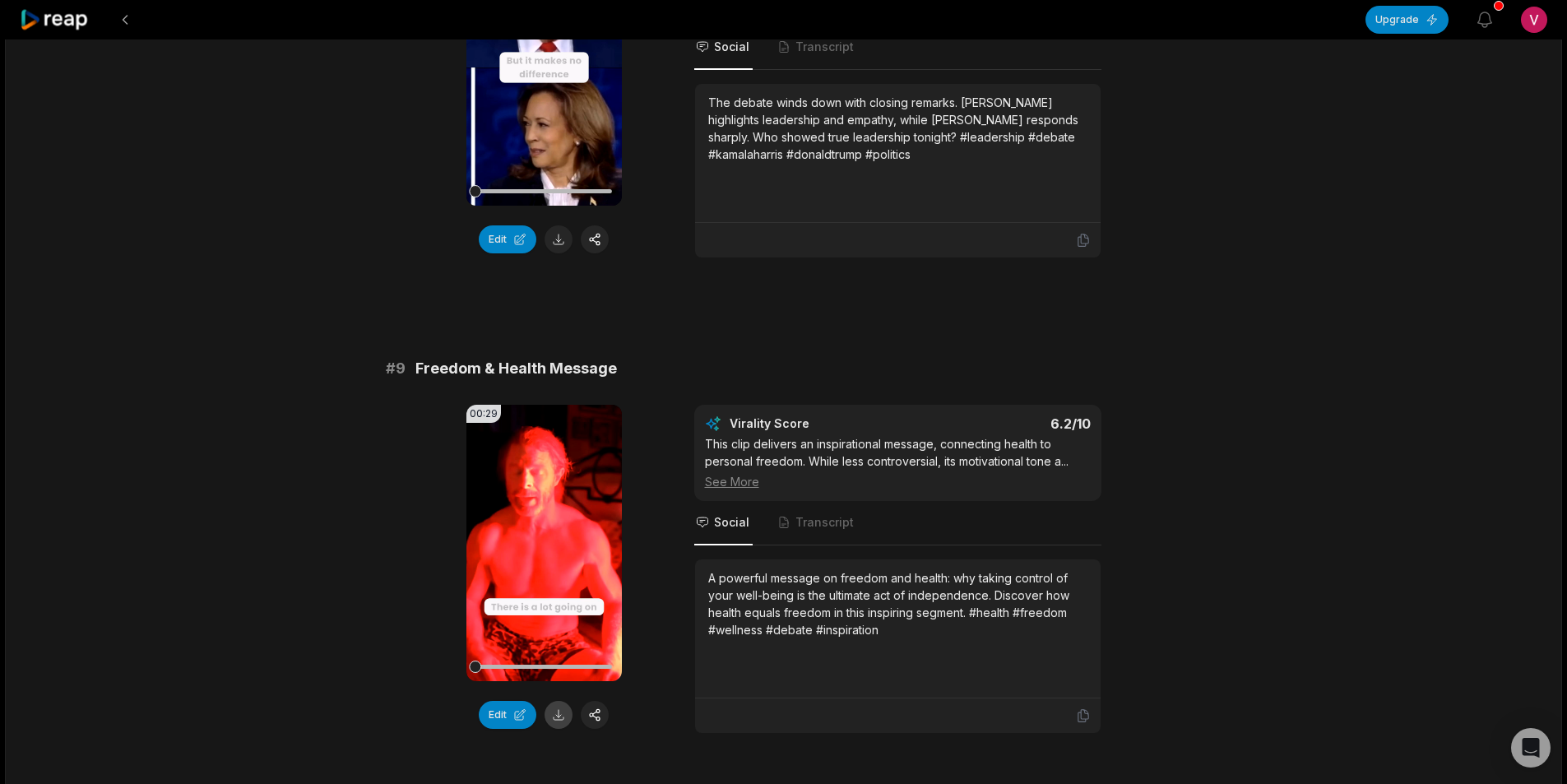
click at [559, 701] on button at bounding box center [558, 714] width 28 height 28
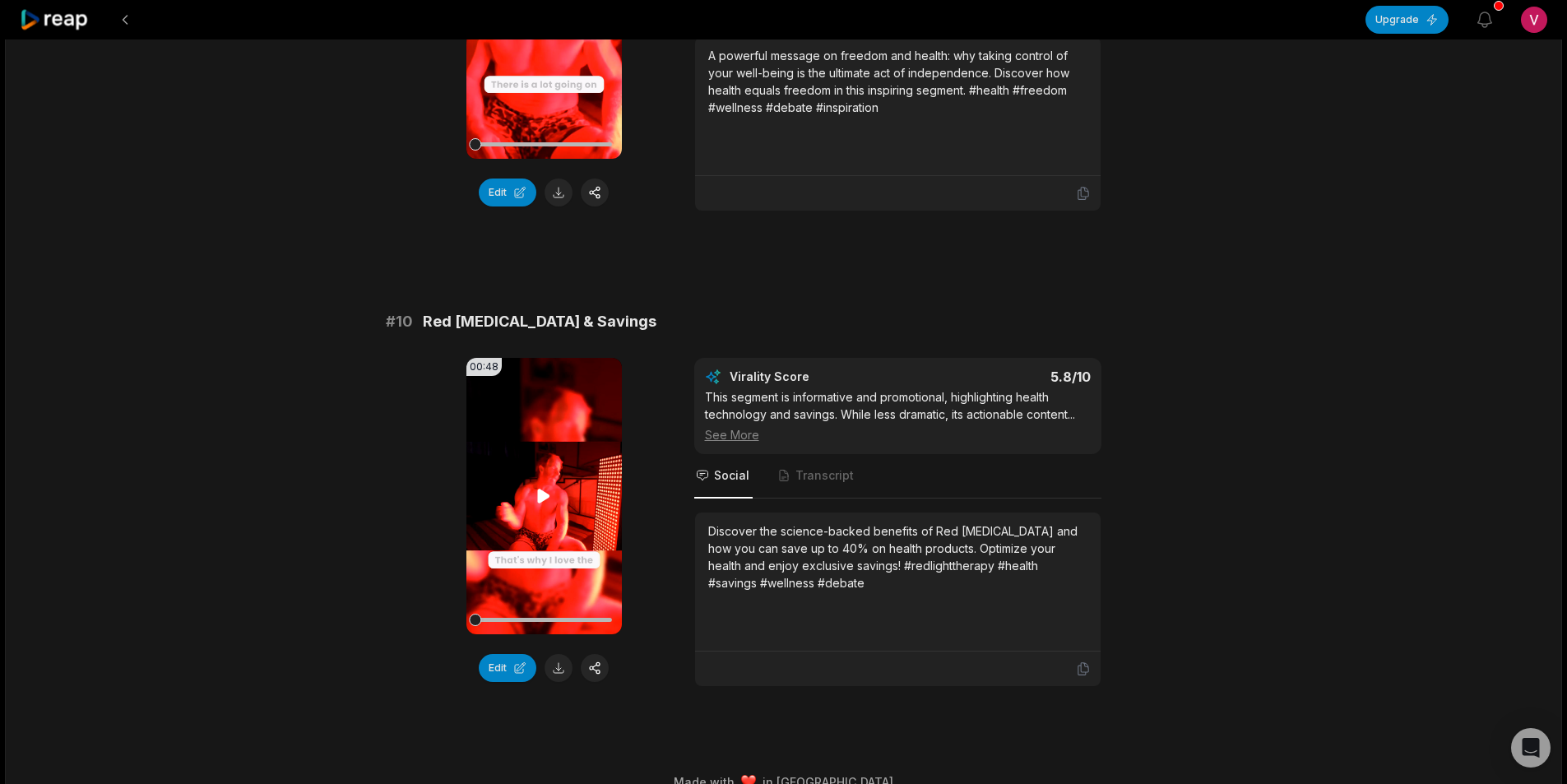
scroll to position [4226, 0]
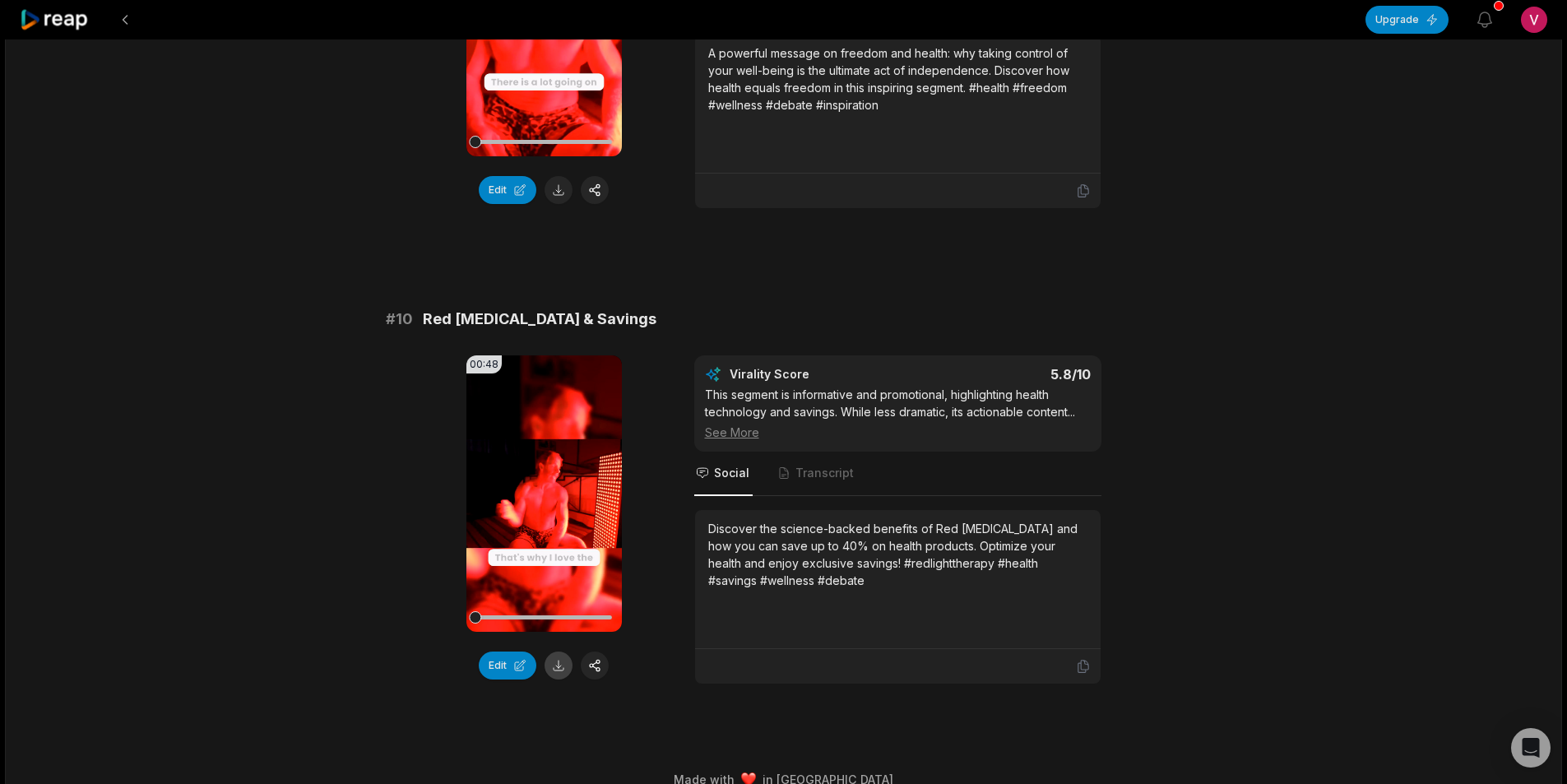
click at [561, 652] on button at bounding box center [558, 665] width 28 height 28
click at [120, 27] on button at bounding box center [125, 19] width 29 height 29
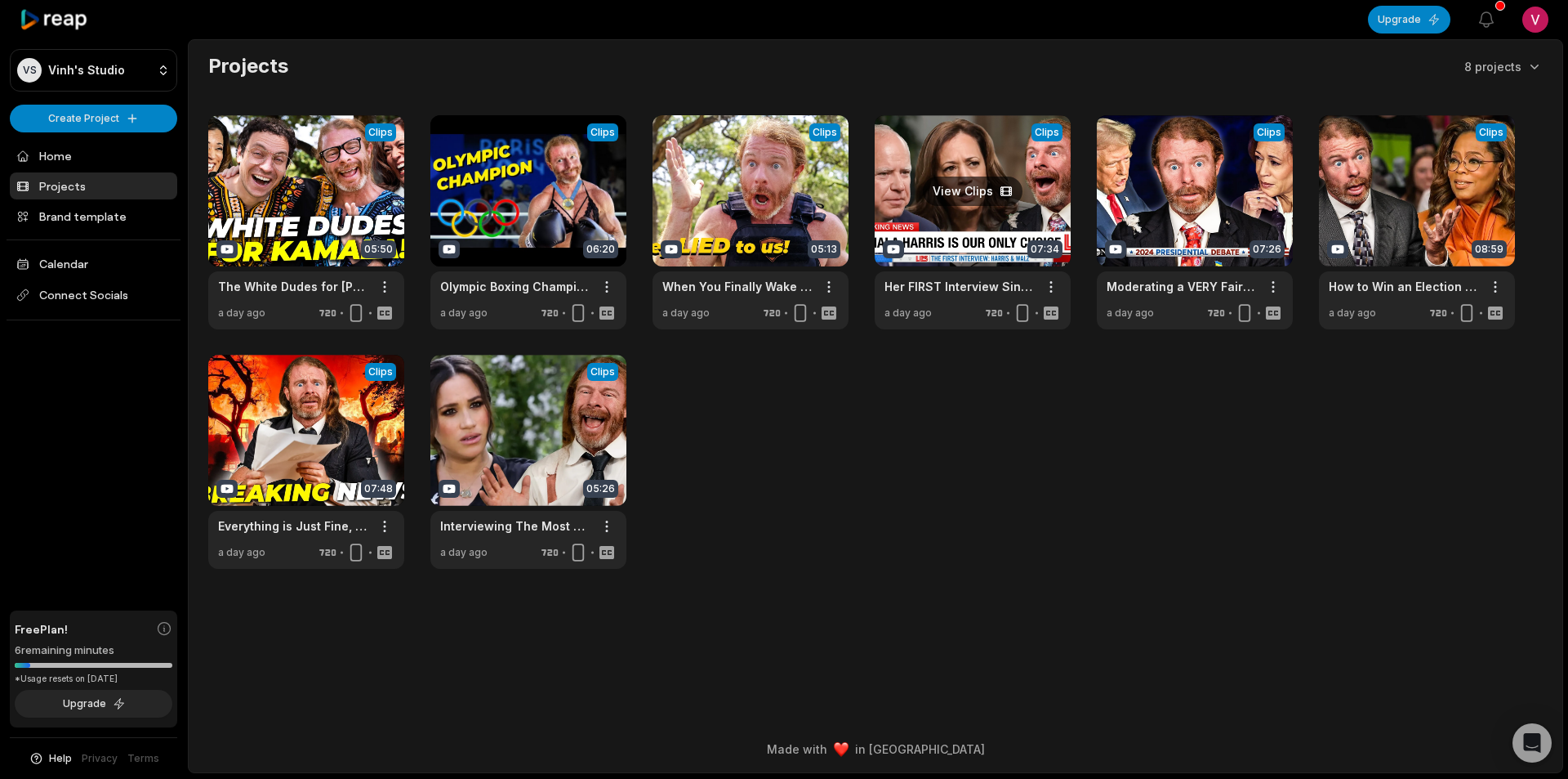
click at [962, 231] on link at bounding box center [973, 221] width 196 height 214
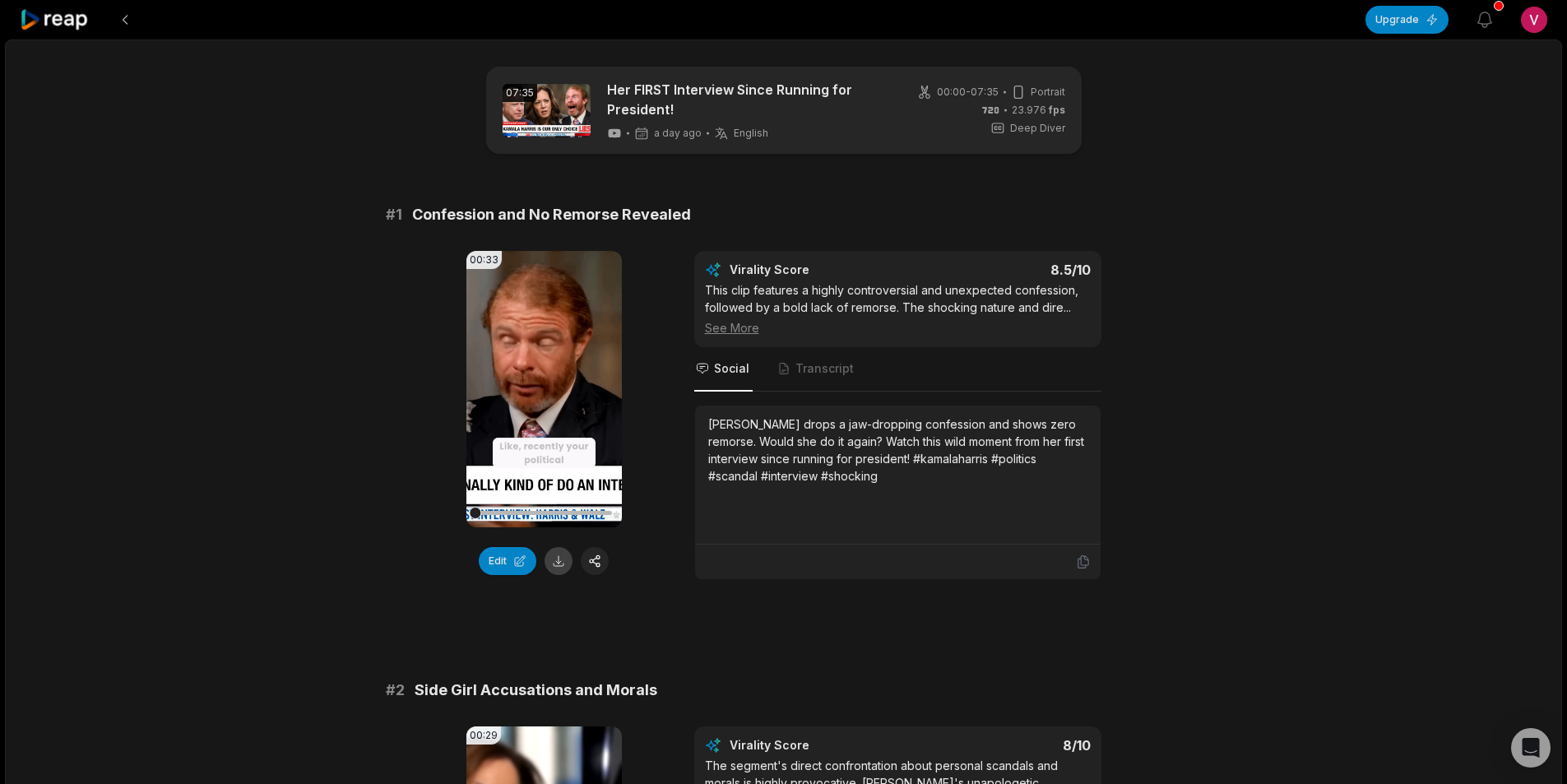
click at [556, 566] on button at bounding box center [558, 560] width 28 height 28
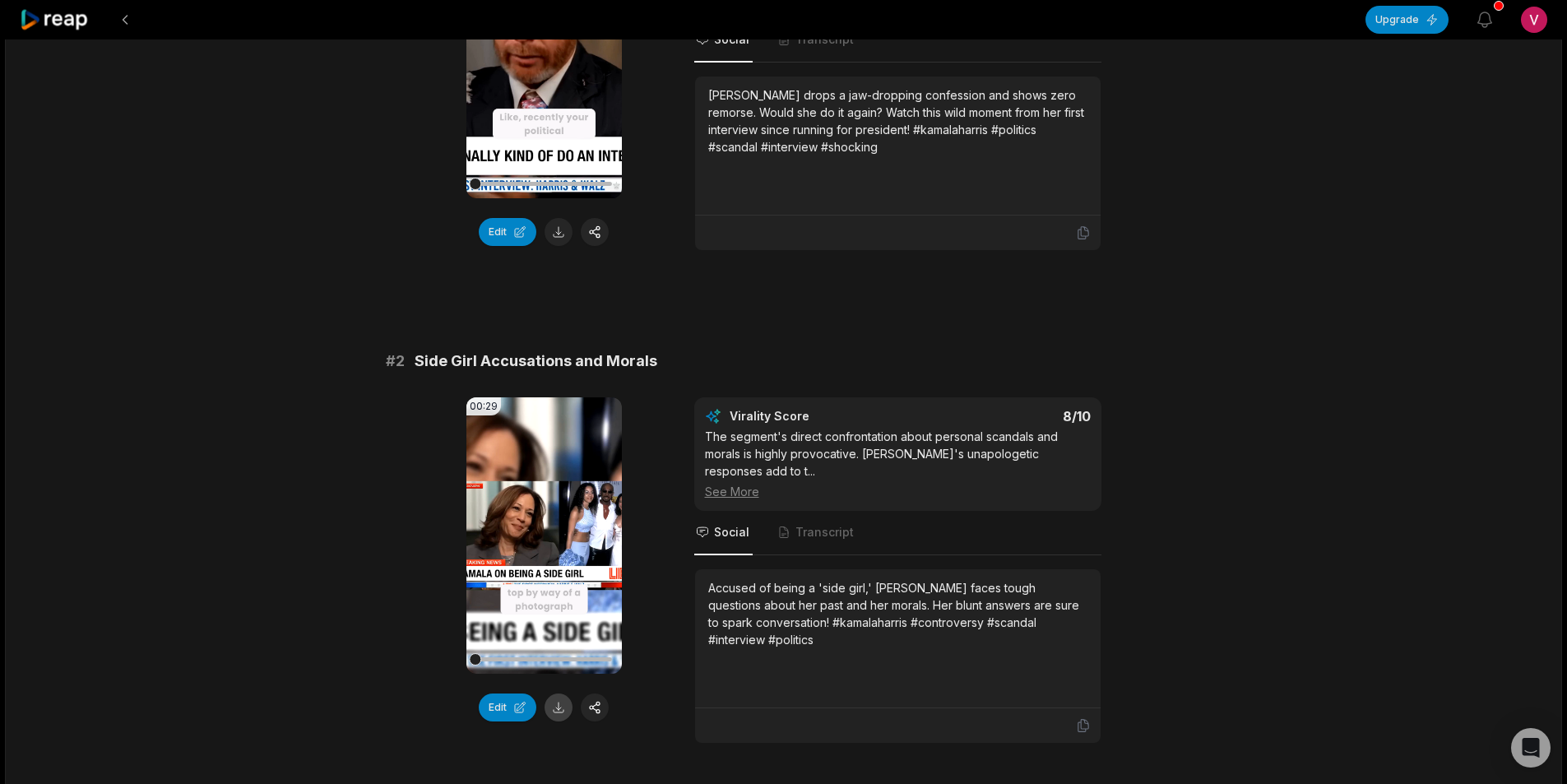
click at [557, 709] on button at bounding box center [558, 707] width 28 height 28
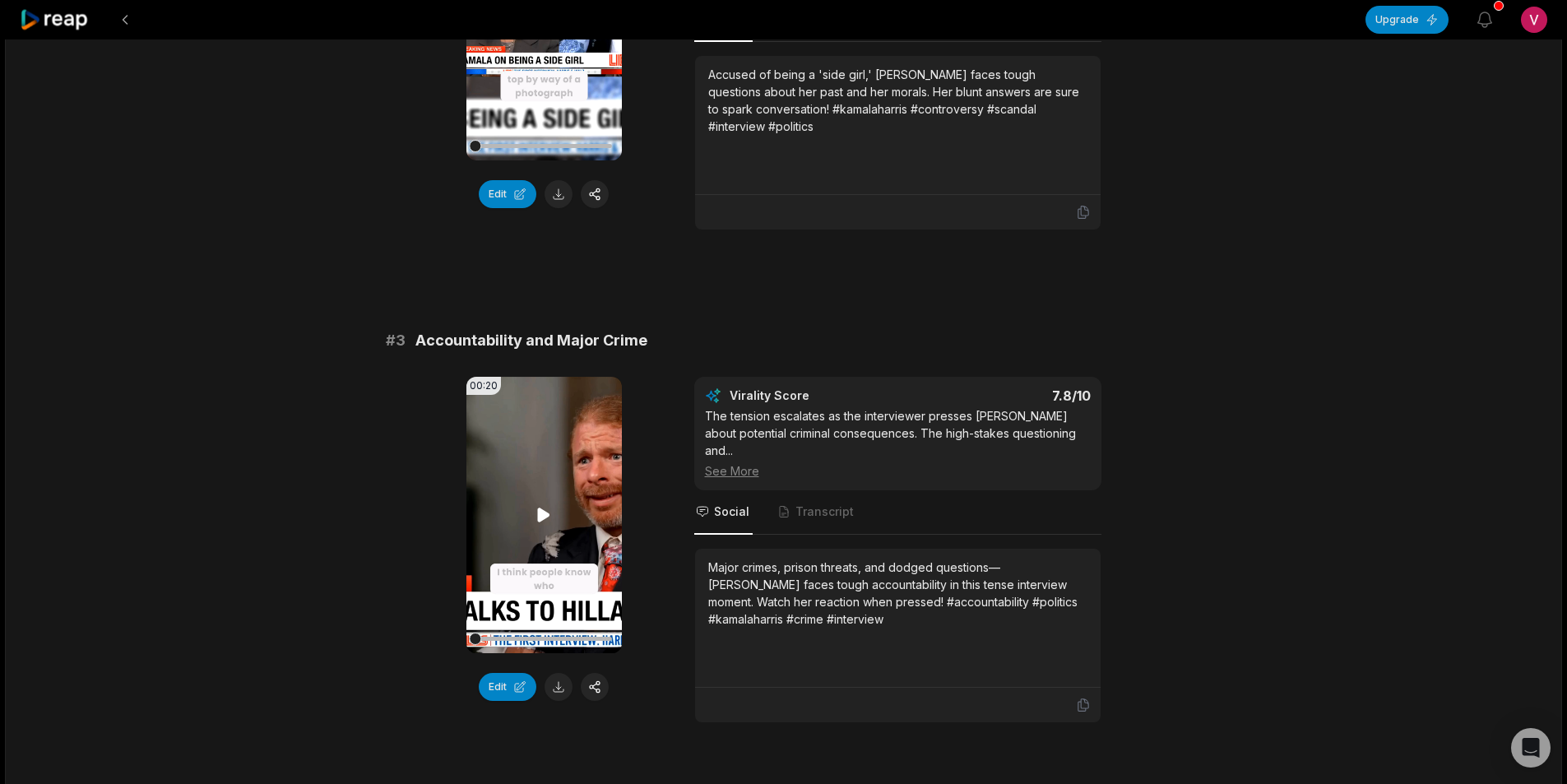
scroll to position [987, 0]
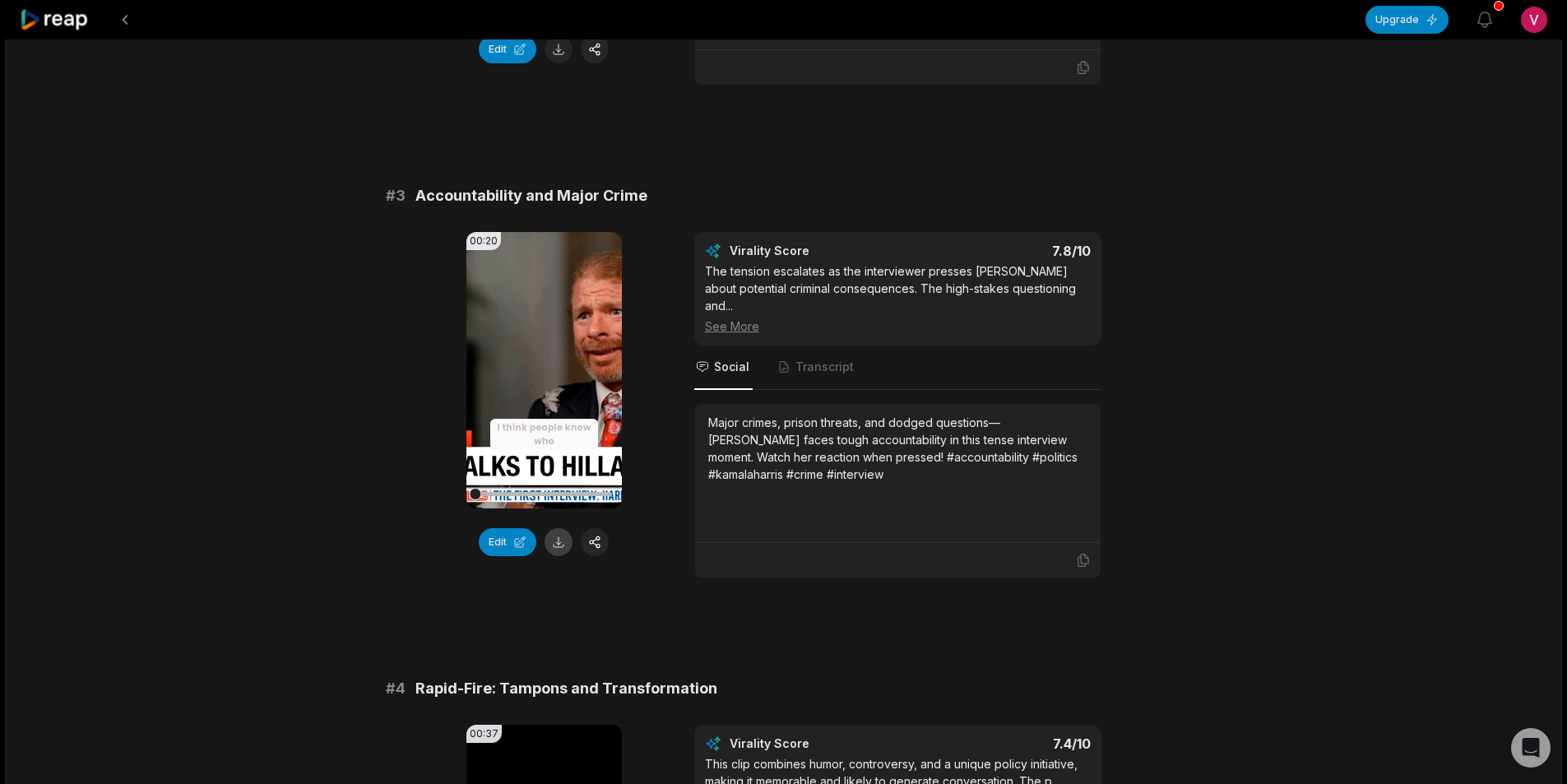
click at [554, 545] on button at bounding box center [558, 541] width 28 height 28
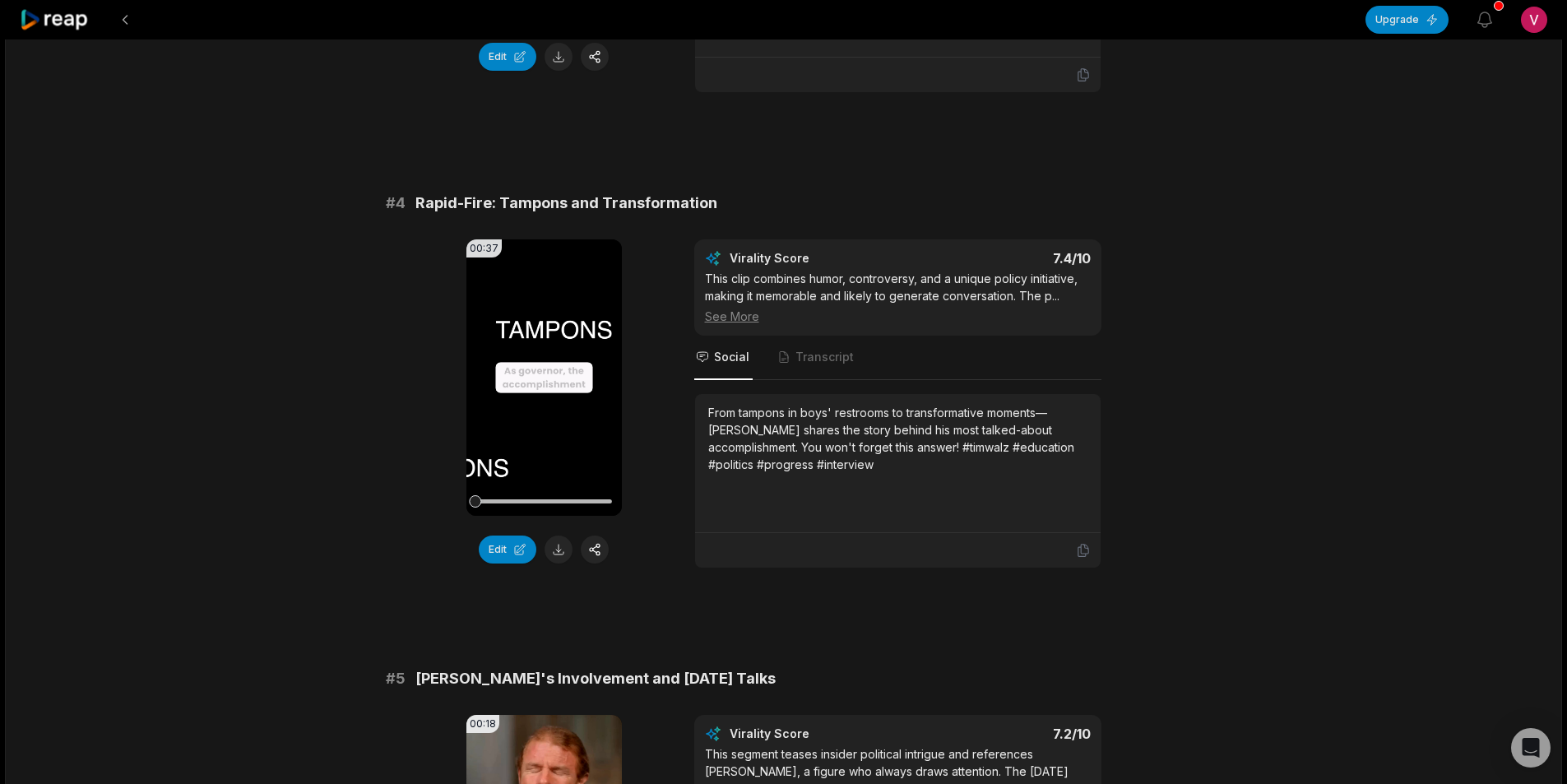
scroll to position [1480, 0]
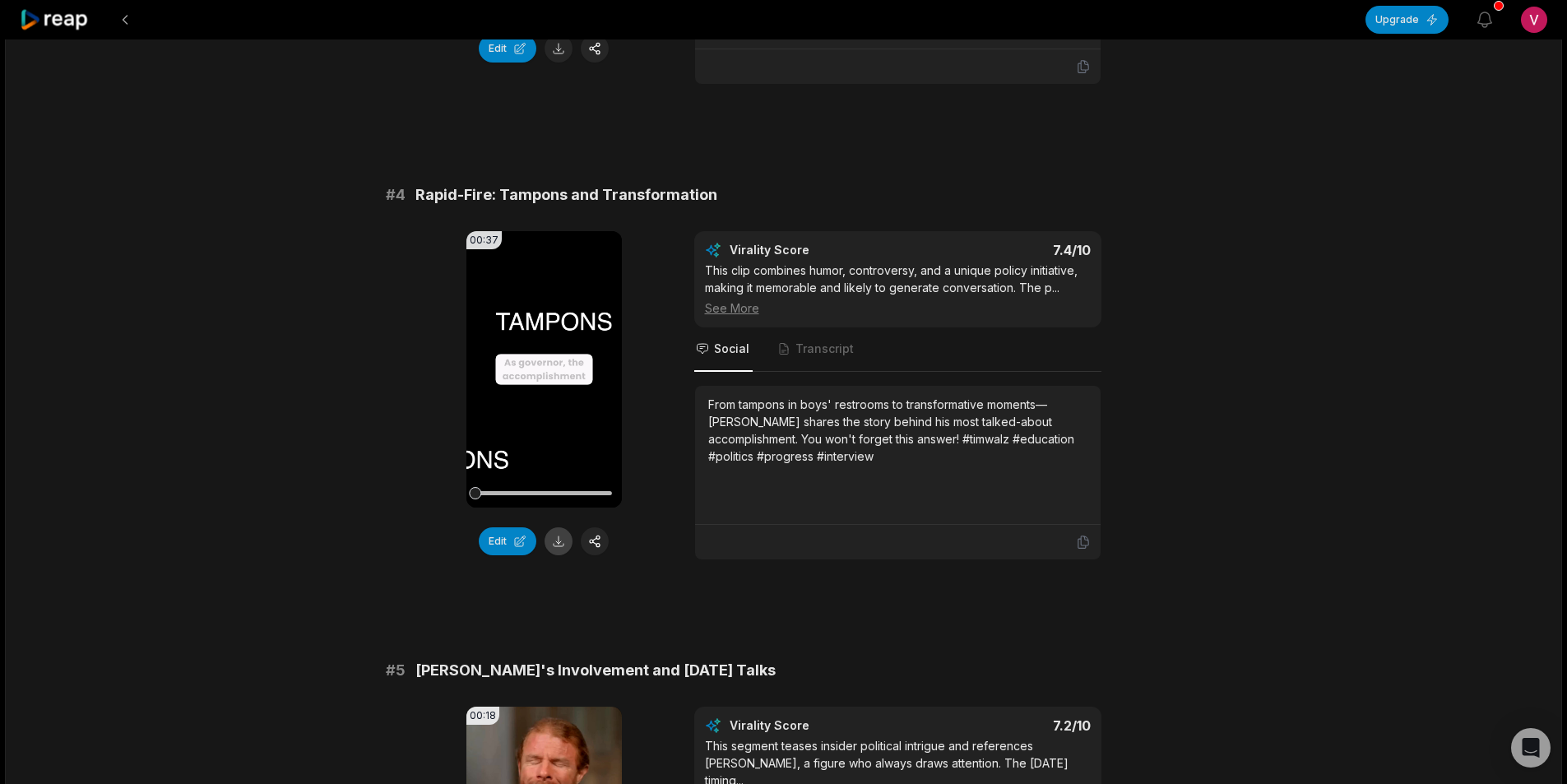
click at [558, 530] on button at bounding box center [558, 540] width 28 height 28
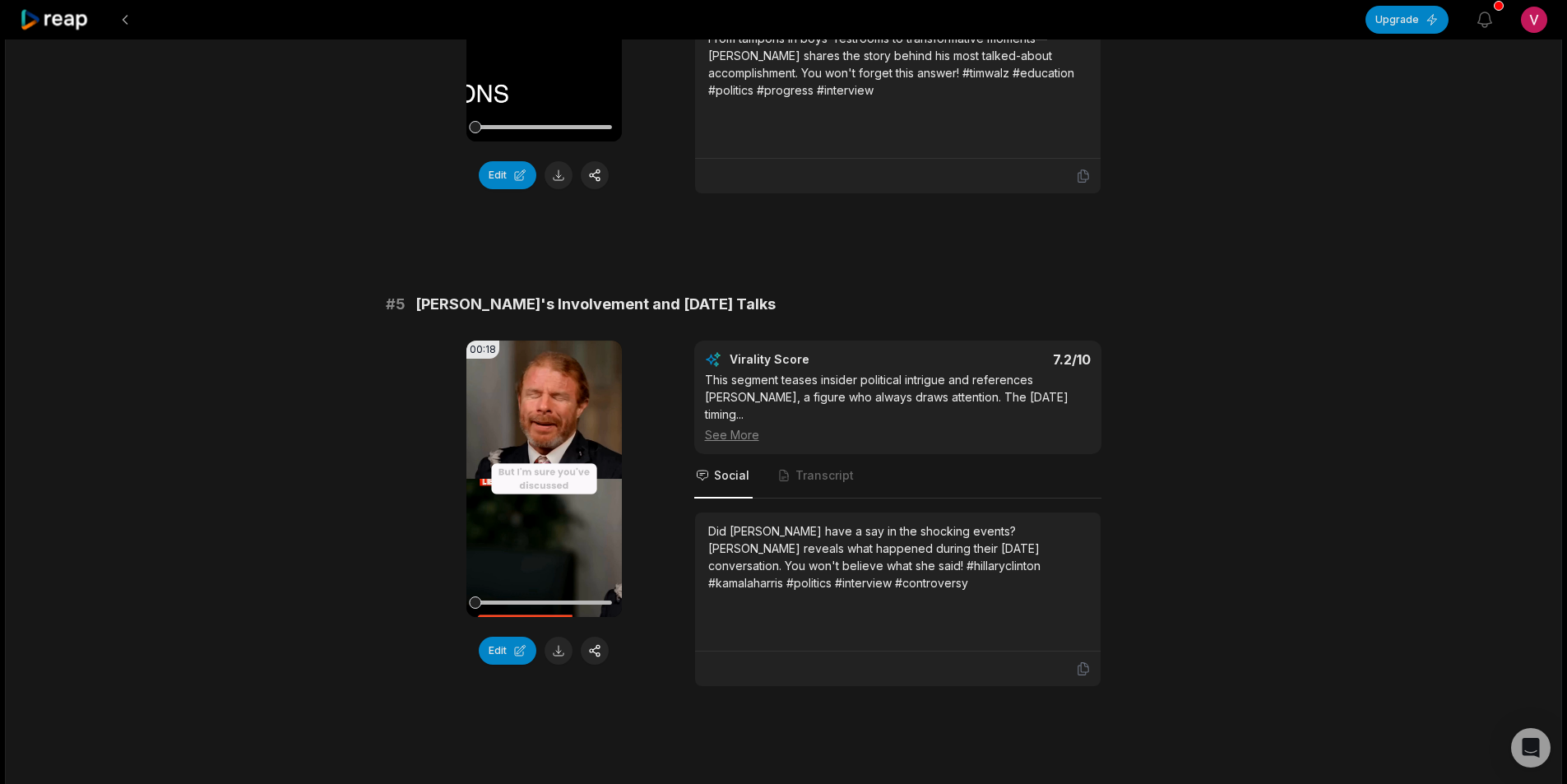
scroll to position [1891, 0]
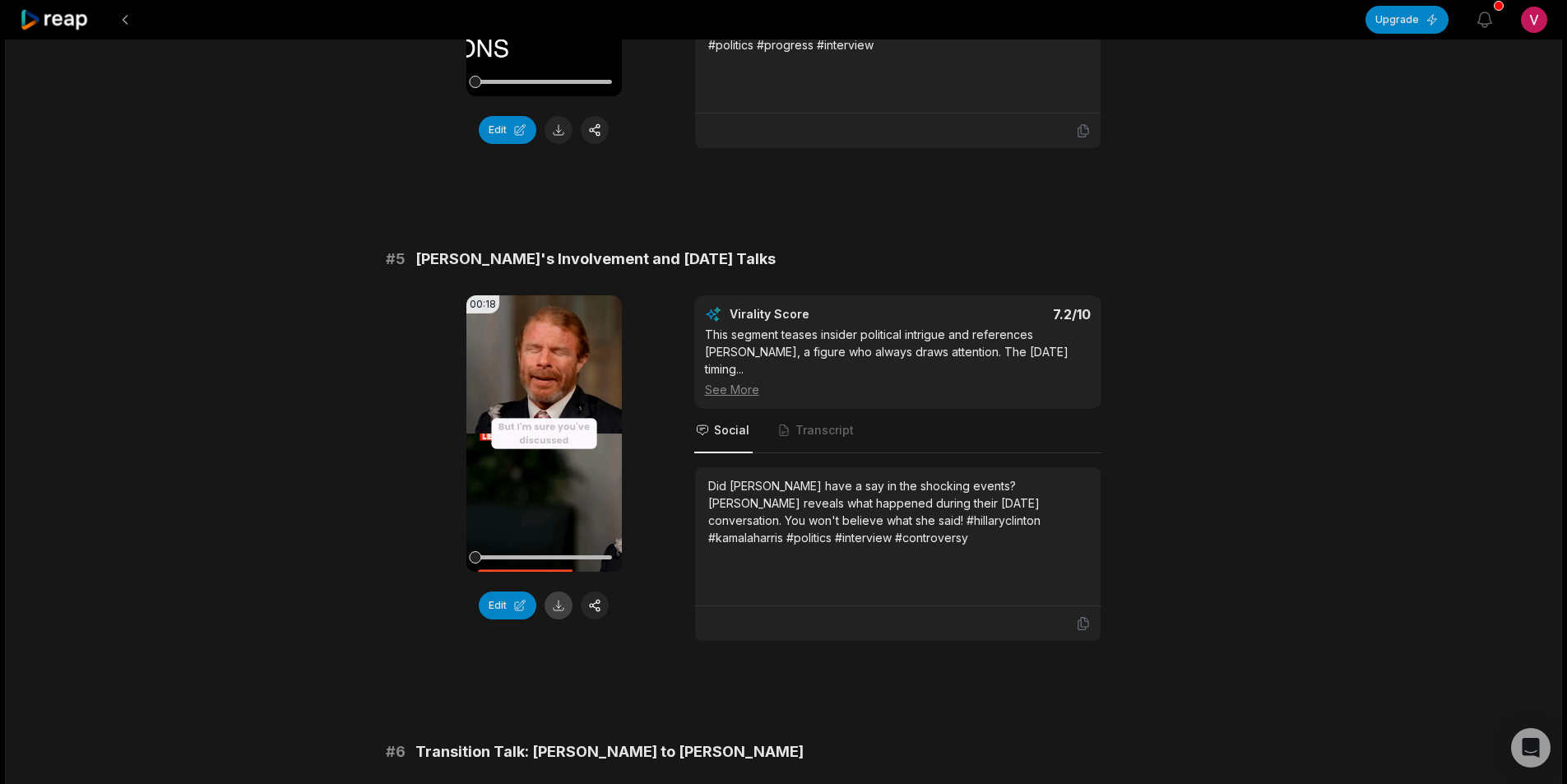
click at [565, 591] on button at bounding box center [558, 605] width 28 height 28
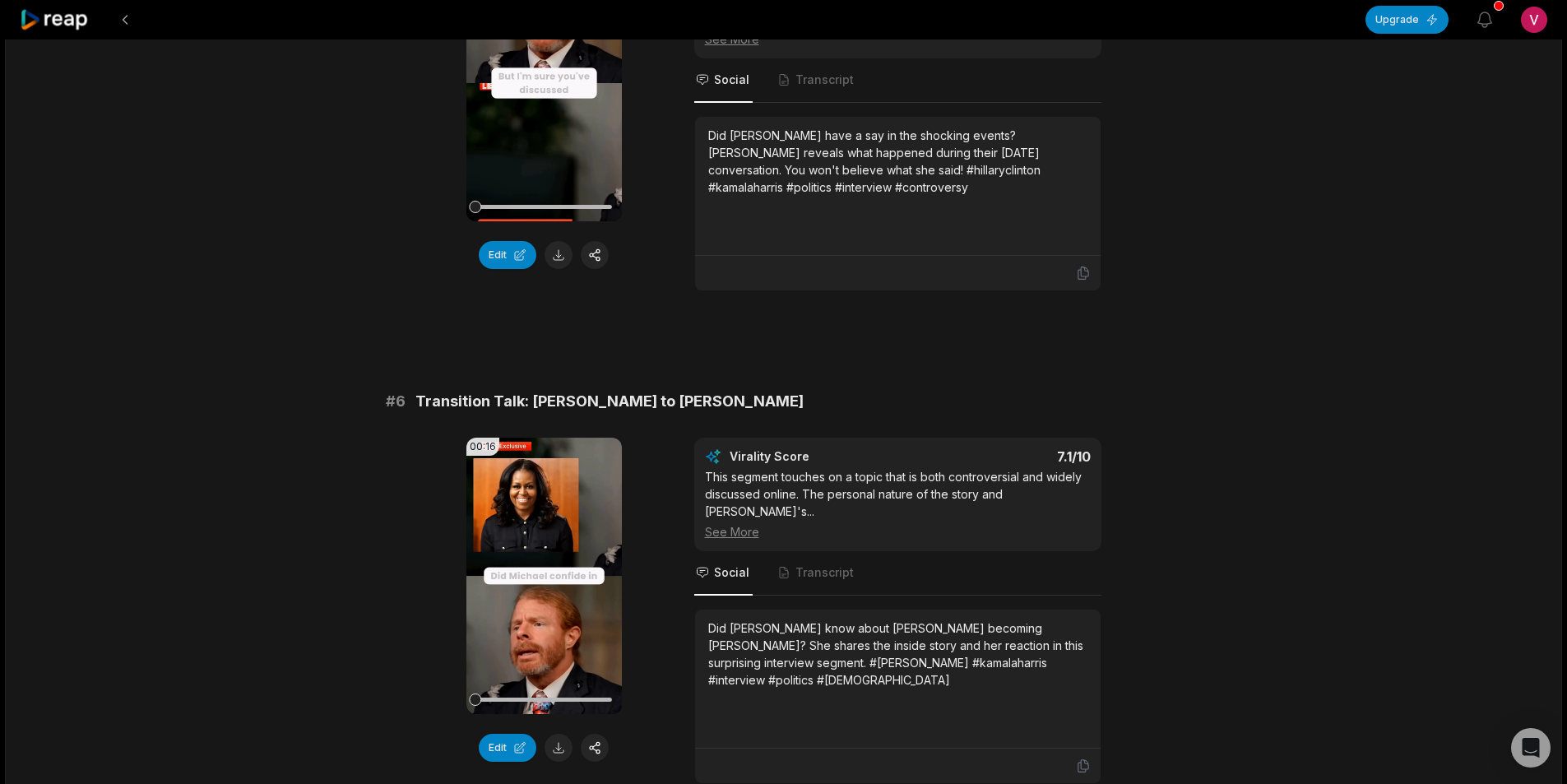
scroll to position [2303, 0]
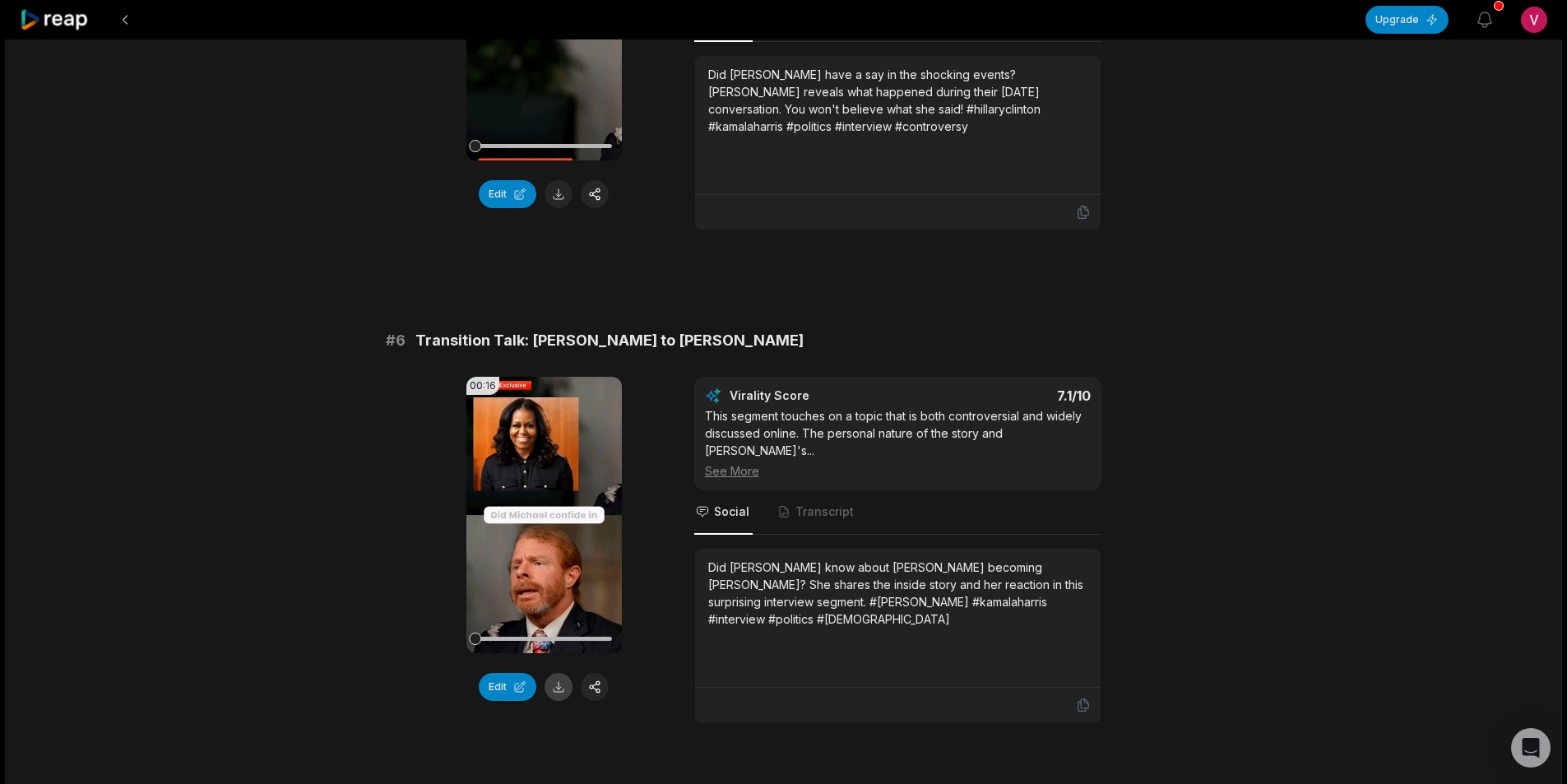
click at [561, 673] on button at bounding box center [558, 686] width 28 height 28
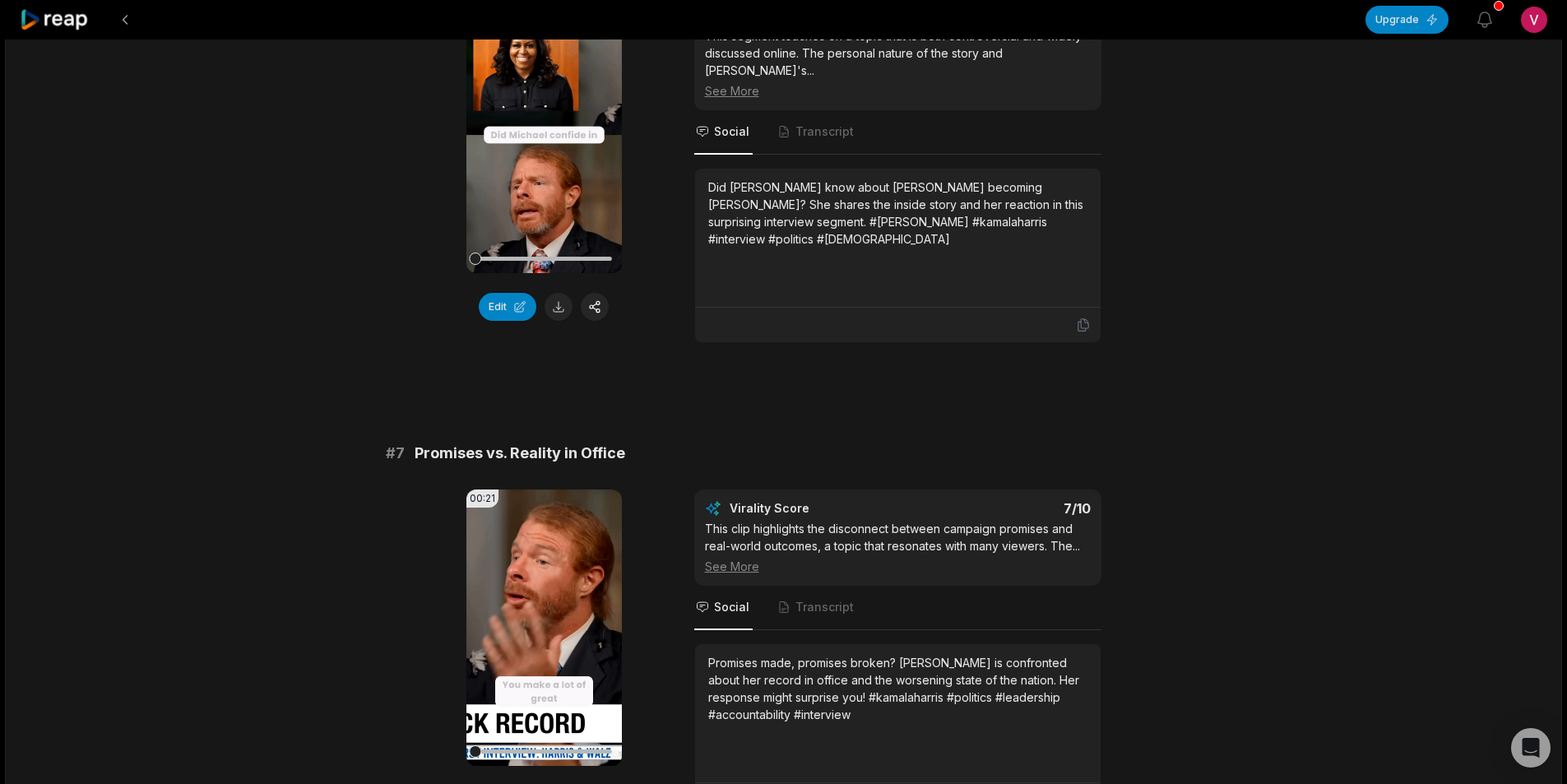
scroll to position [2796, 0]
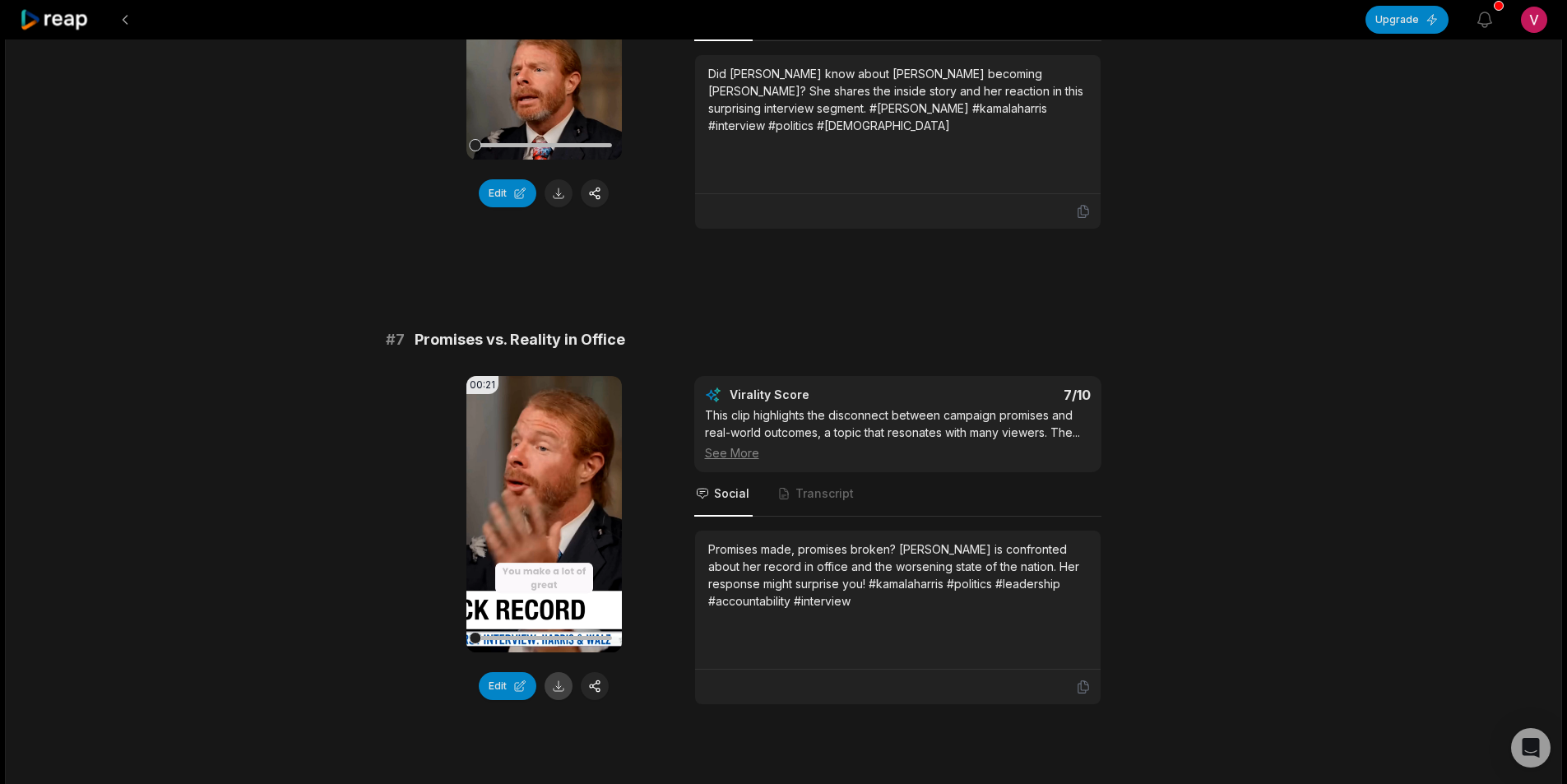
click at [565, 672] on button at bounding box center [558, 685] width 28 height 28
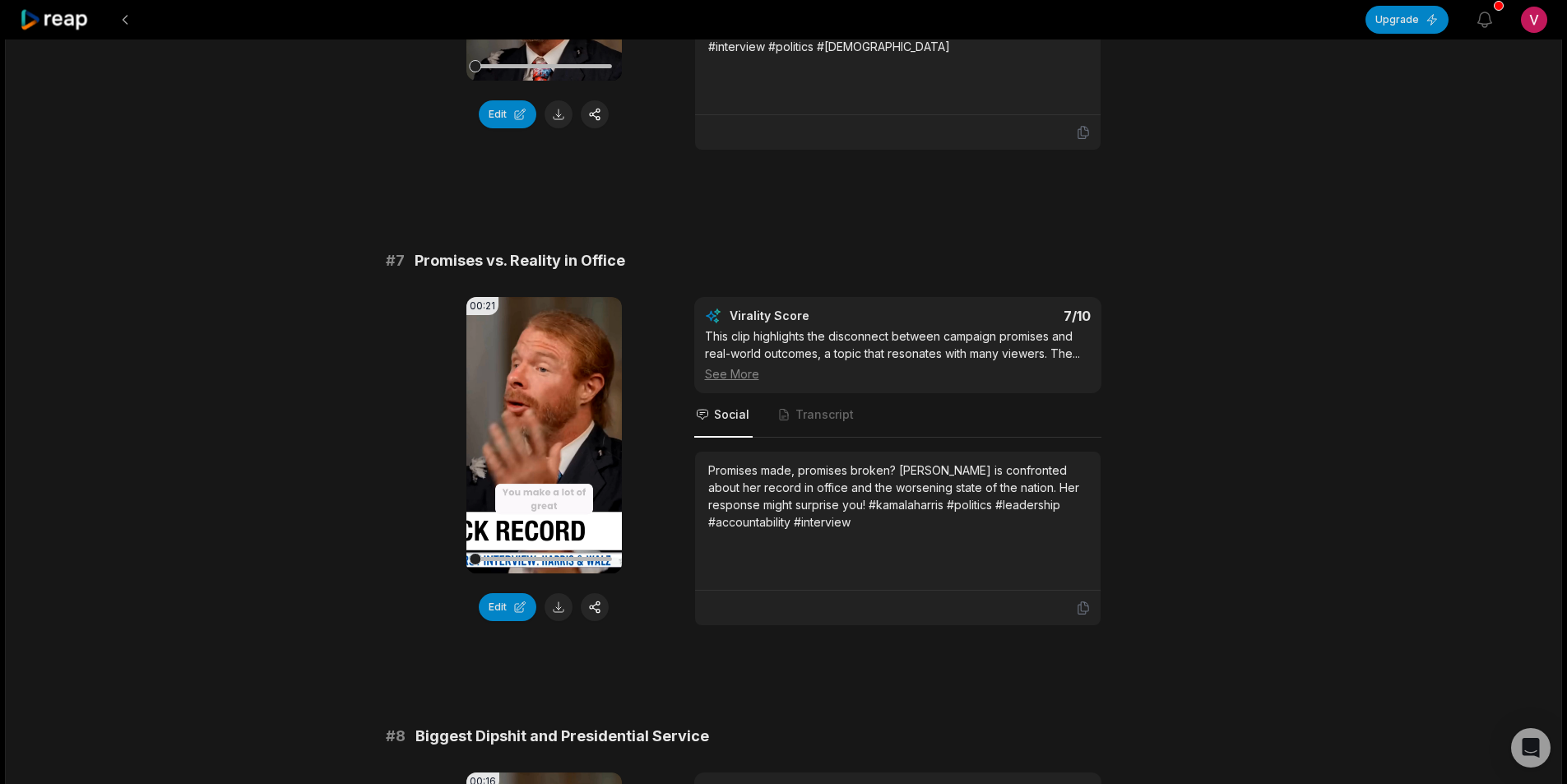
scroll to position [3207, 0]
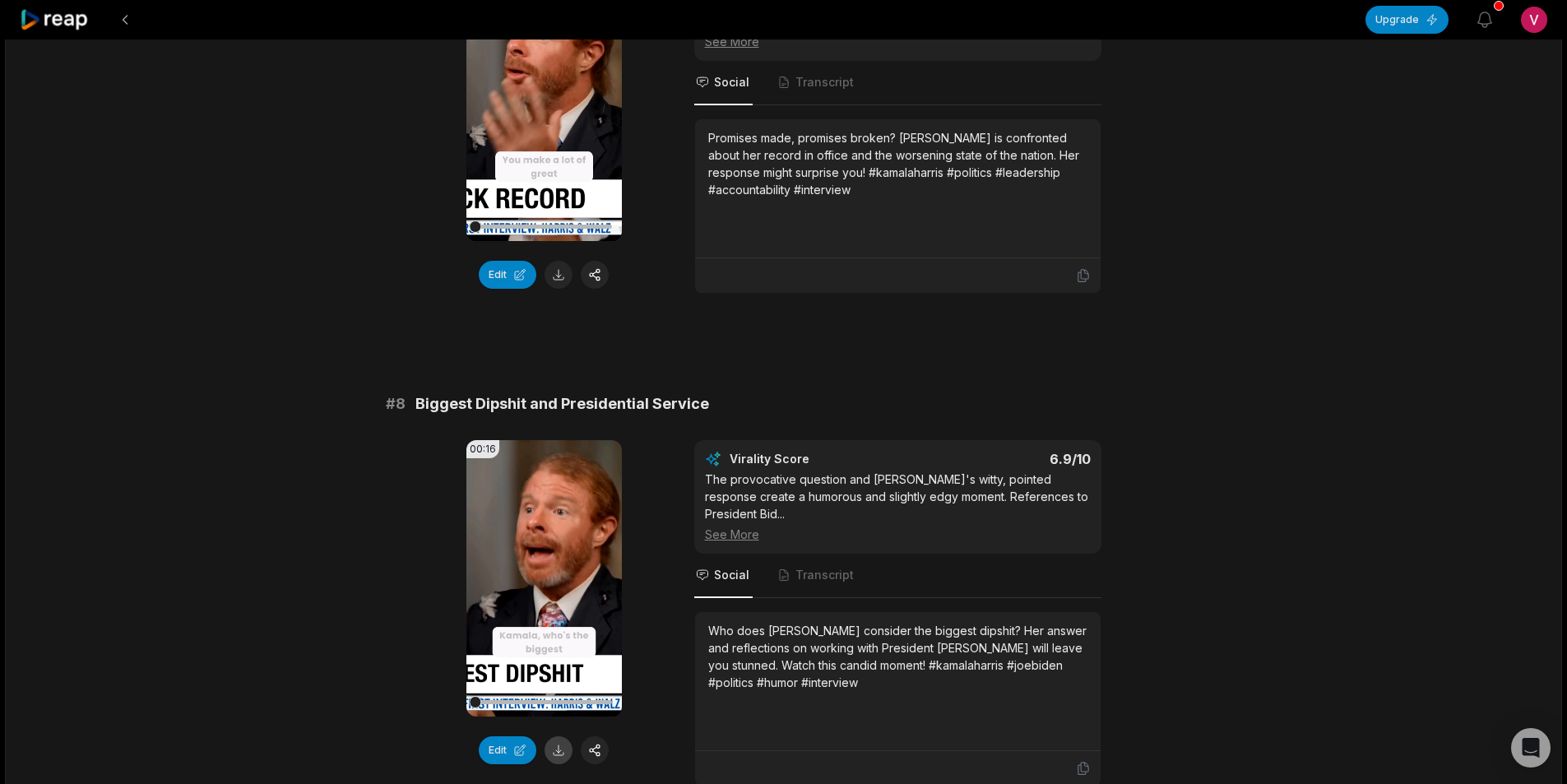
click at [559, 736] on button at bounding box center [558, 750] width 28 height 28
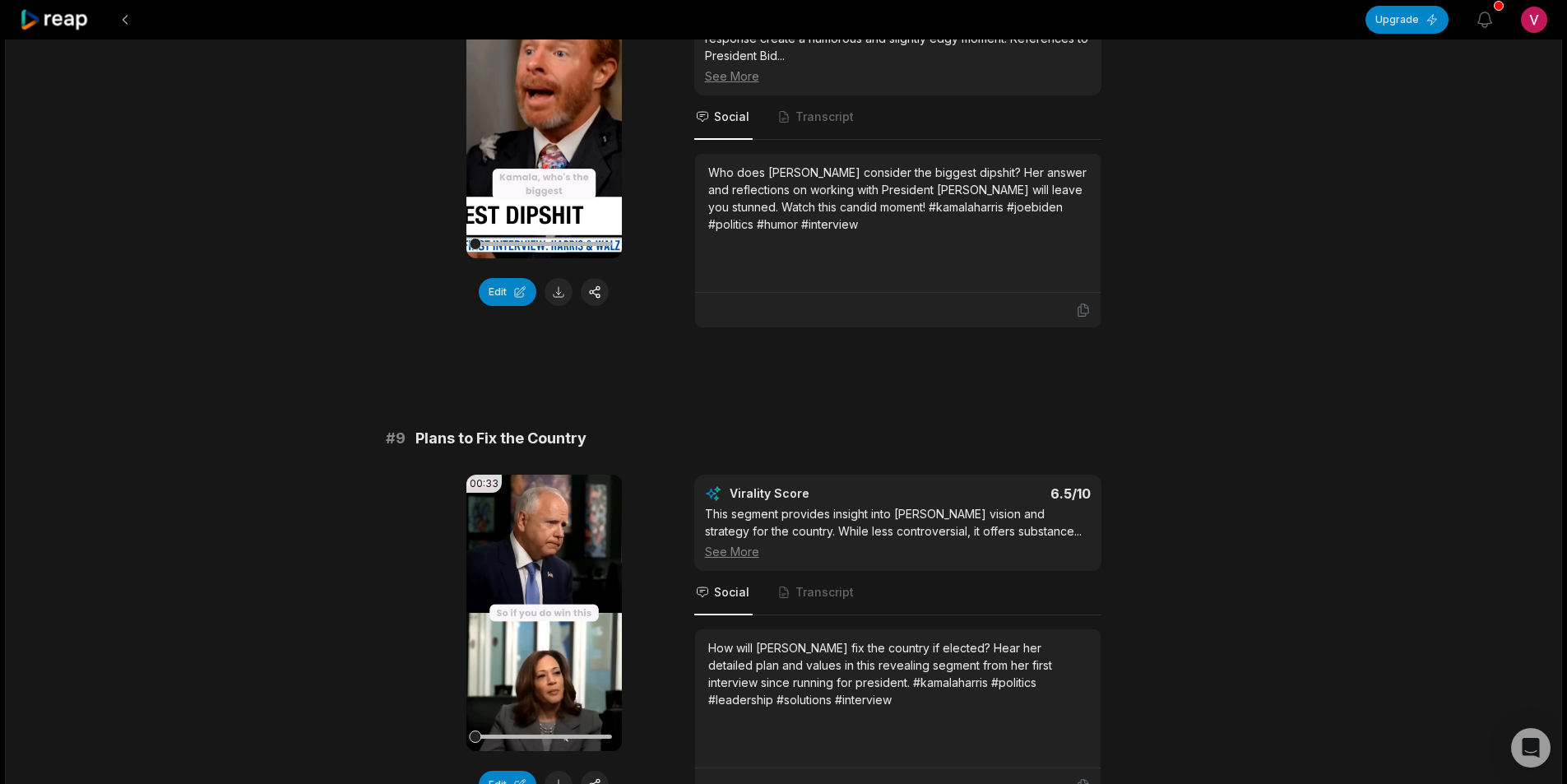
scroll to position [3701, 0]
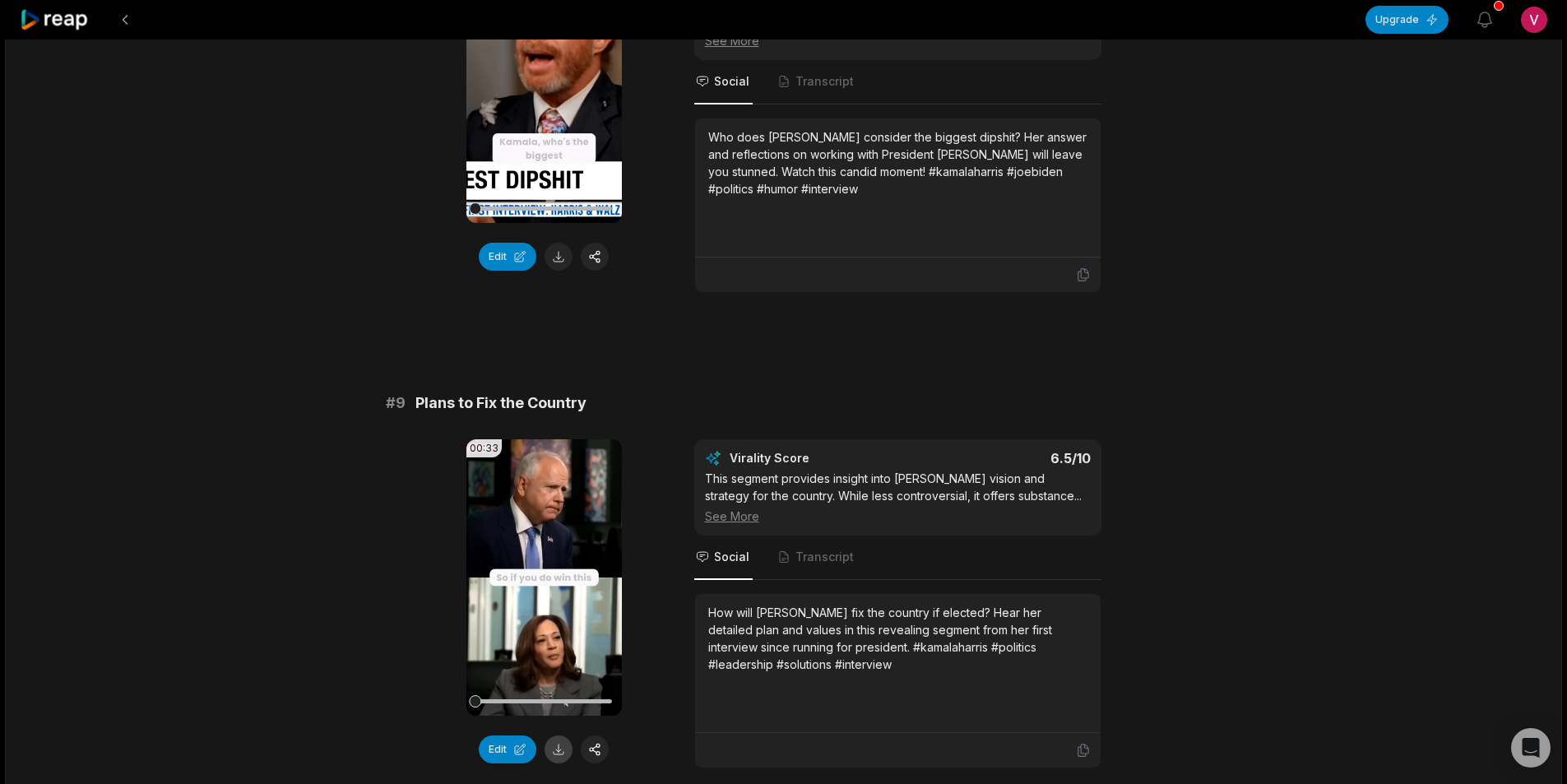
click at [555, 735] on button at bounding box center [558, 749] width 28 height 28
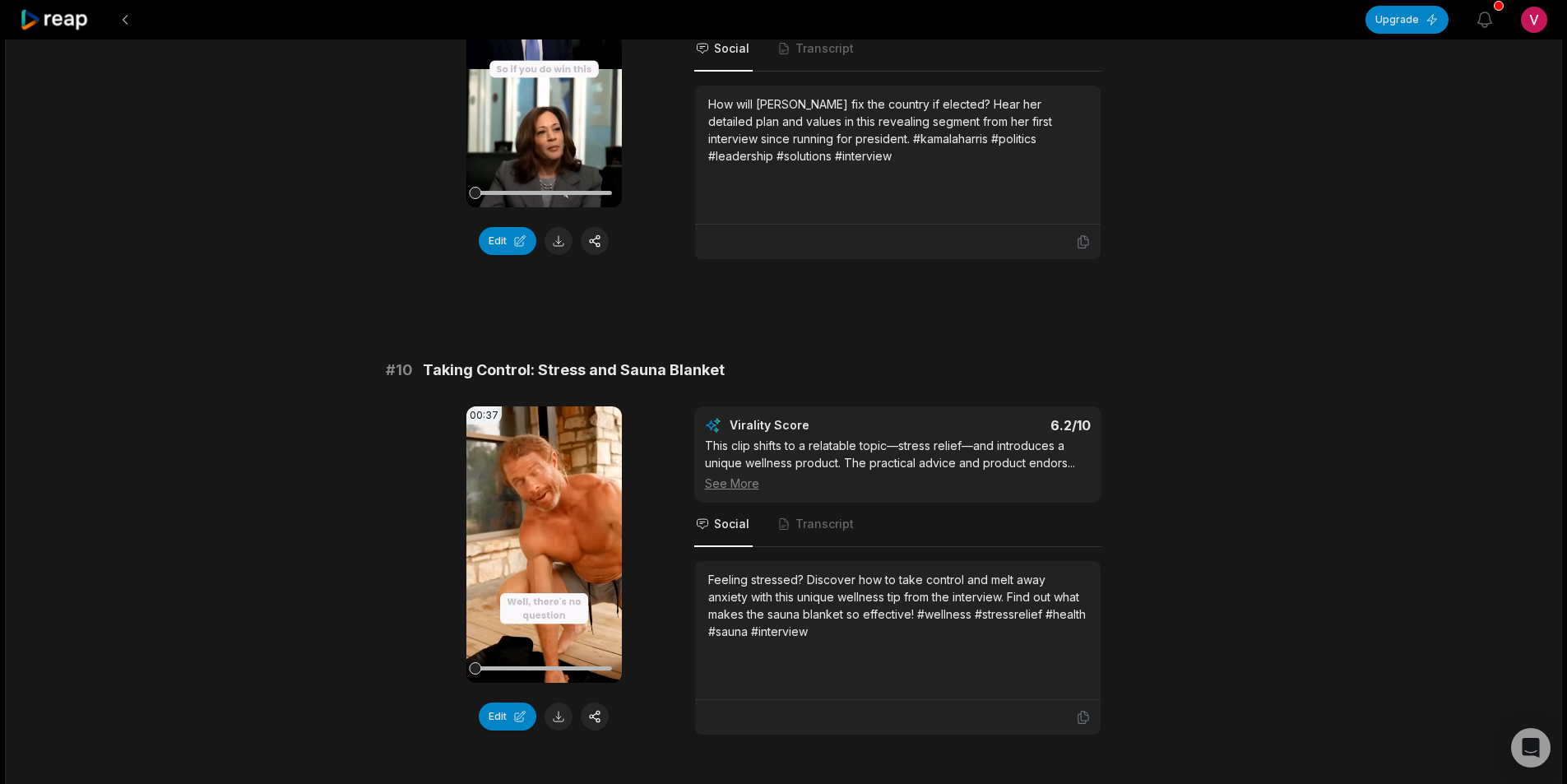
scroll to position [4216, 0]
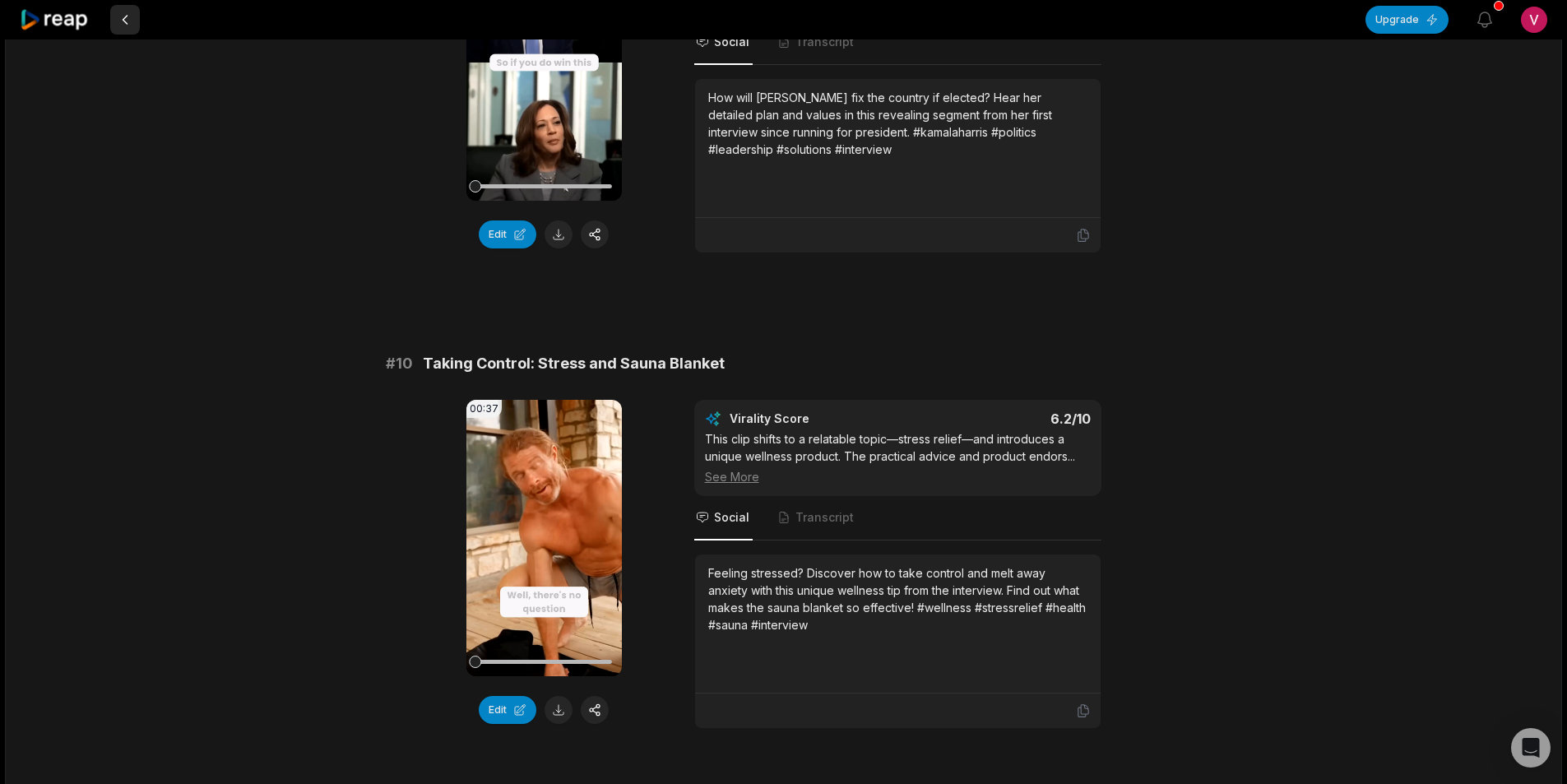
click at [126, 21] on button at bounding box center [125, 19] width 29 height 29
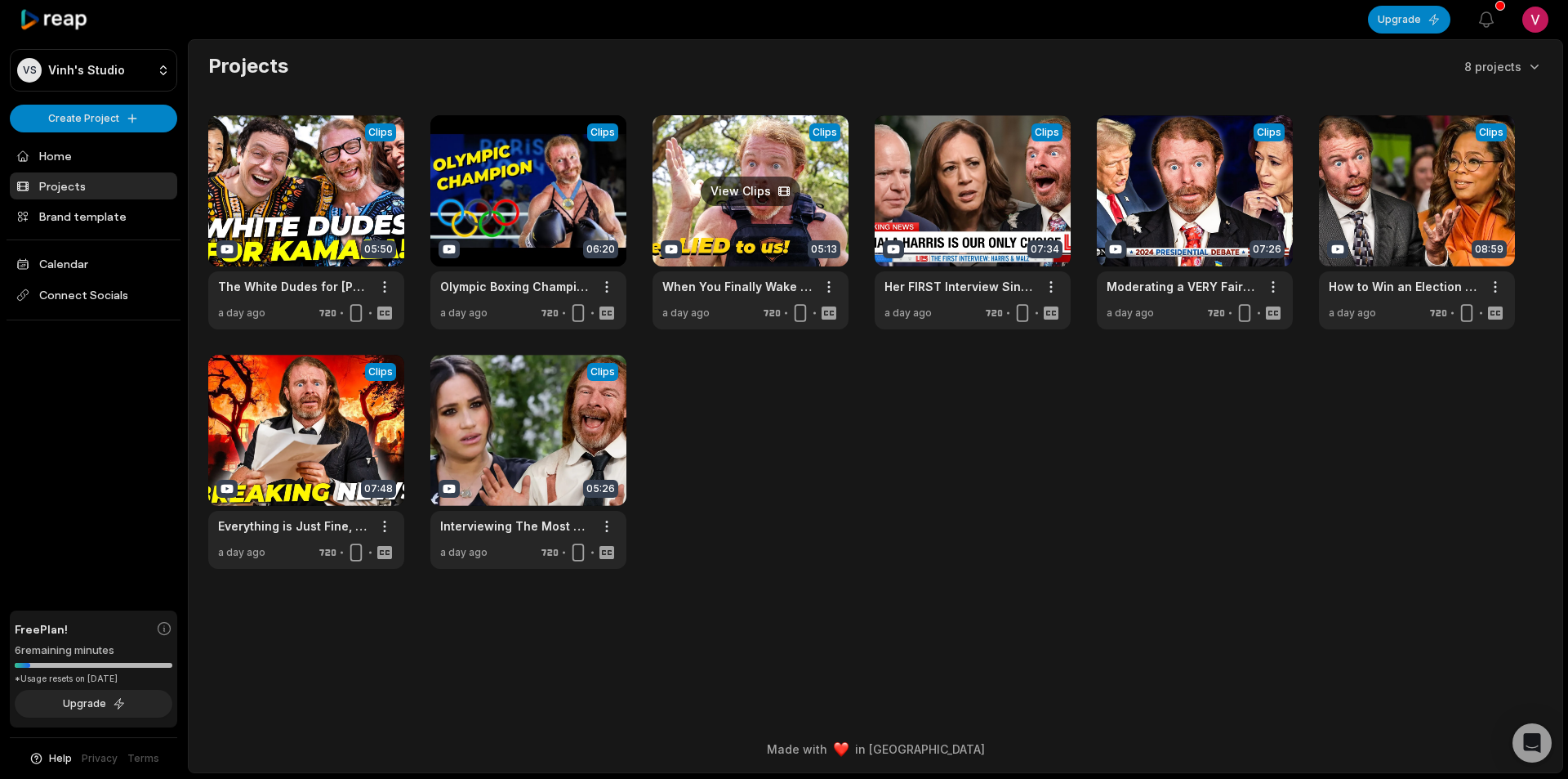
click at [751, 239] on link at bounding box center [750, 221] width 196 height 214
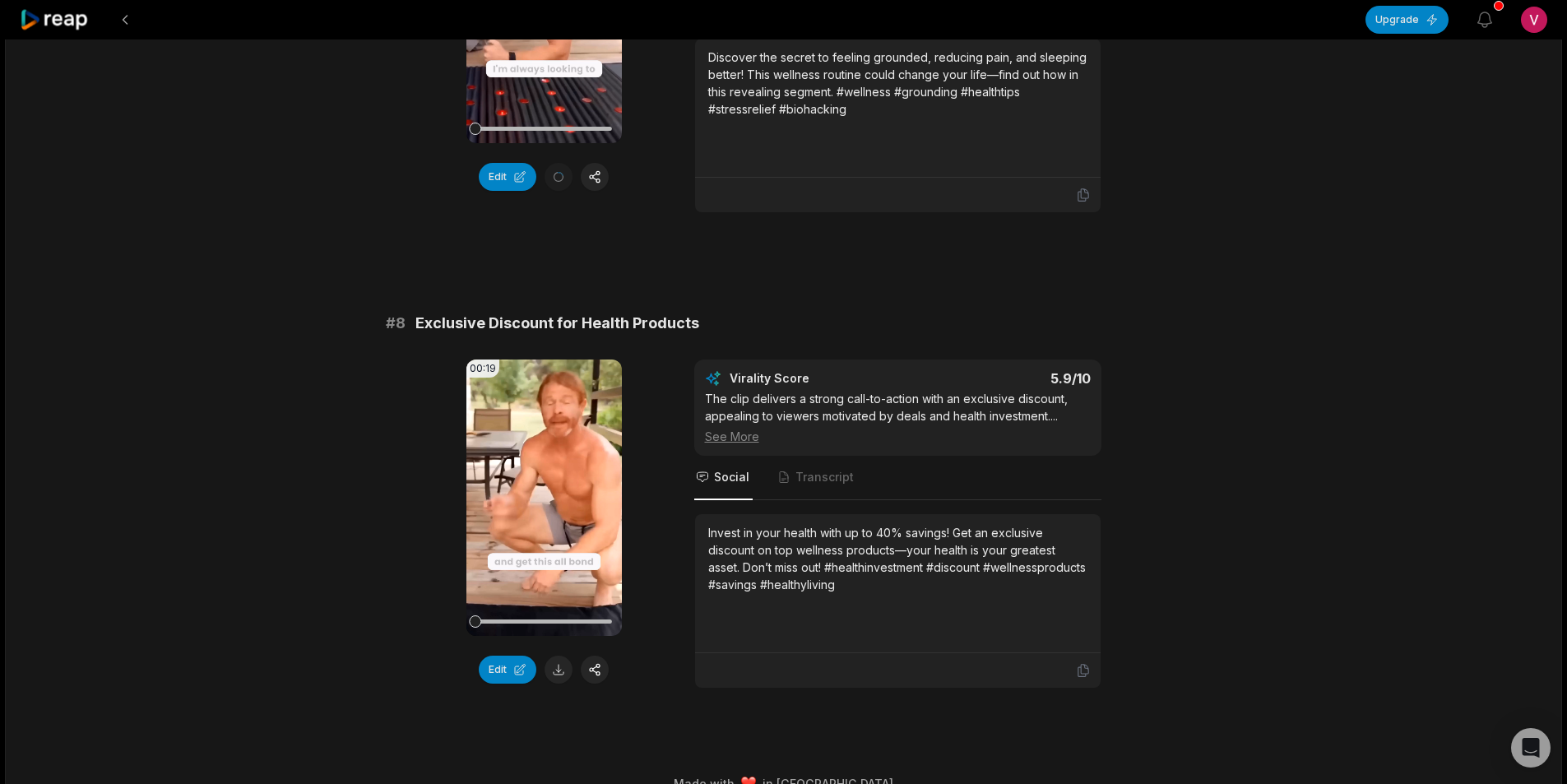
scroll to position [3275, 0]
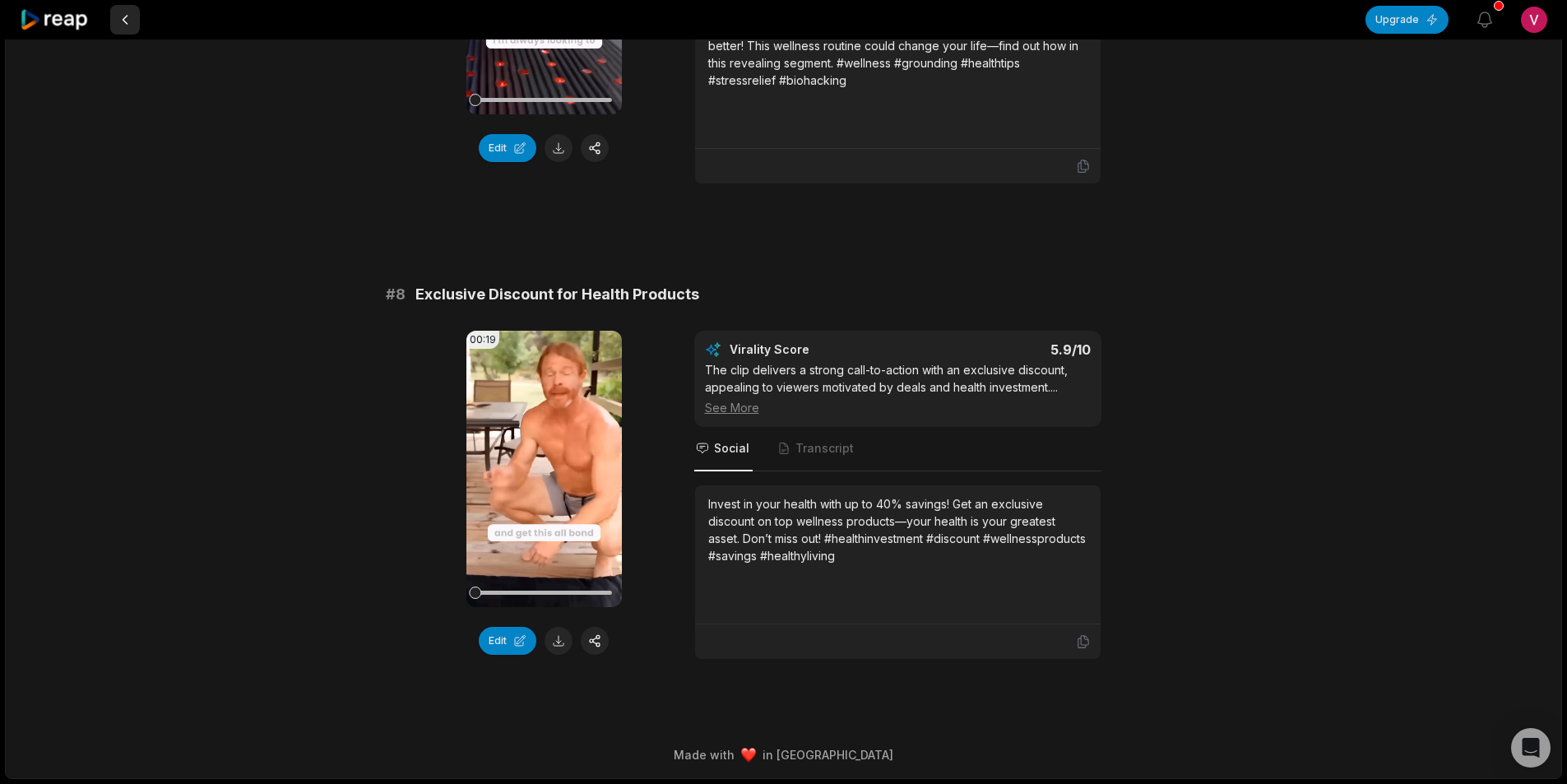
click at [120, 23] on button at bounding box center [125, 19] width 29 height 29
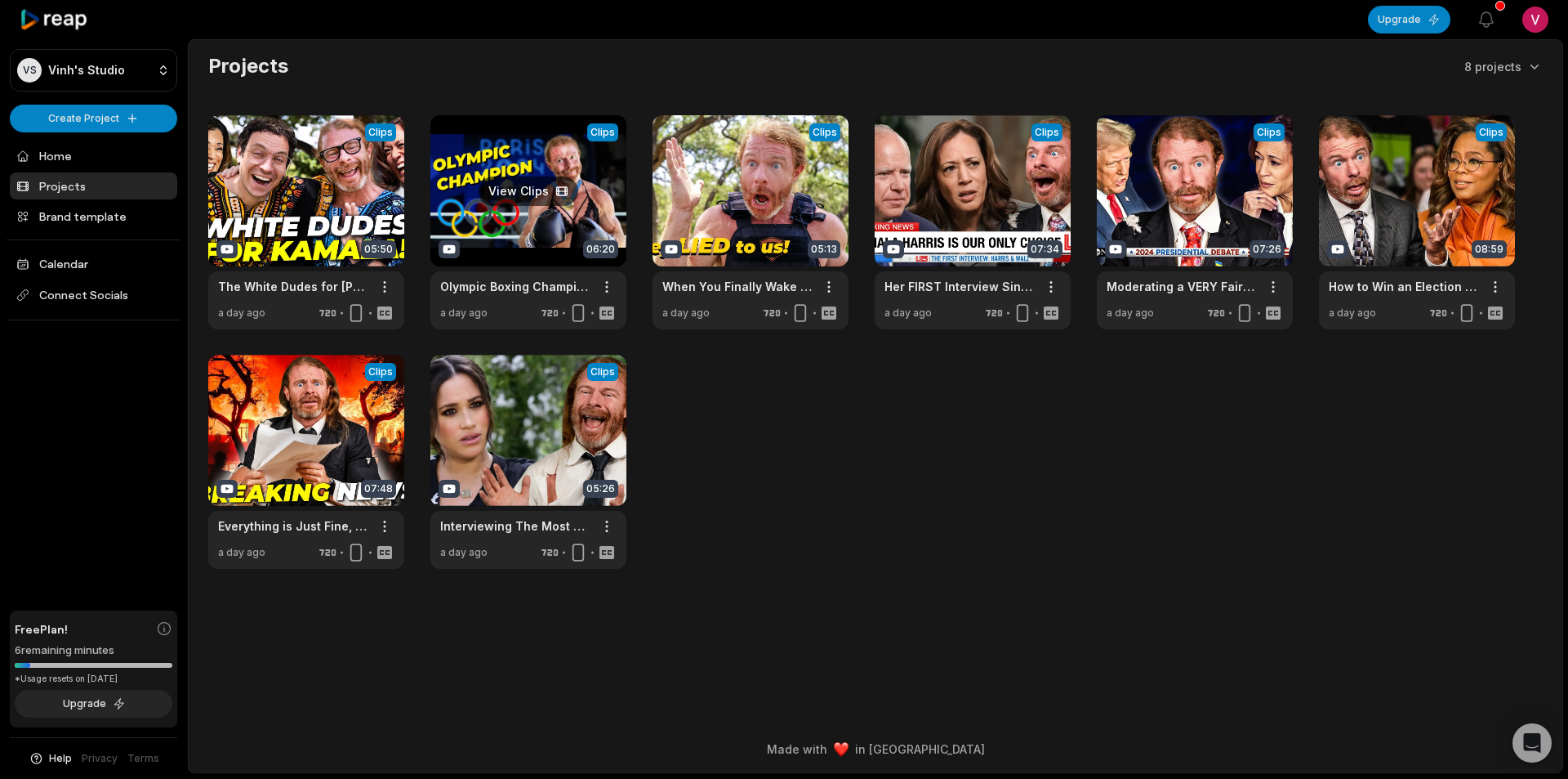
click at [522, 246] on link at bounding box center [528, 221] width 196 height 214
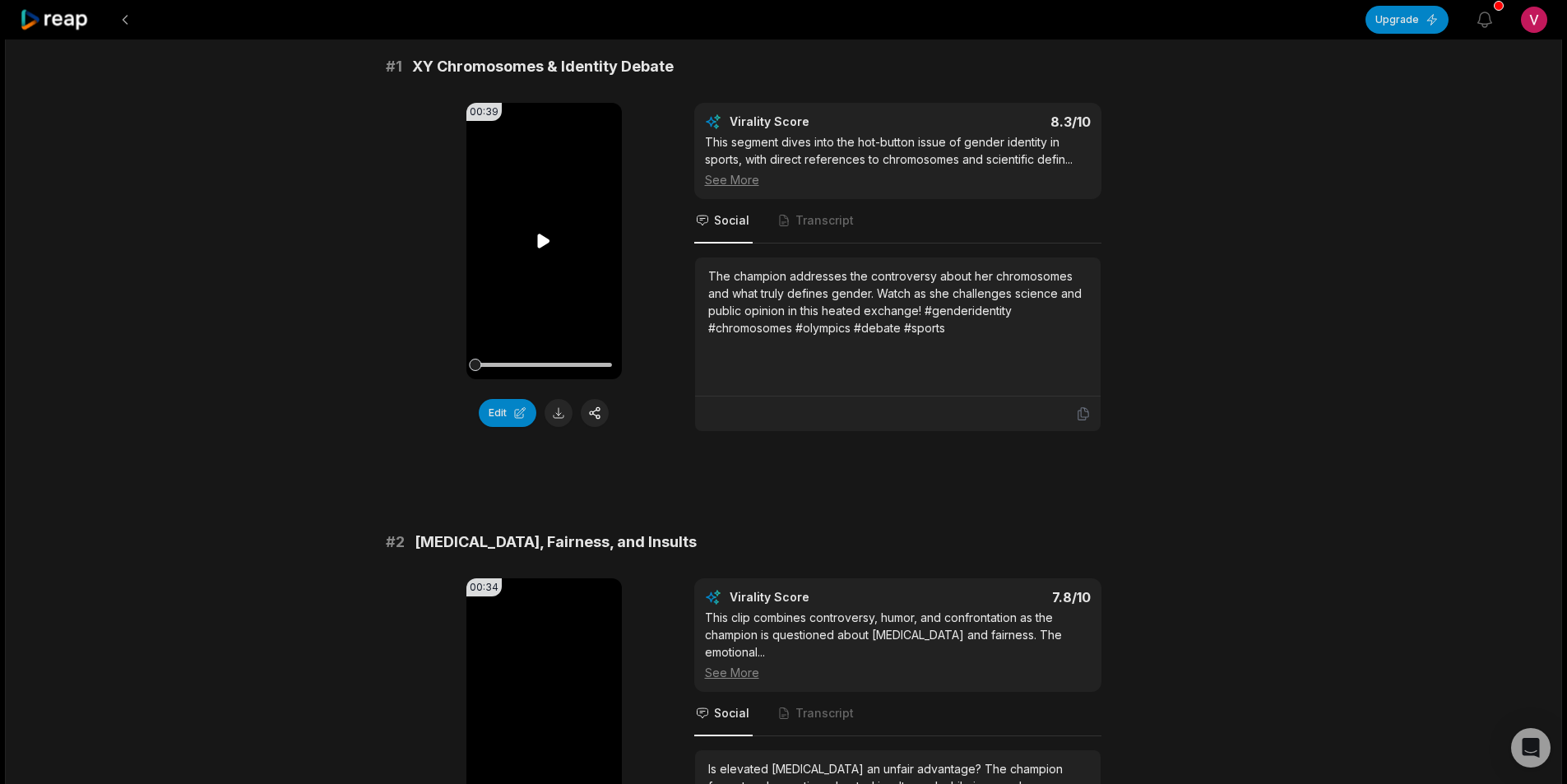
scroll to position [164, 0]
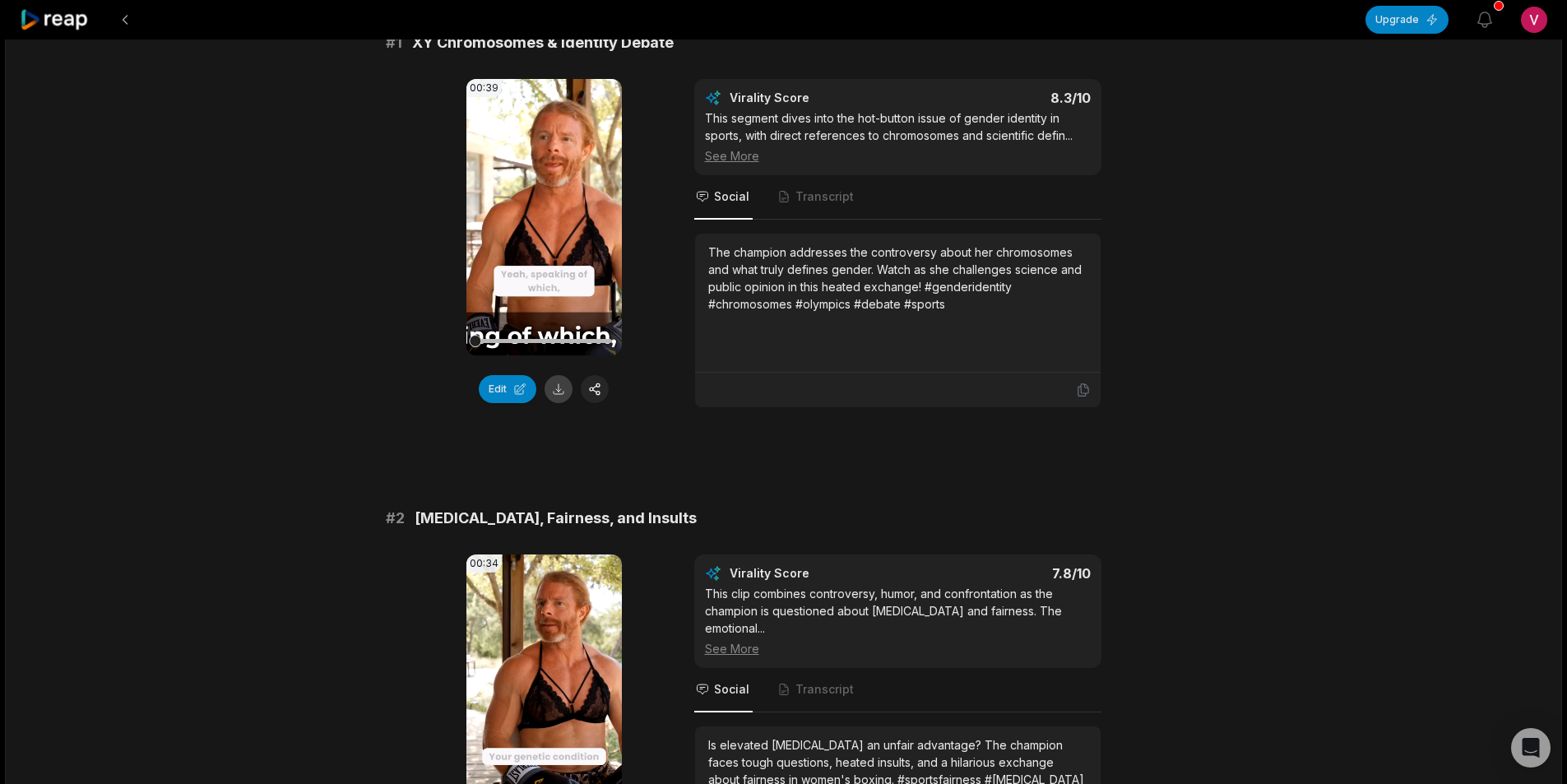
click at [561, 393] on button at bounding box center [558, 389] width 28 height 28
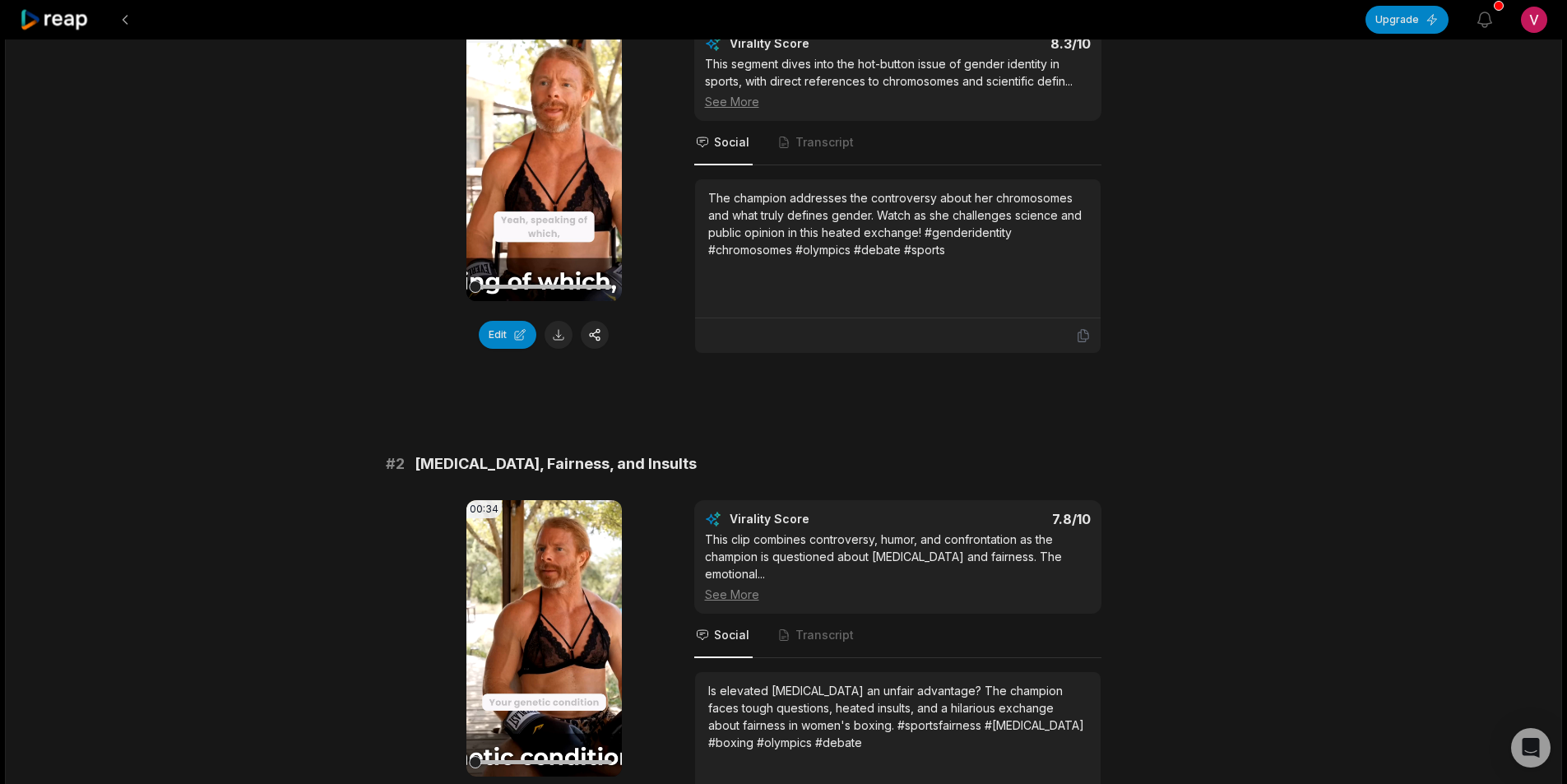
scroll to position [493, 0]
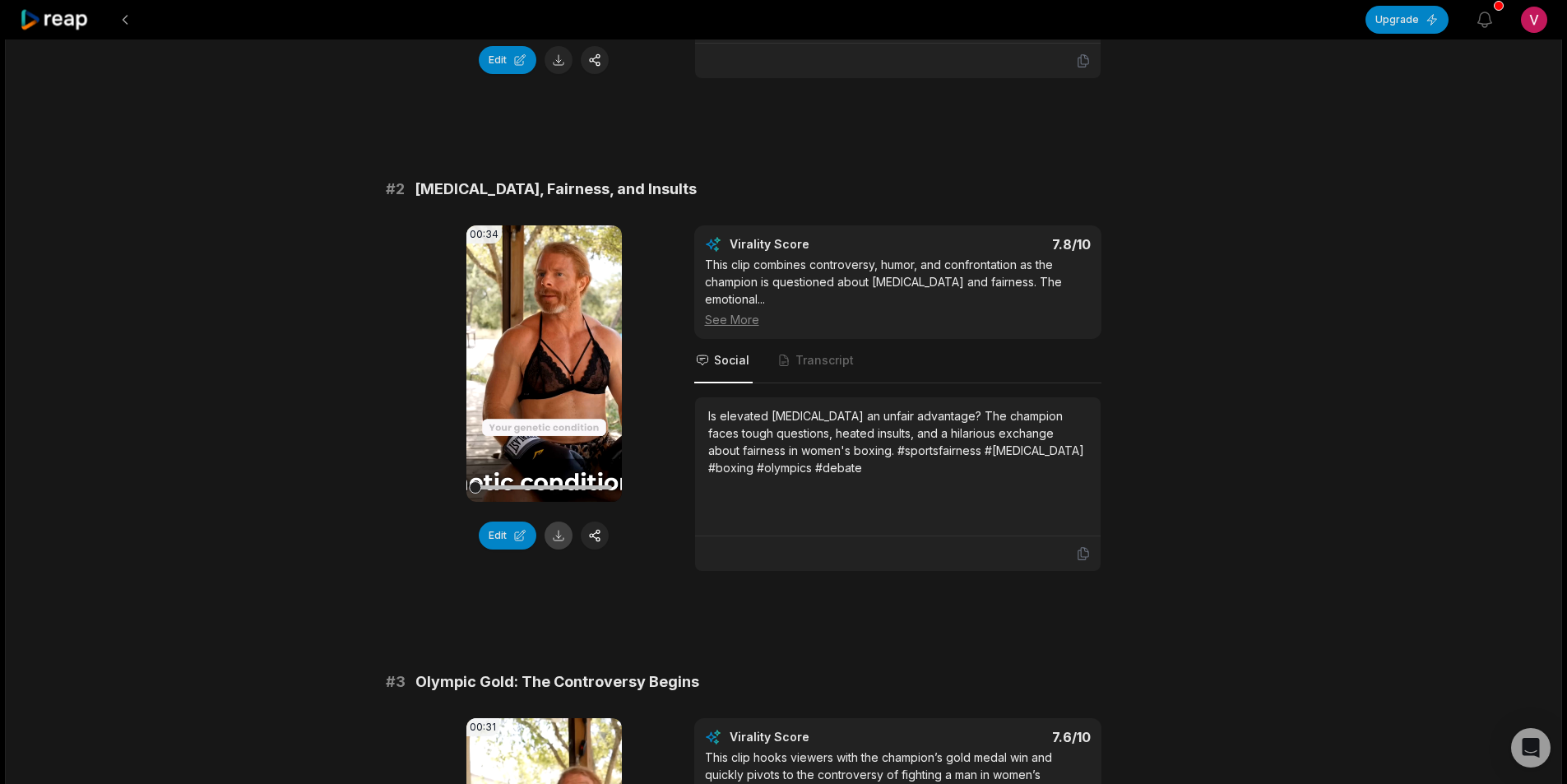
click at [561, 535] on button at bounding box center [558, 534] width 28 height 28
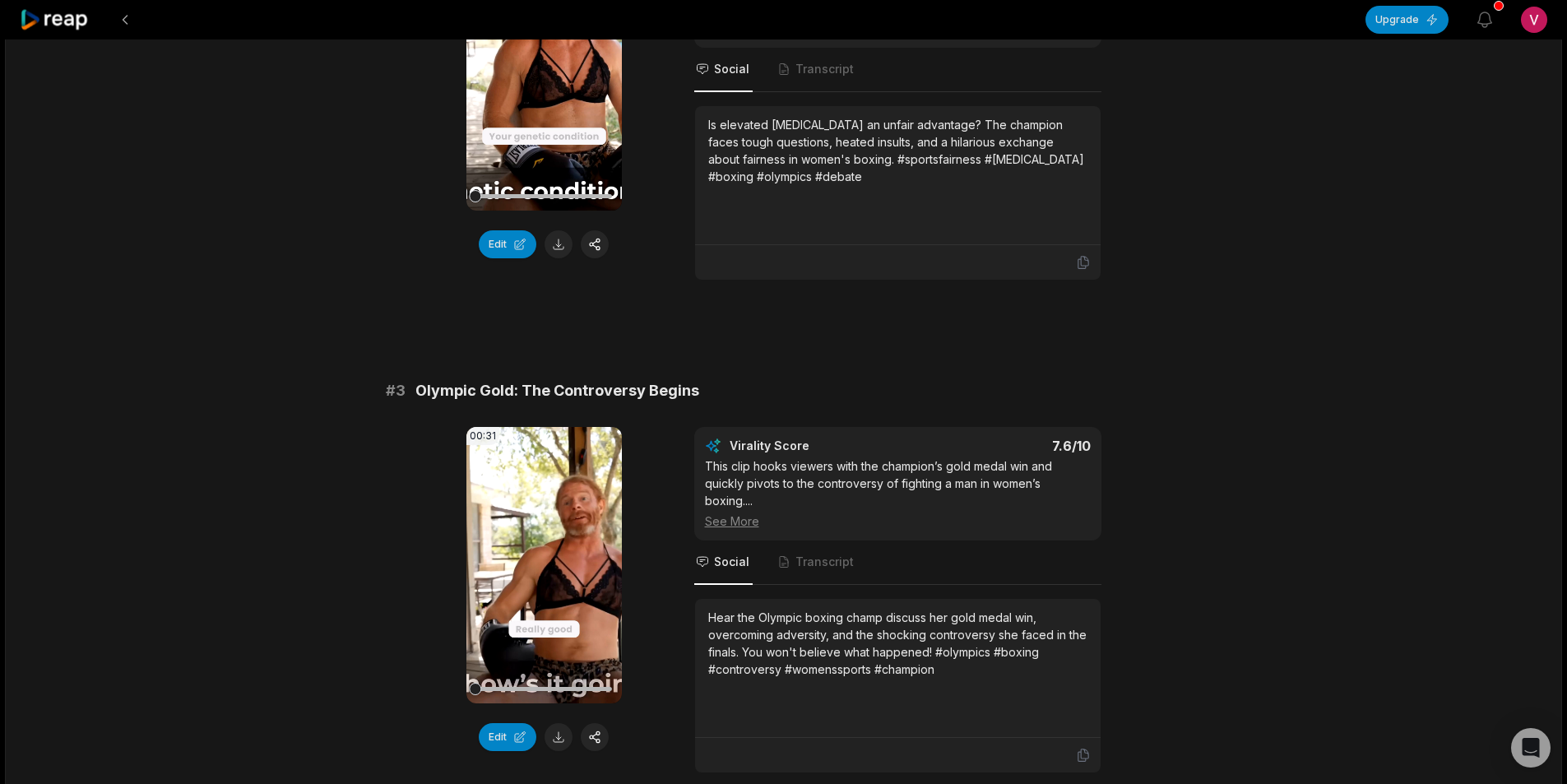
scroll to position [823, 0]
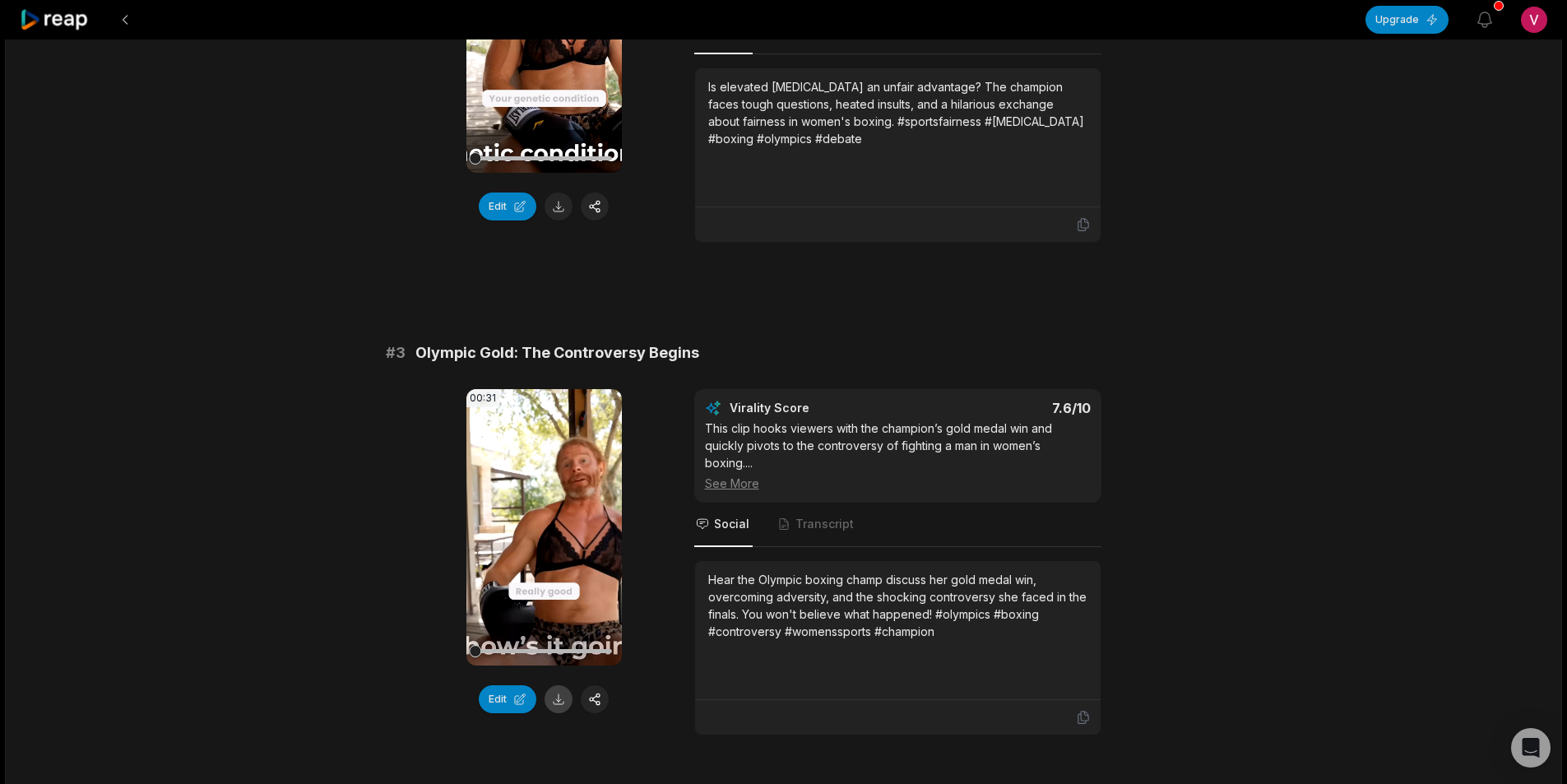
click at [553, 705] on button at bounding box center [558, 699] width 28 height 28
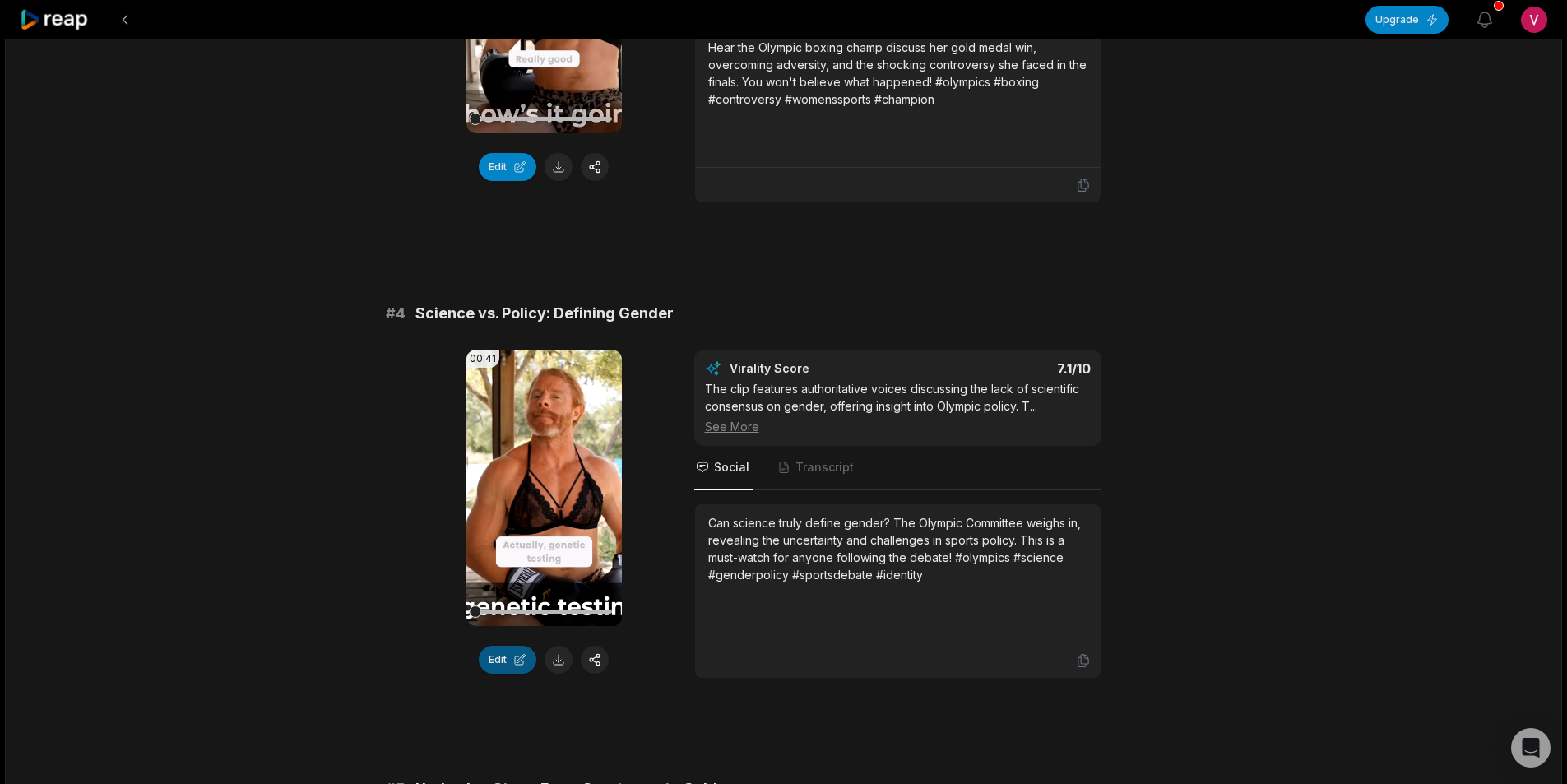
scroll to position [1398, 0]
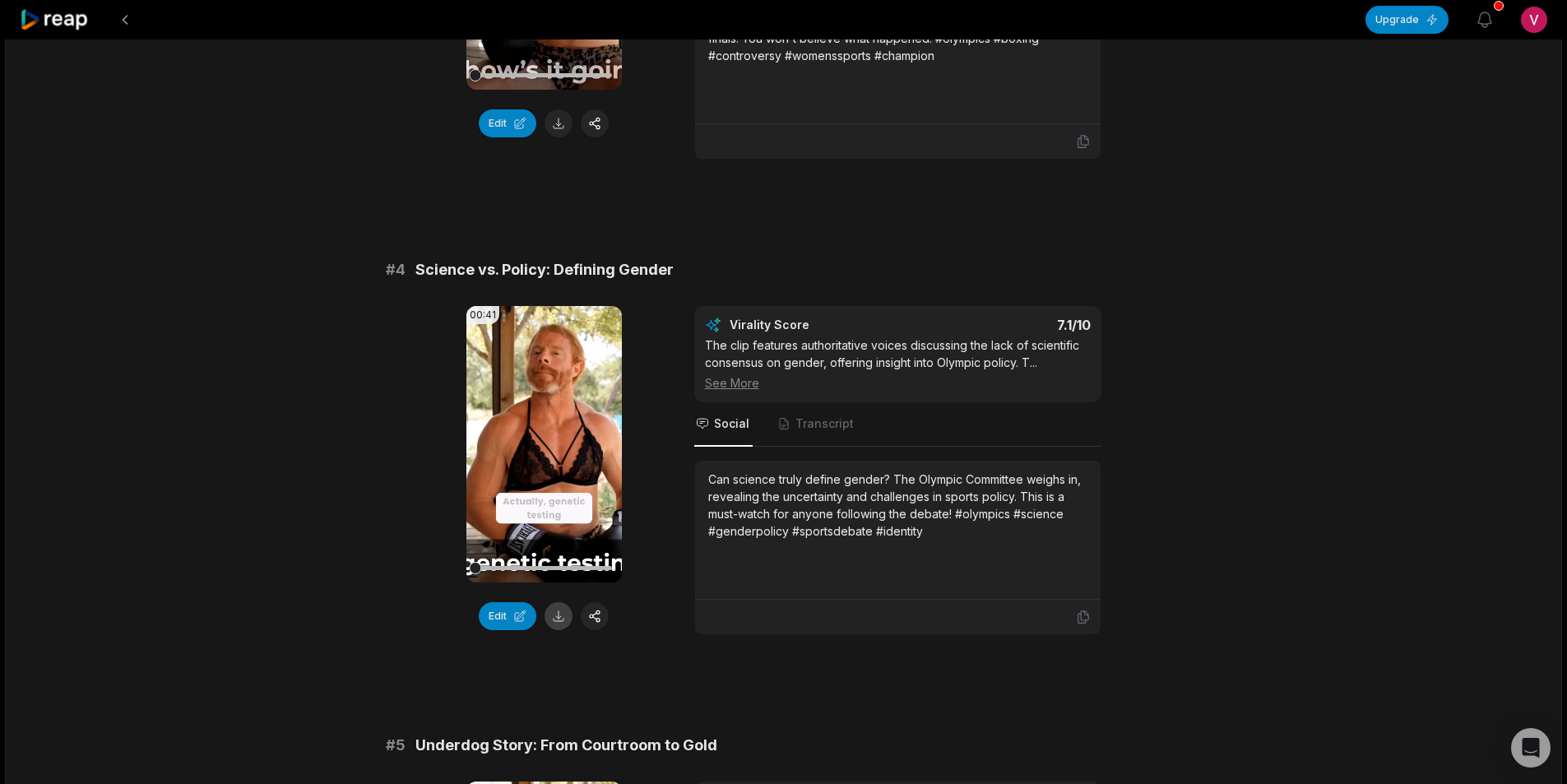
click at [556, 618] on button at bounding box center [558, 616] width 28 height 28
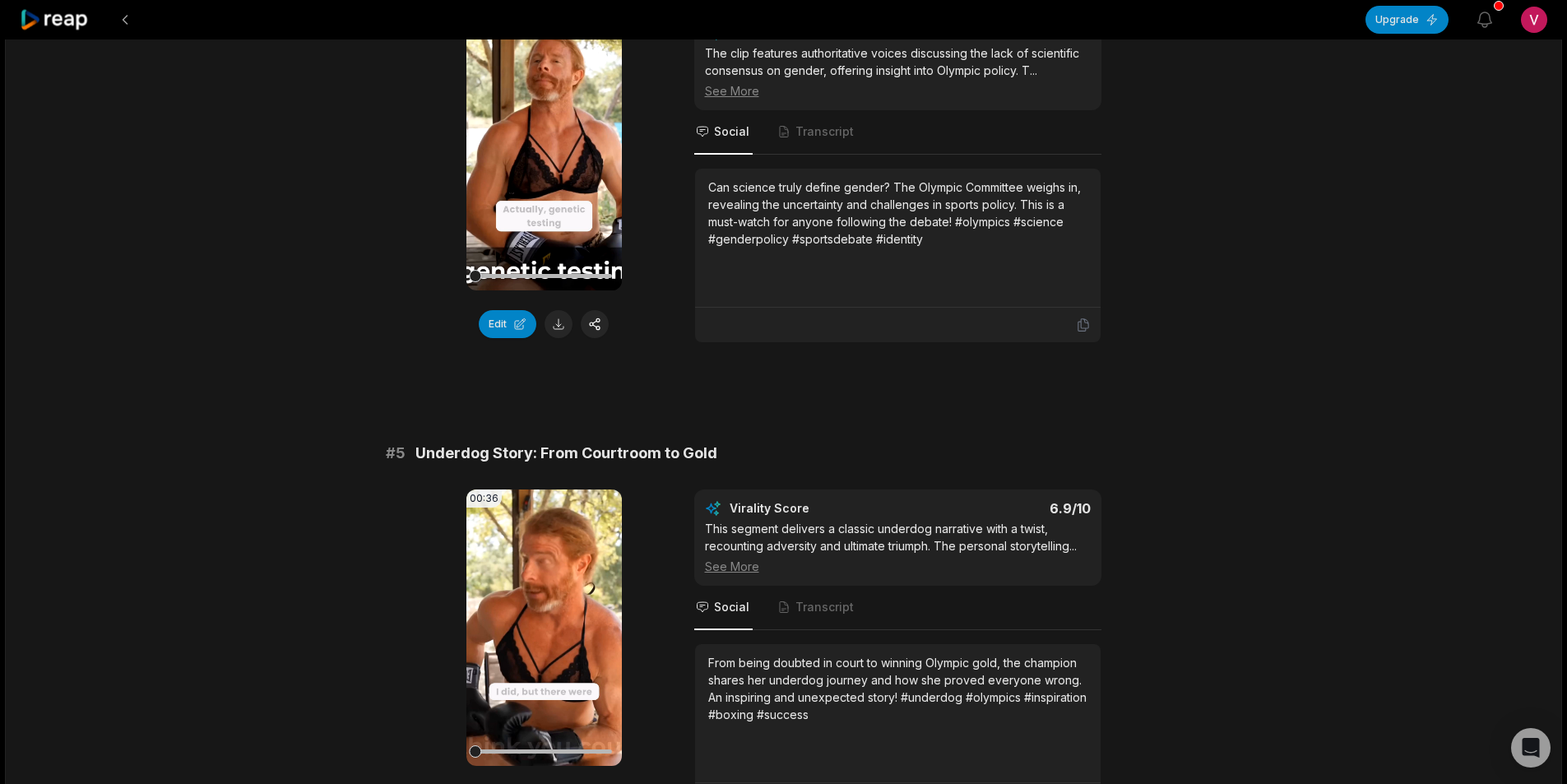
scroll to position [1809, 0]
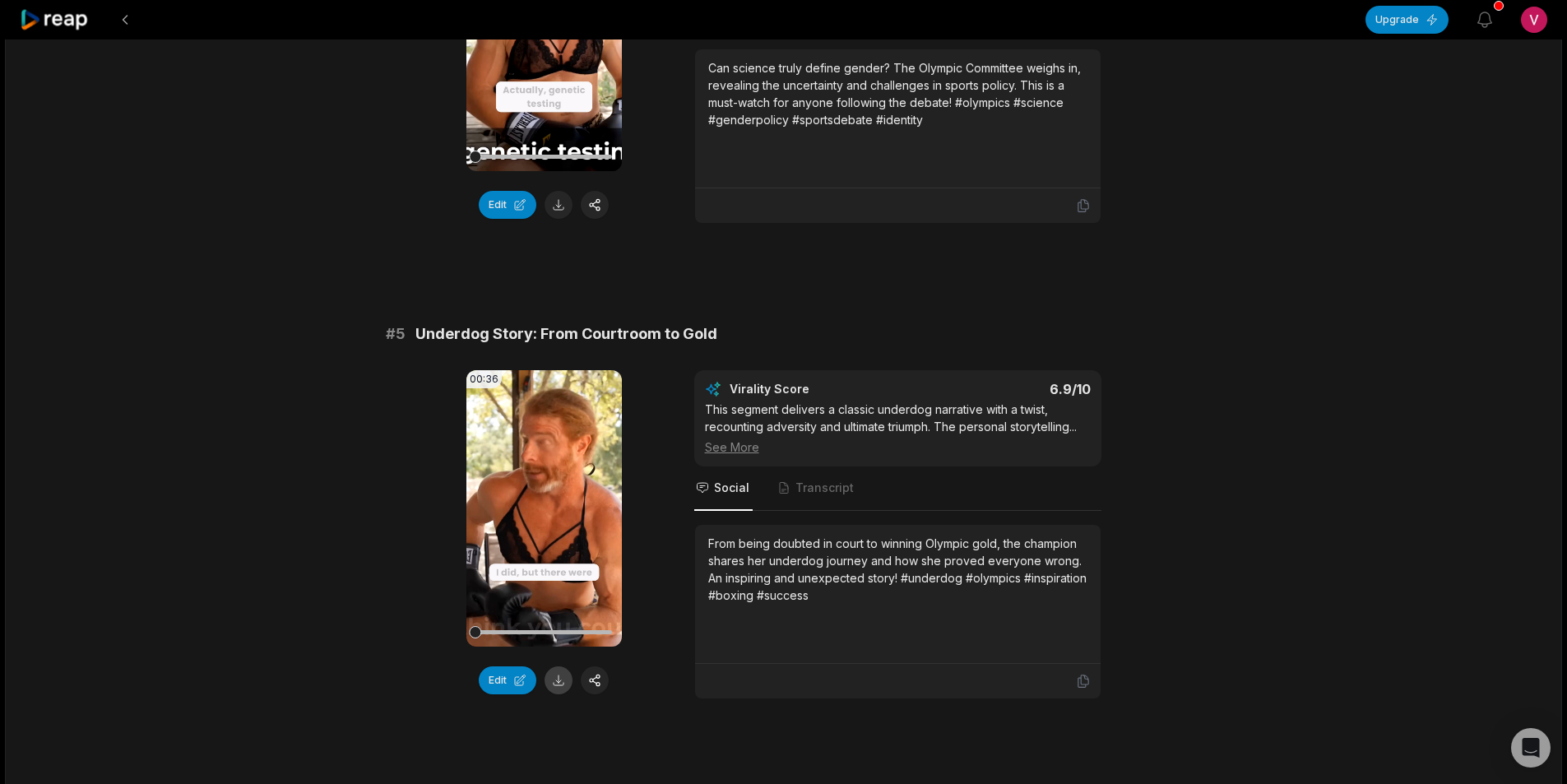
click at [560, 685] on button at bounding box center [558, 679] width 28 height 28
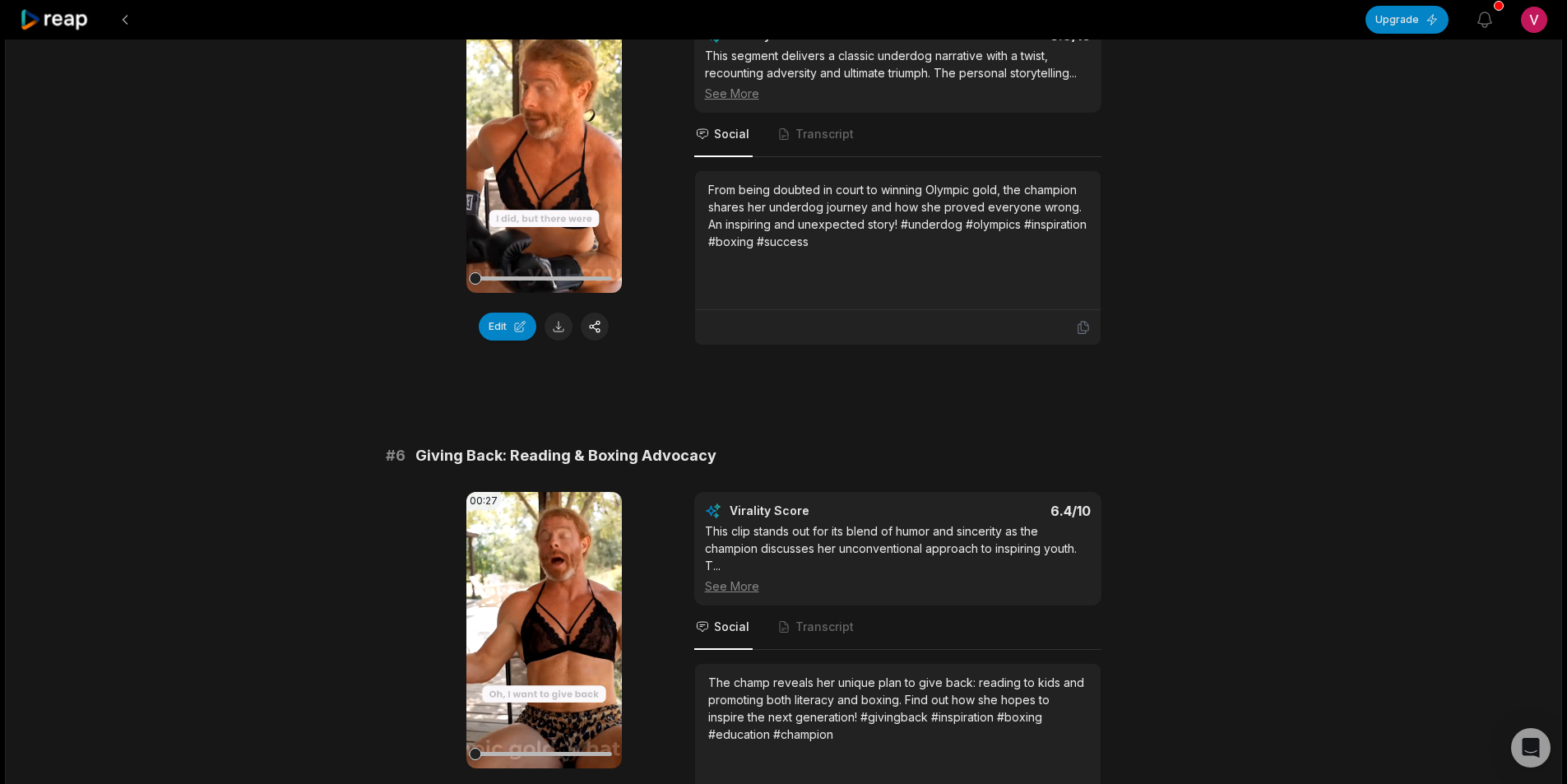
scroll to position [2220, 0]
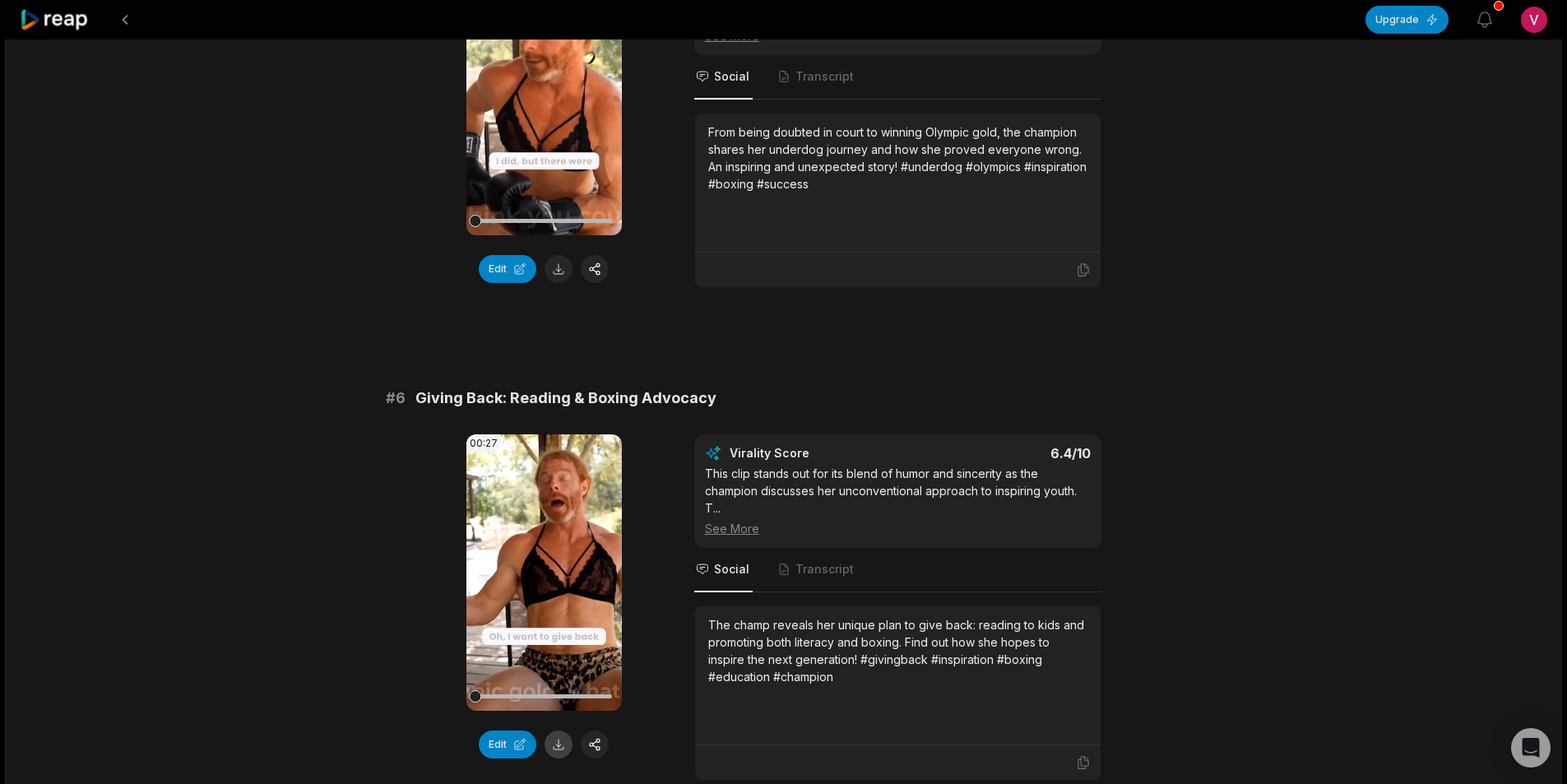
click at [562, 752] on button at bounding box center [558, 744] width 28 height 28
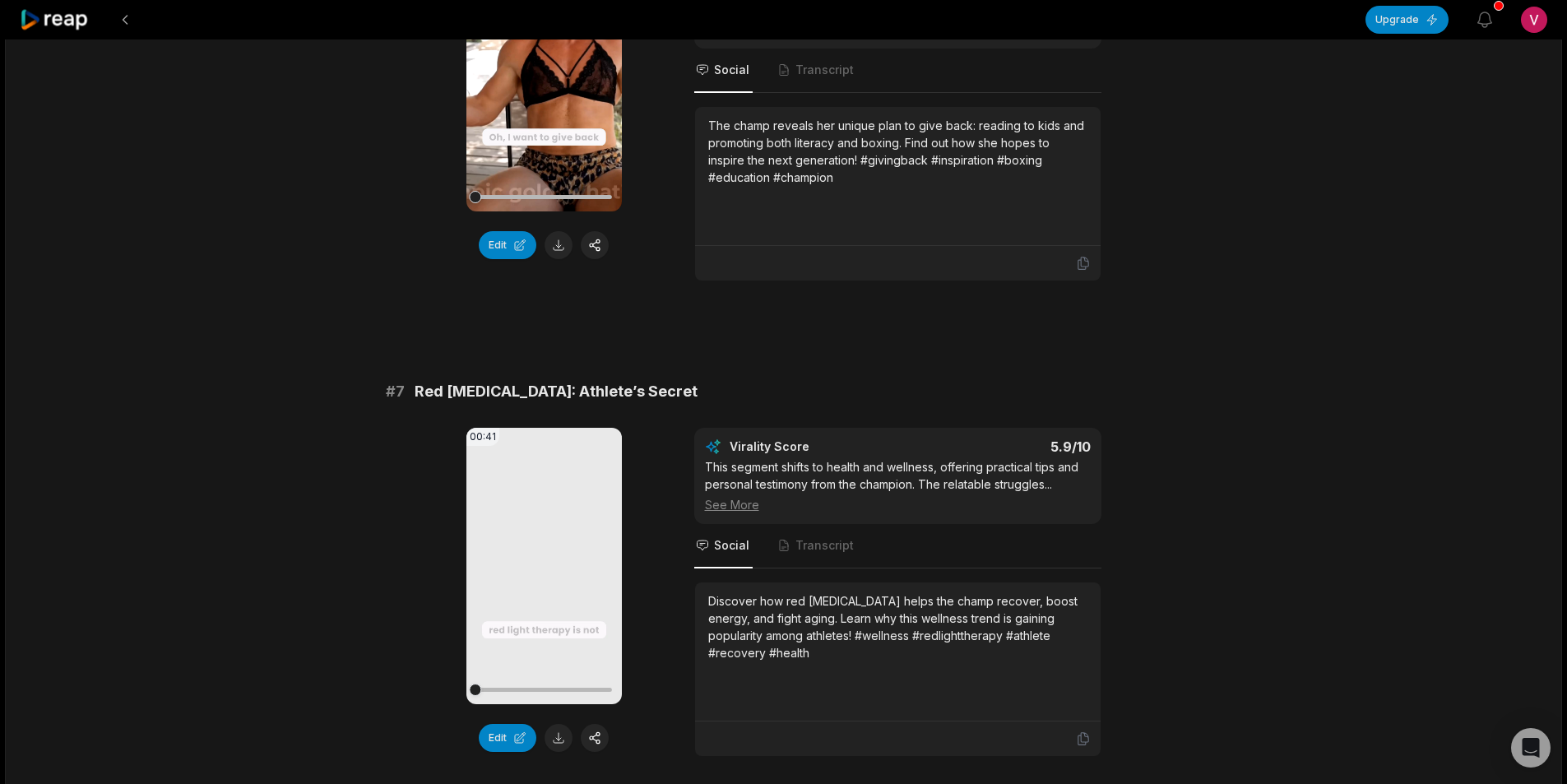
scroll to position [2878, 0]
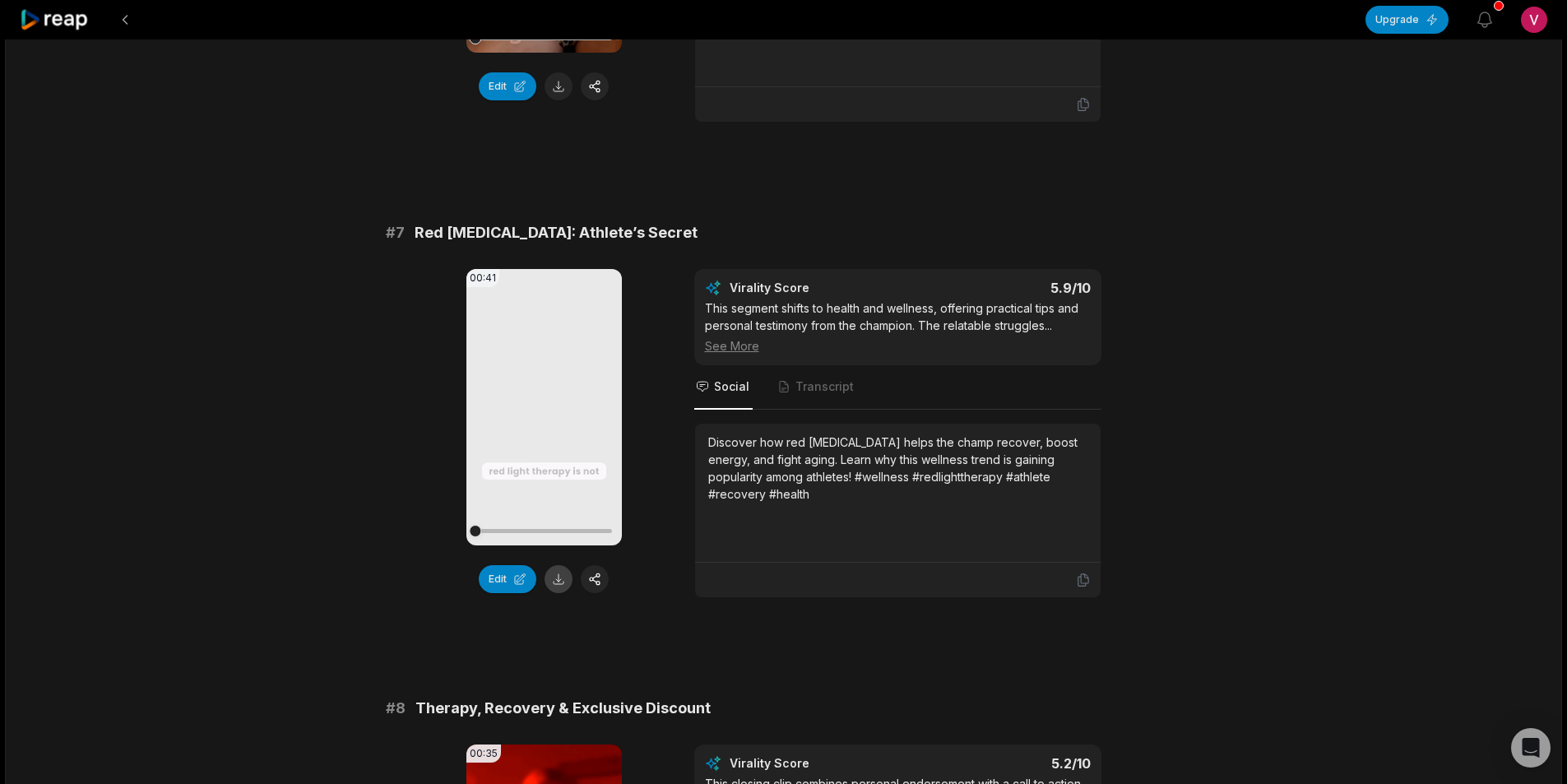
click at [559, 581] on button at bounding box center [558, 579] width 28 height 28
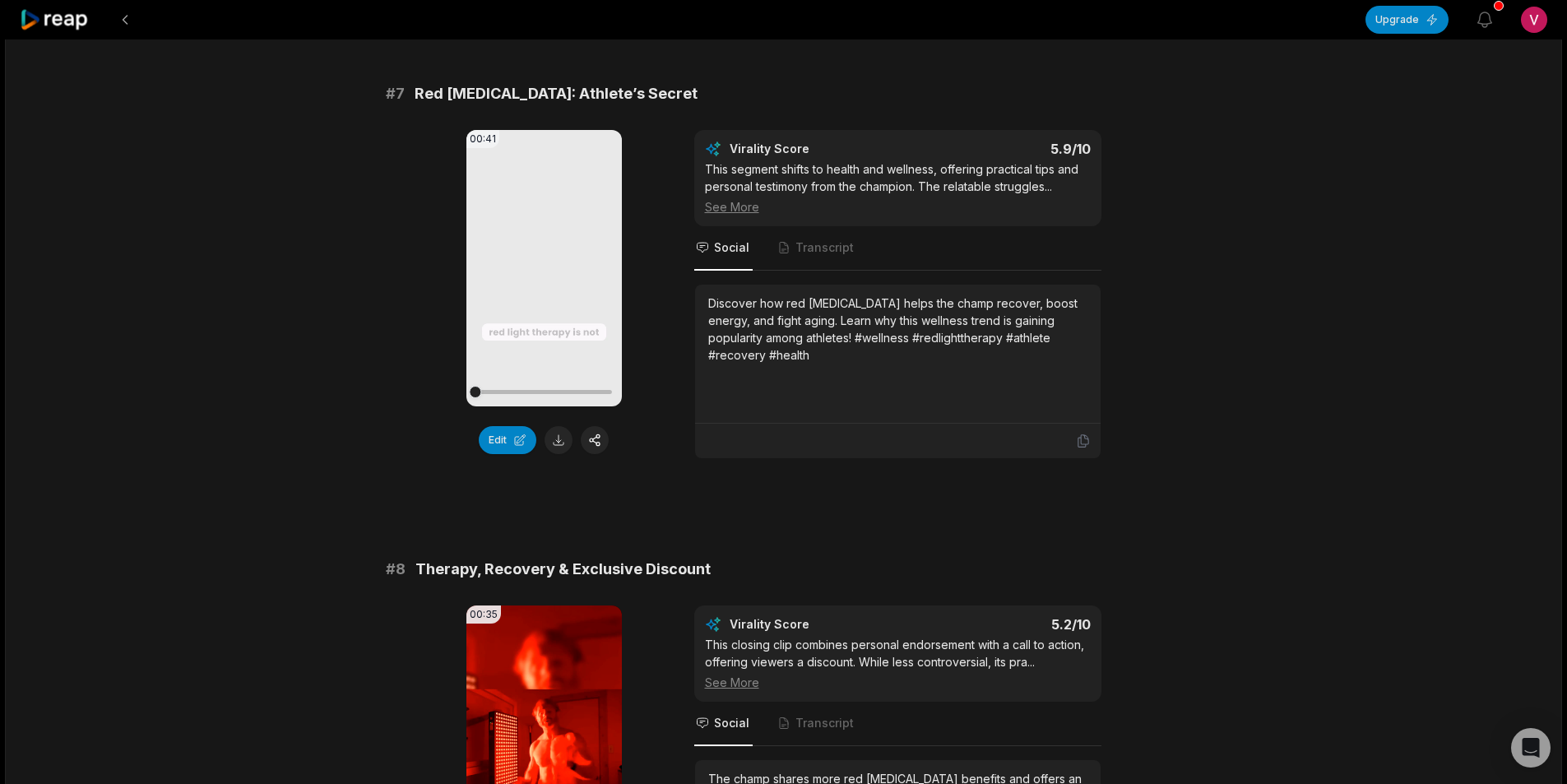
scroll to position [3289, 0]
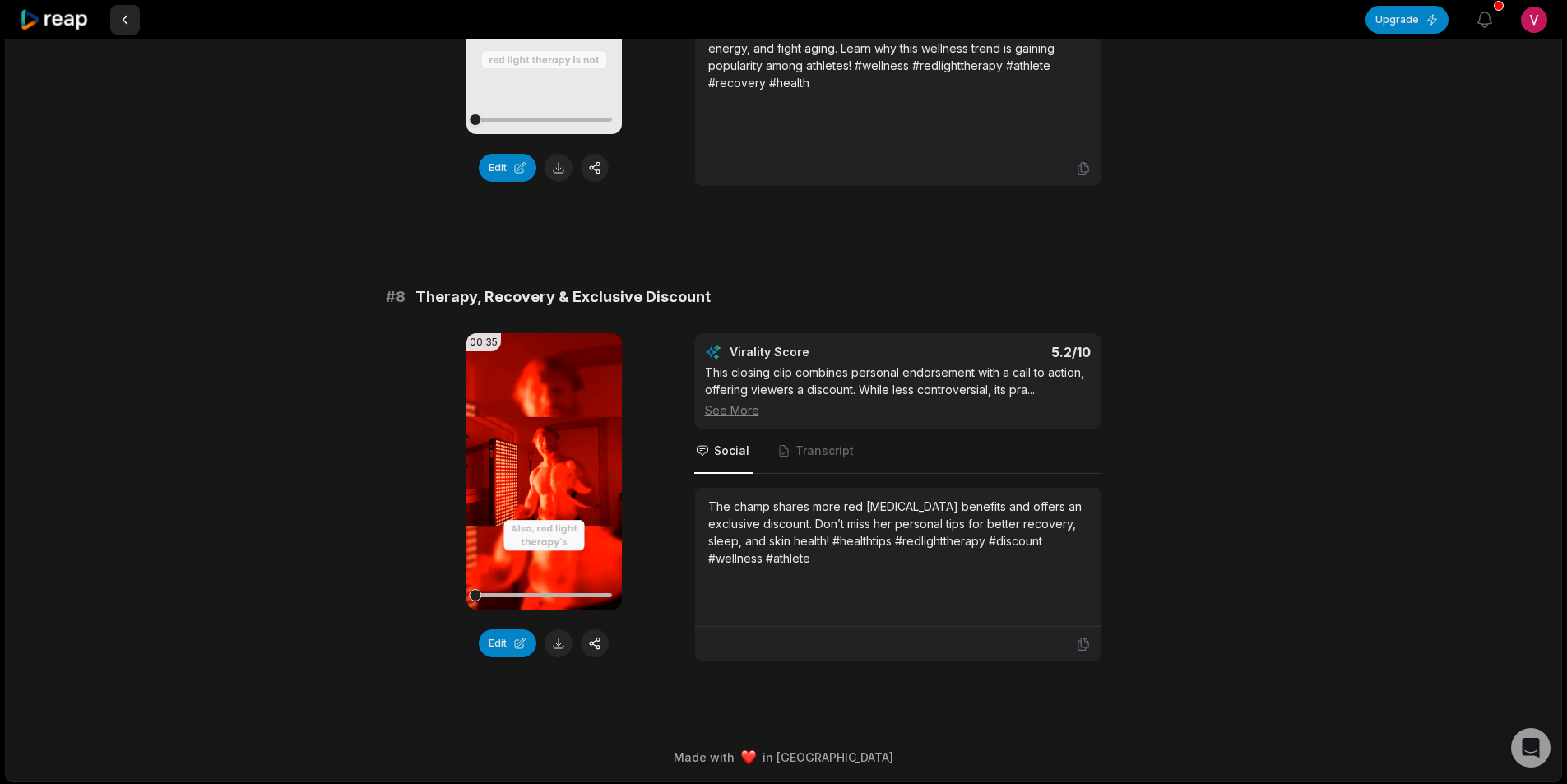
click at [130, 24] on button at bounding box center [125, 19] width 29 height 29
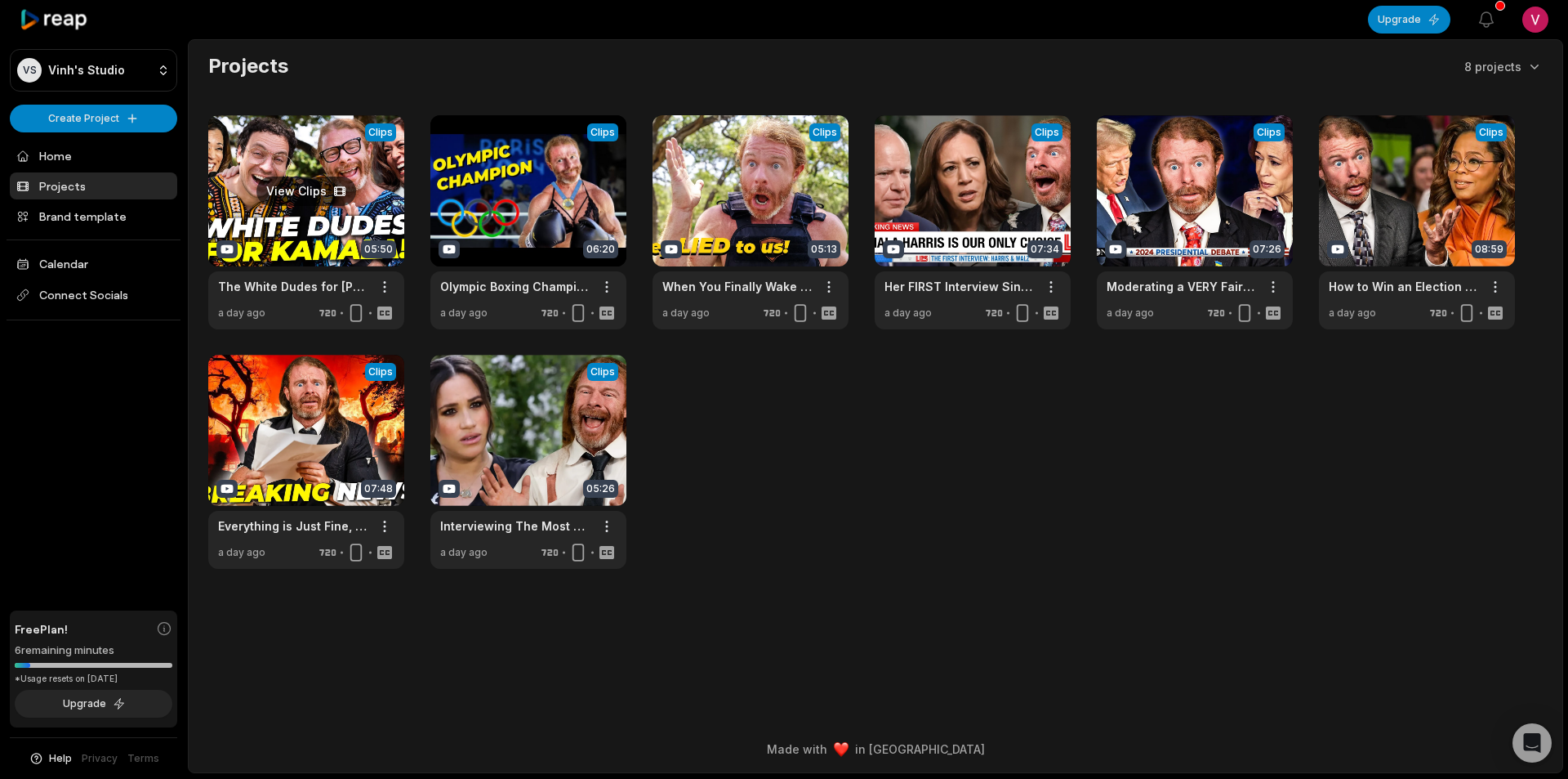
click at [314, 233] on link at bounding box center [306, 221] width 196 height 214
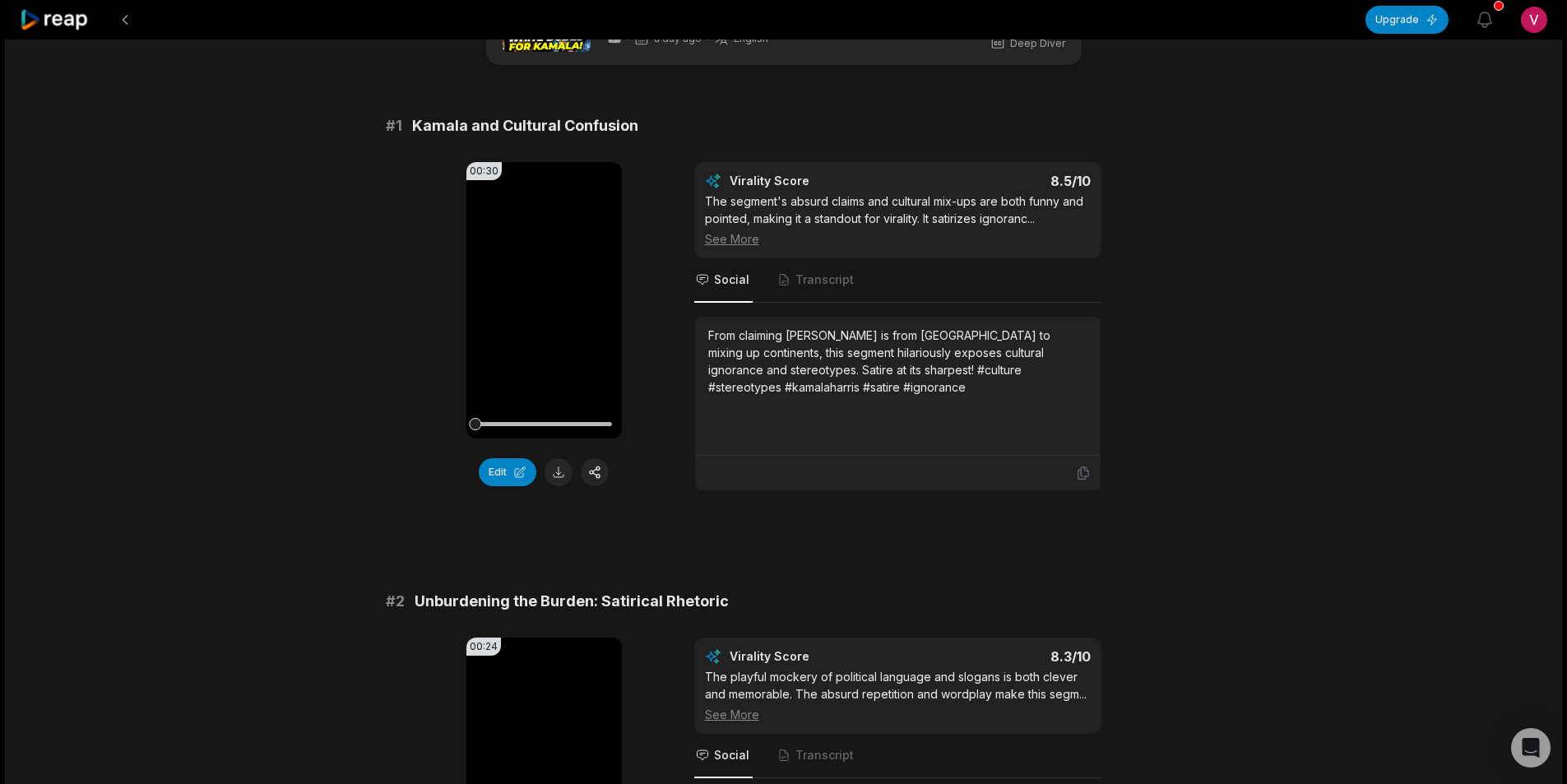
scroll to position [82, 0]
click at [561, 481] on button at bounding box center [558, 471] width 28 height 28
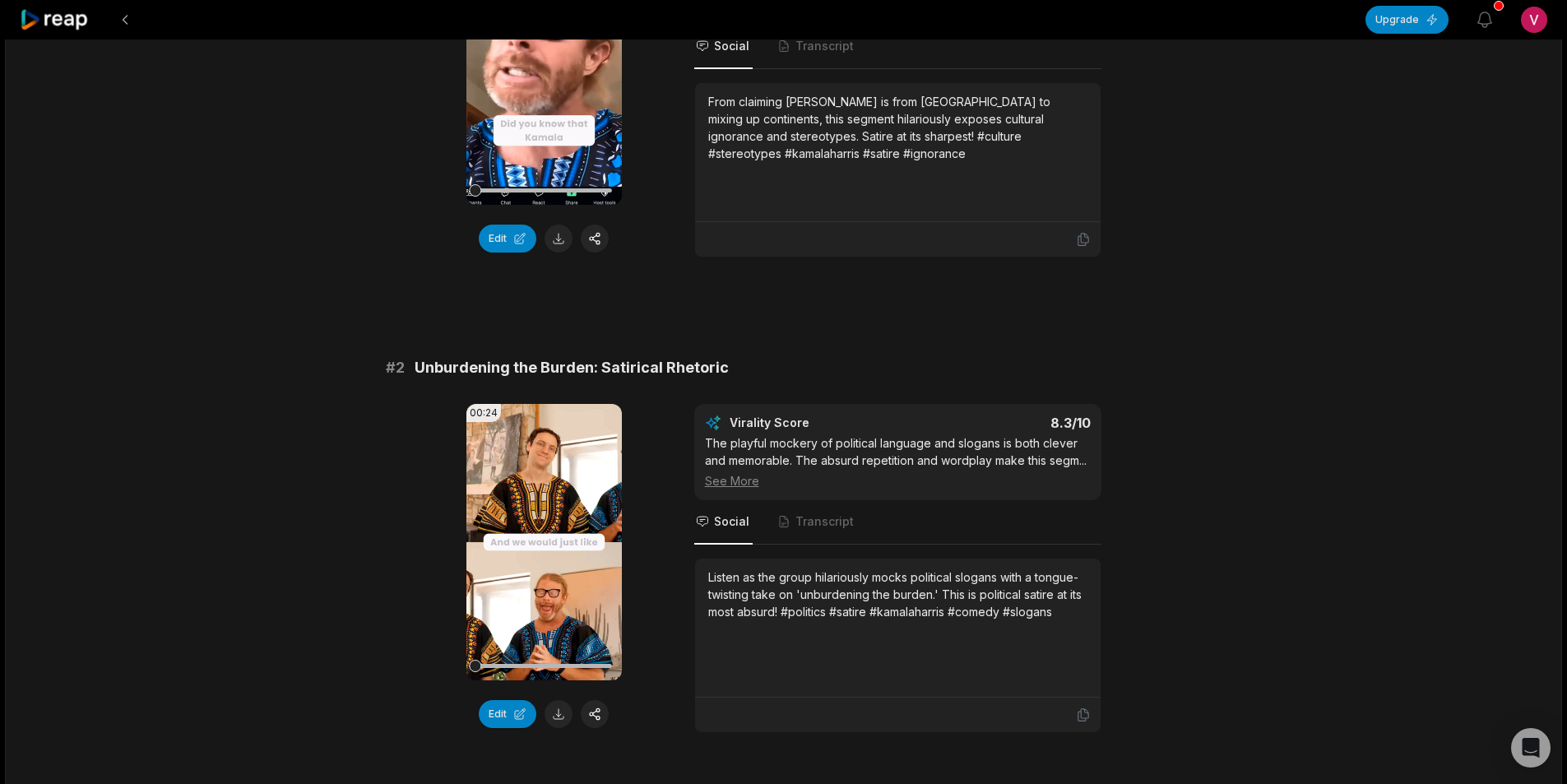
scroll to position [411, 0]
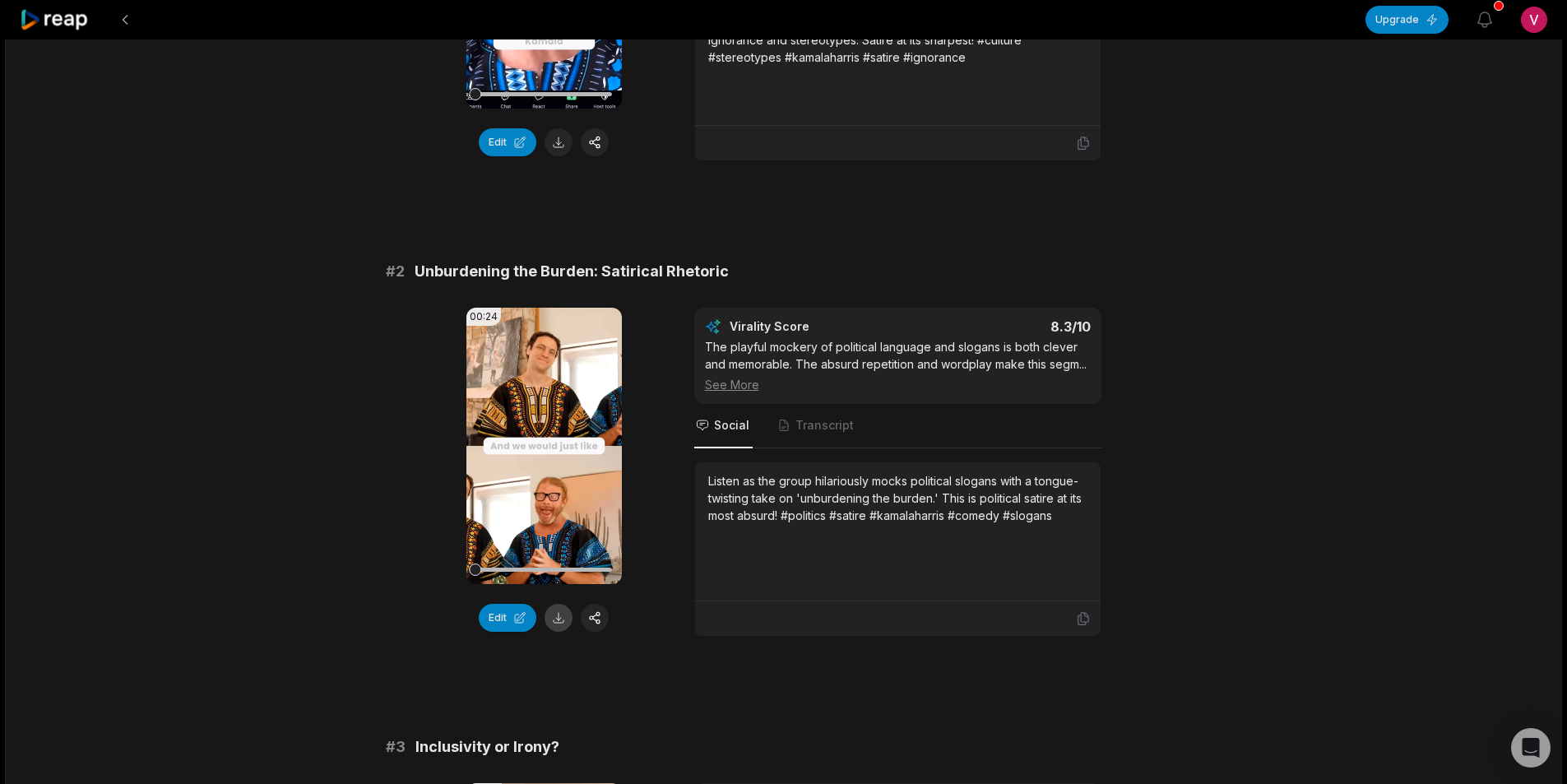
click at [557, 614] on button at bounding box center [558, 617] width 28 height 28
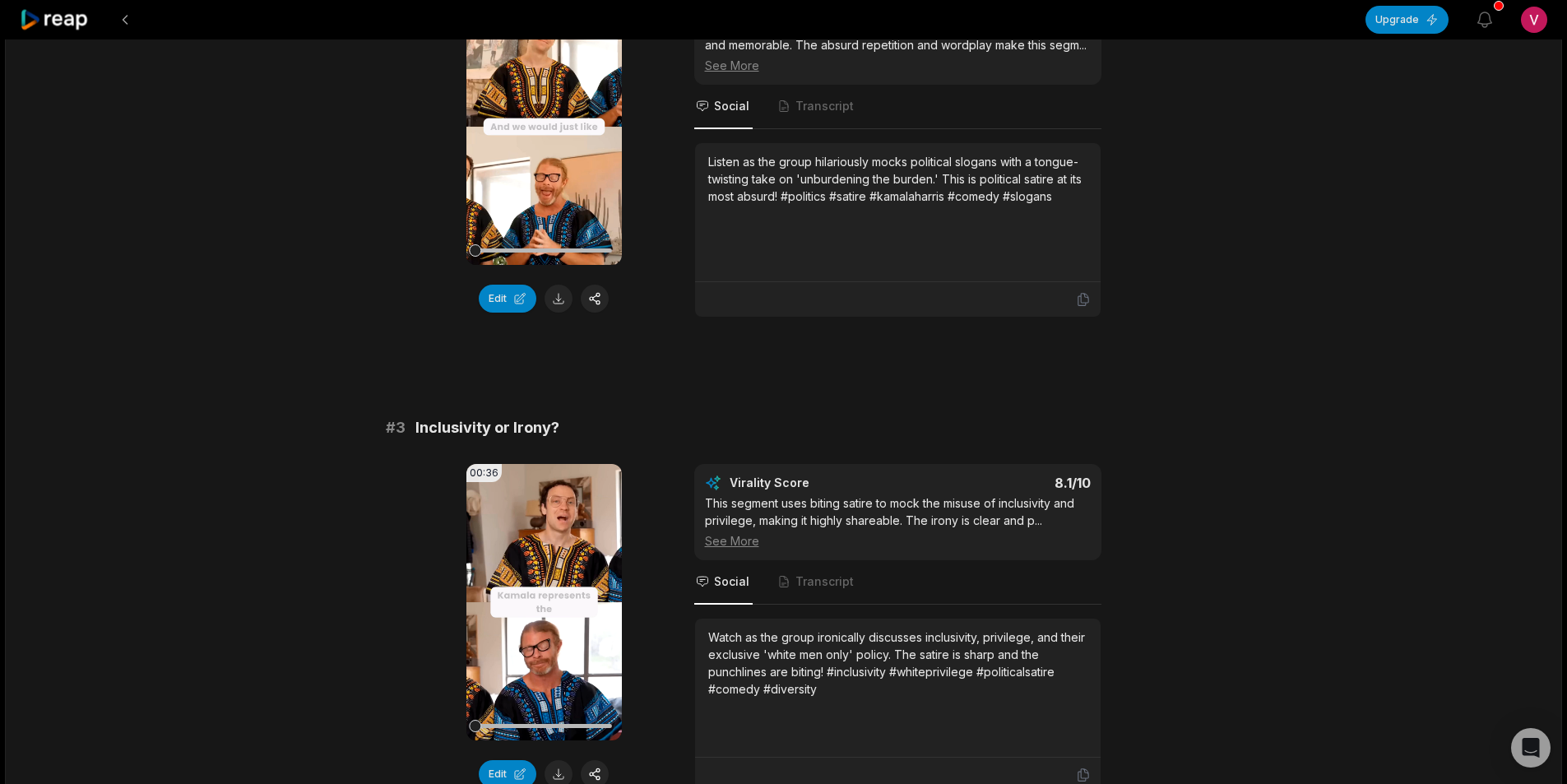
scroll to position [740, 0]
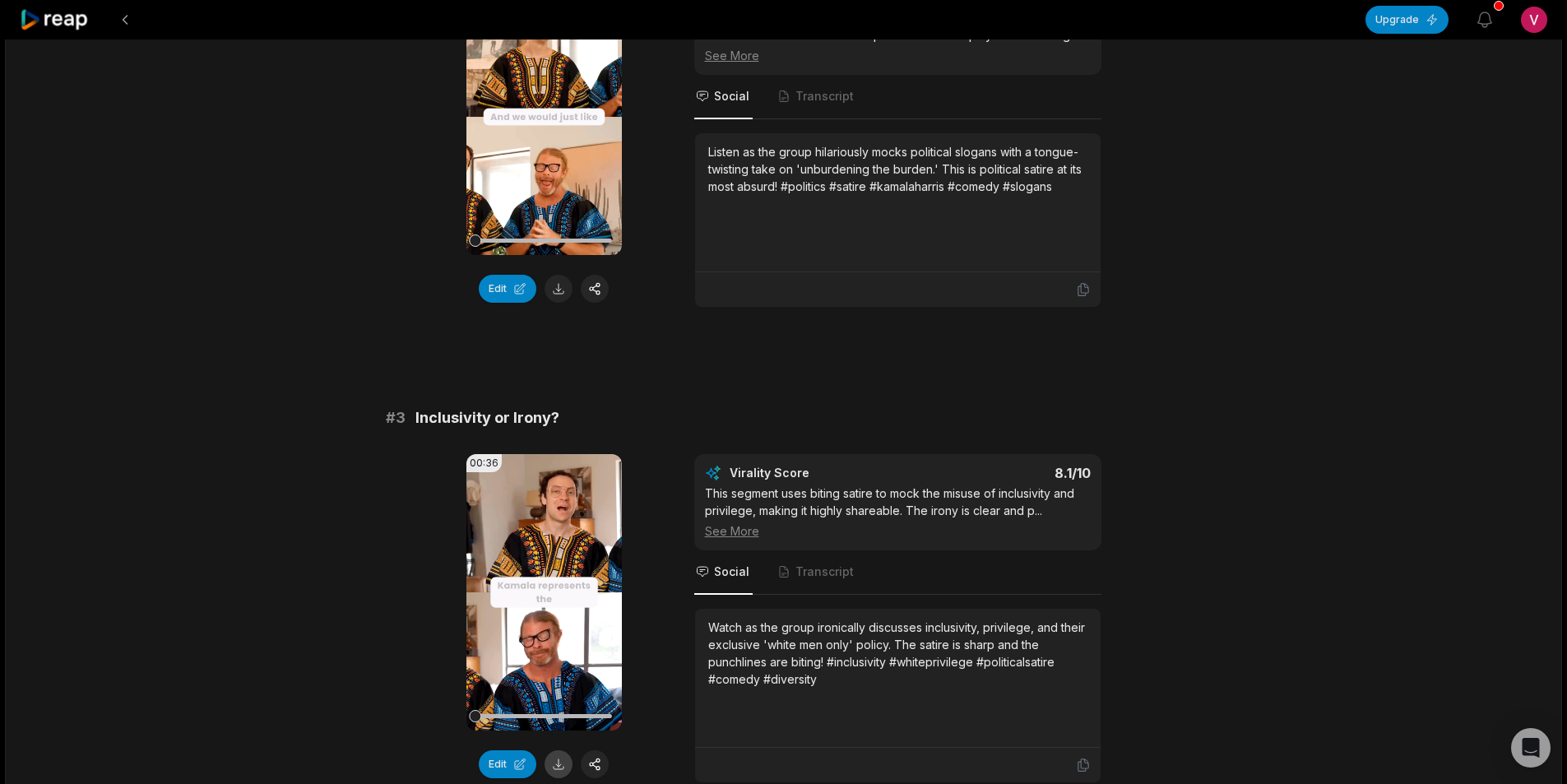
click at [558, 756] on button at bounding box center [558, 763] width 28 height 28
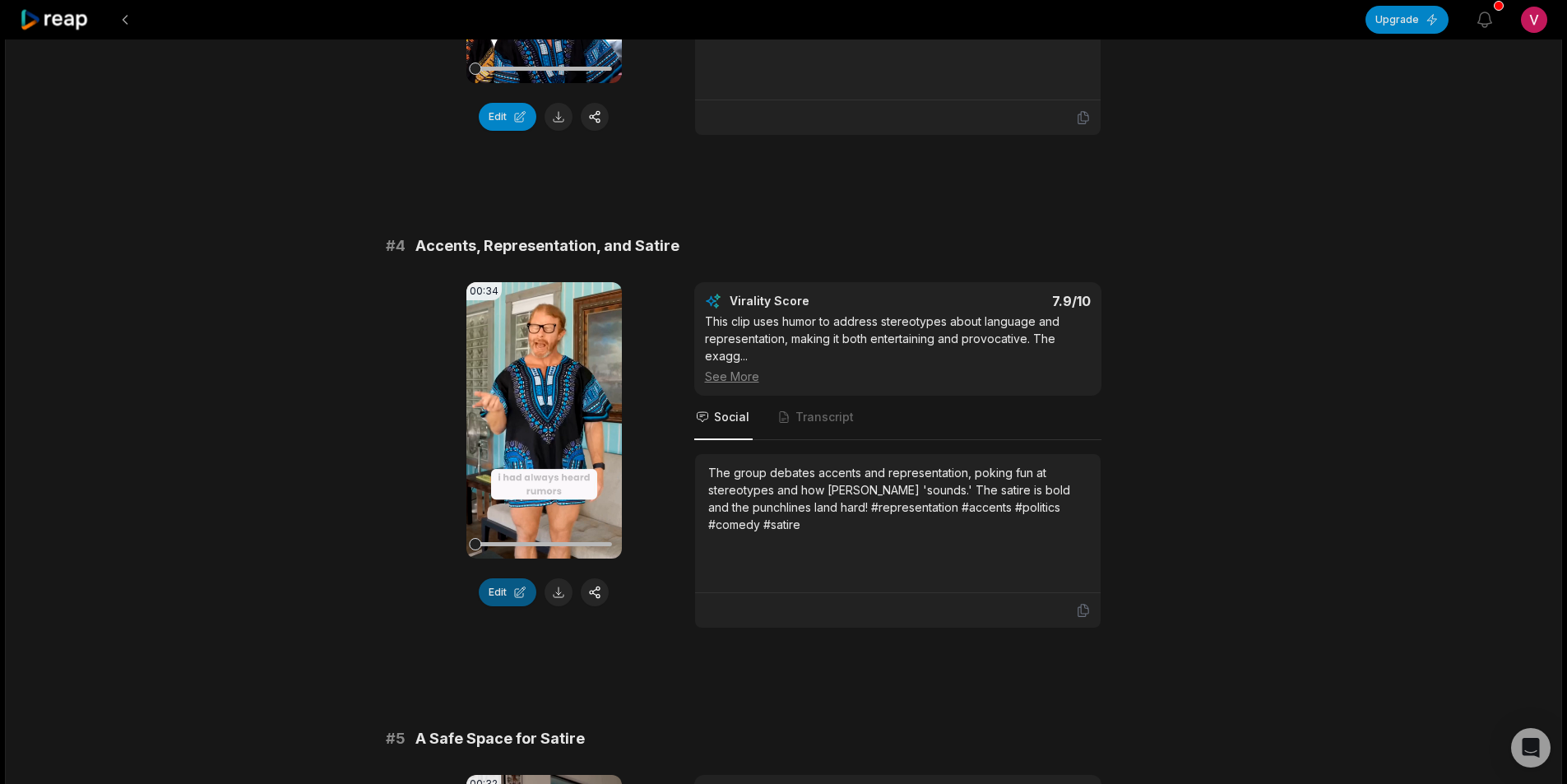
scroll to position [1398, 0]
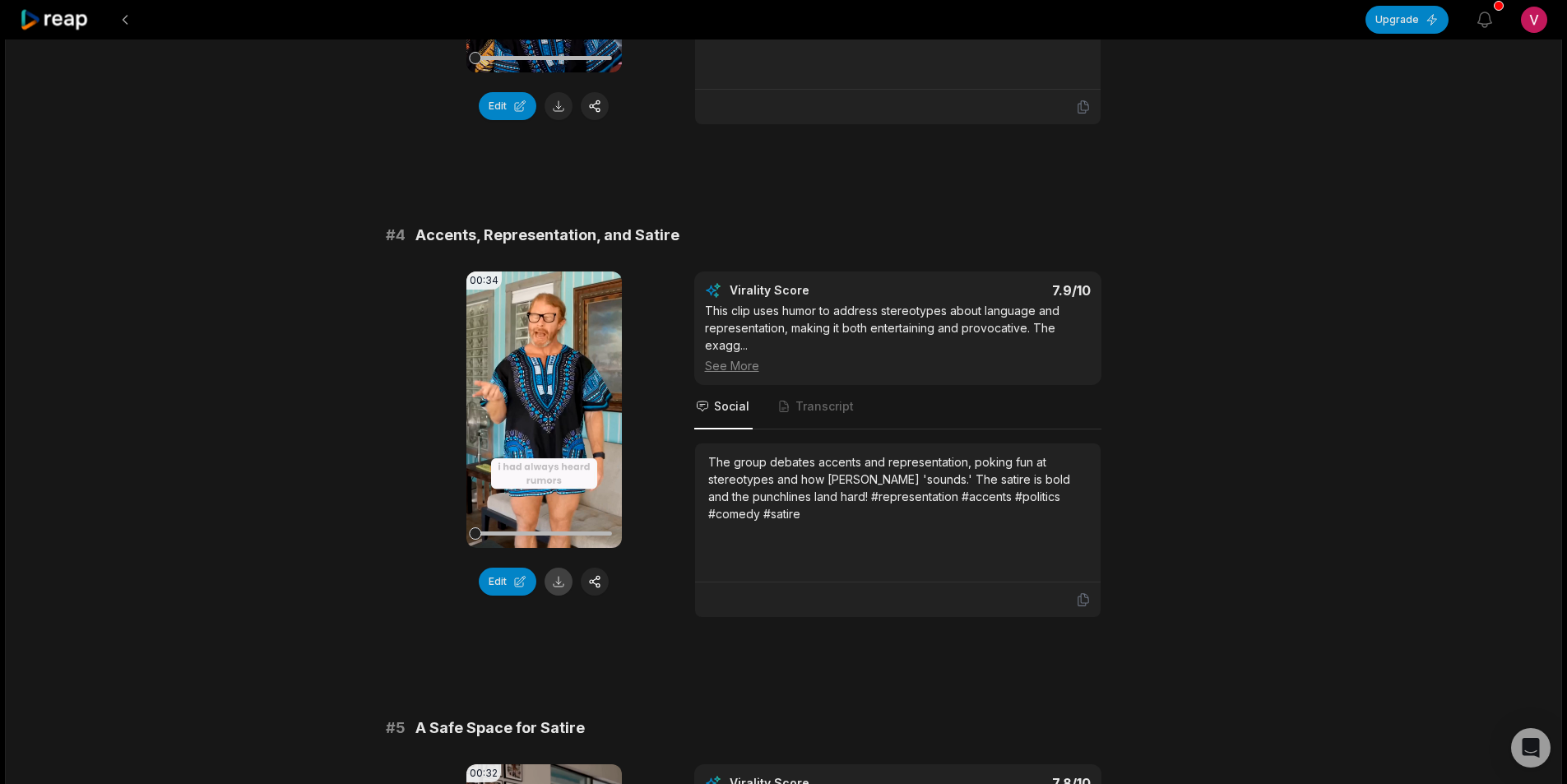
click at [569, 584] on button at bounding box center [558, 580] width 28 height 28
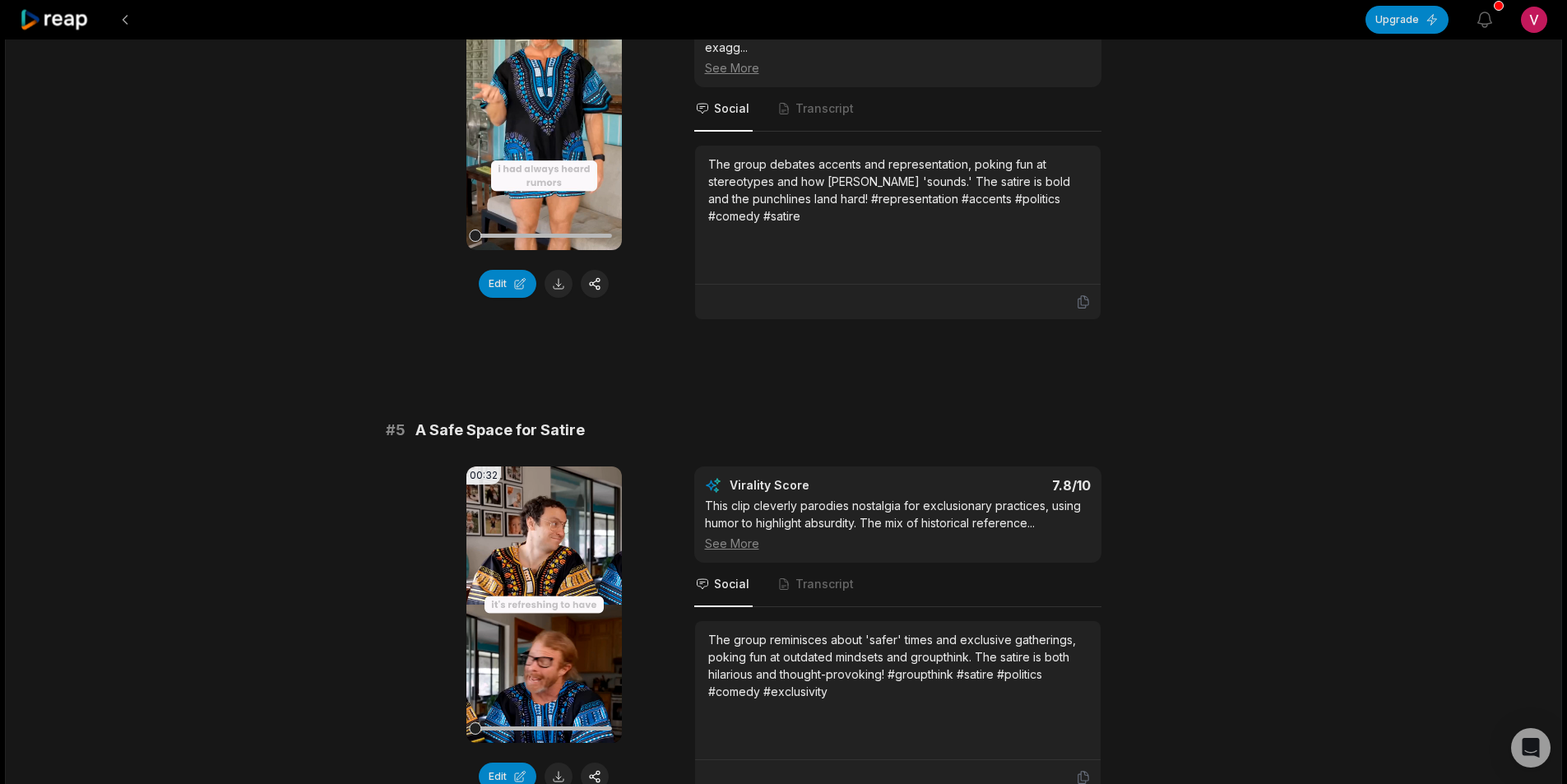
scroll to position [1809, 0]
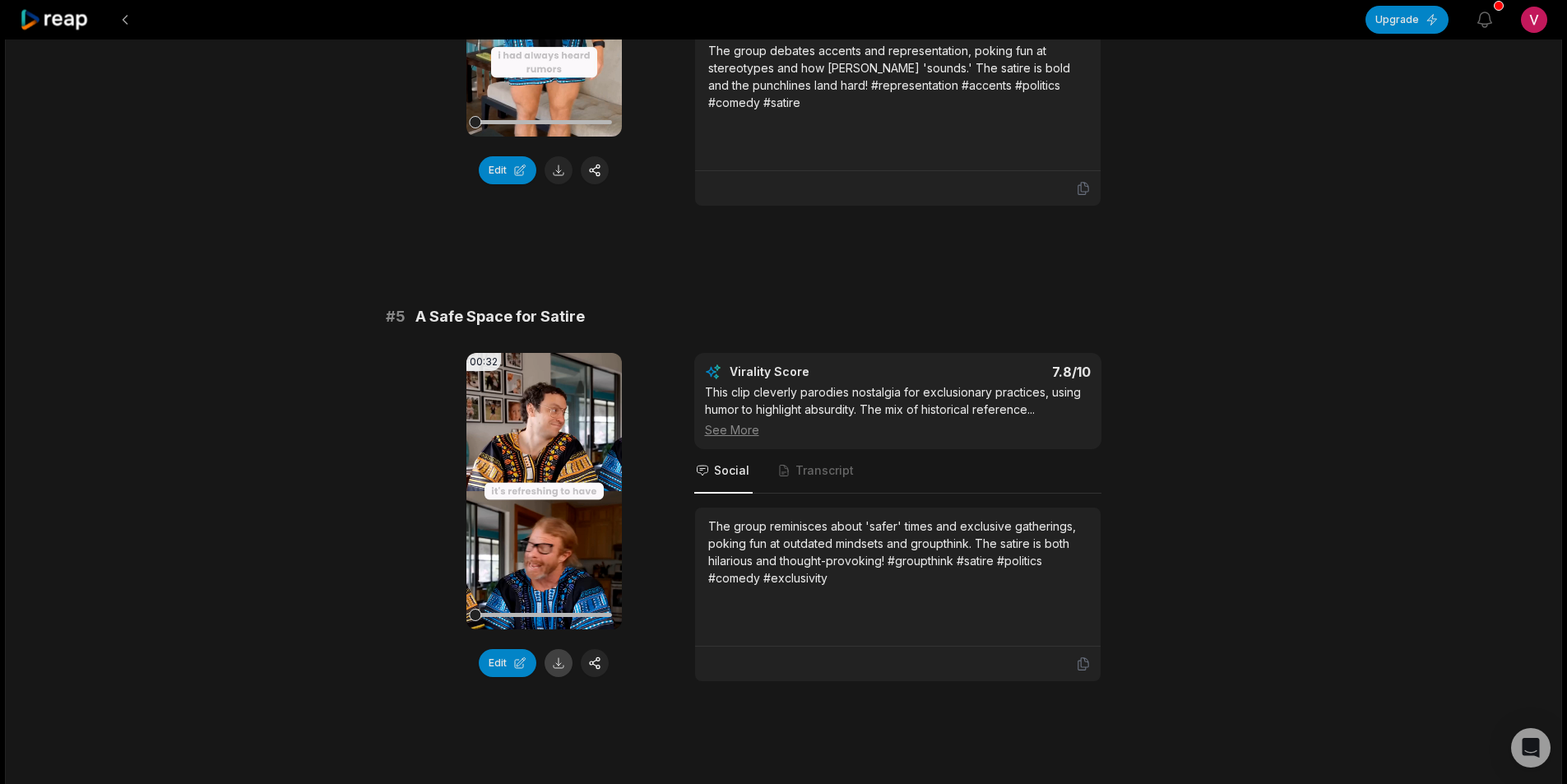
click at [558, 663] on button at bounding box center [558, 663] width 28 height 28
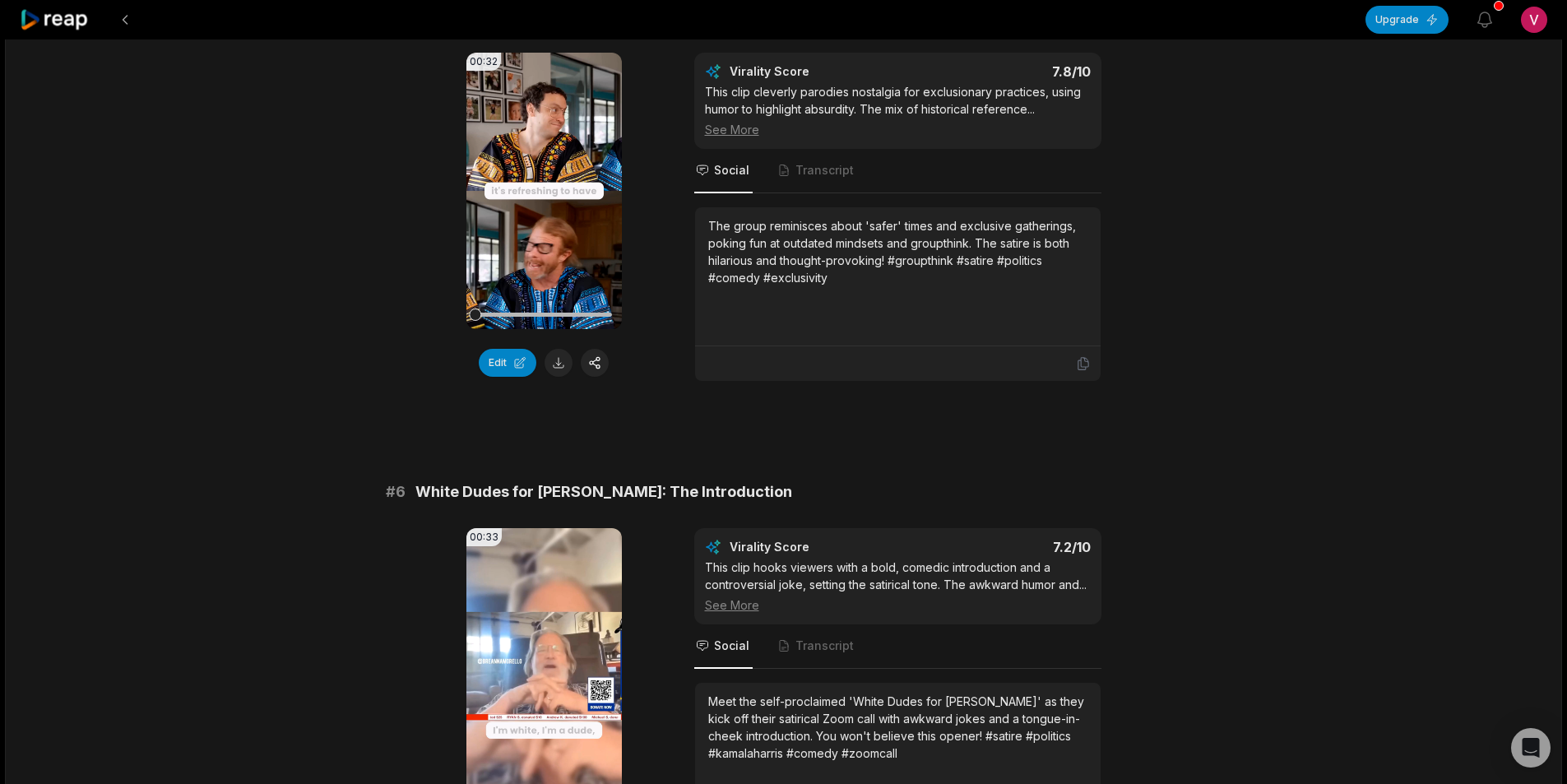
scroll to position [2220, 0]
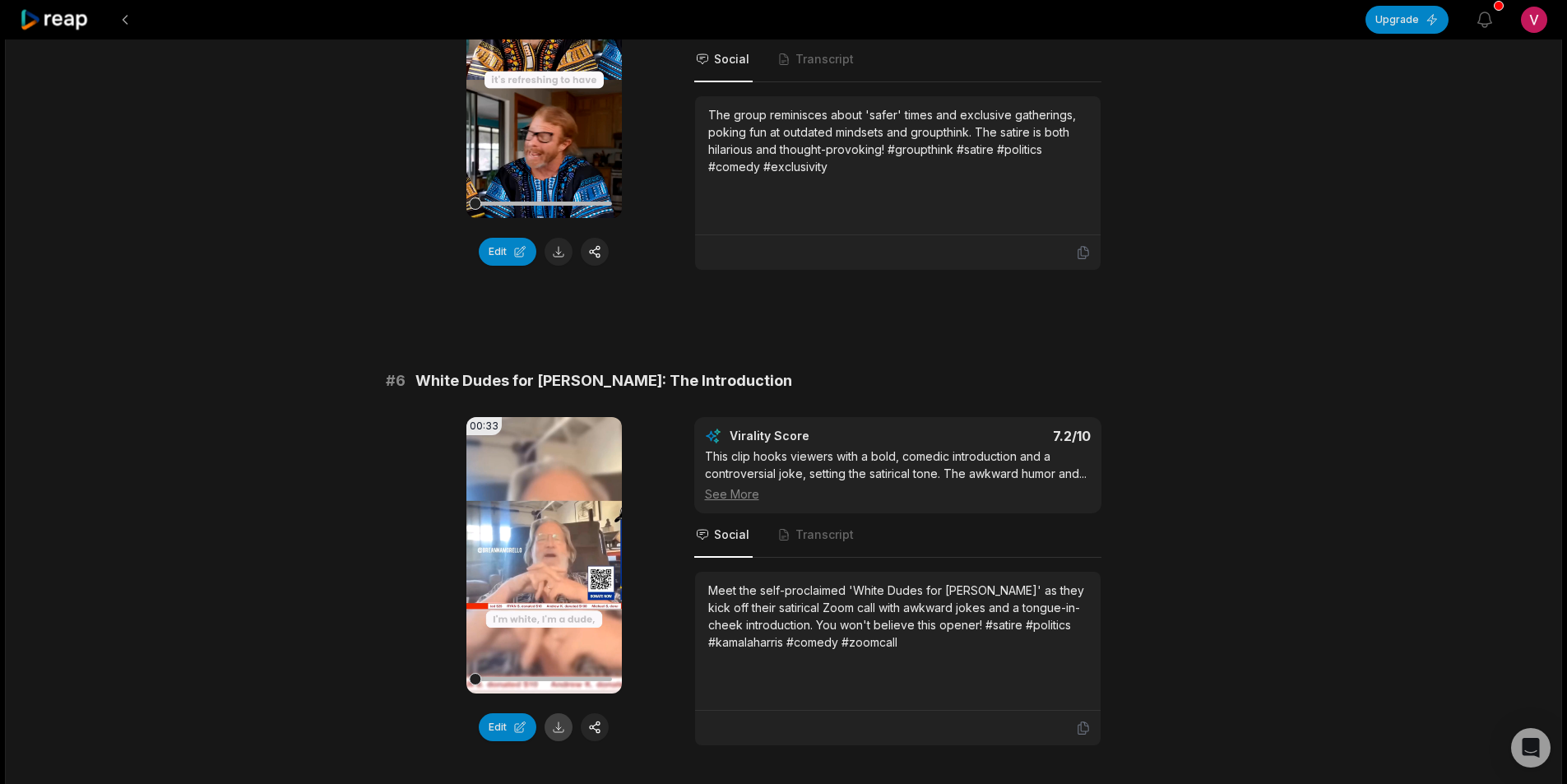
click at [554, 727] on button at bounding box center [558, 726] width 28 height 28
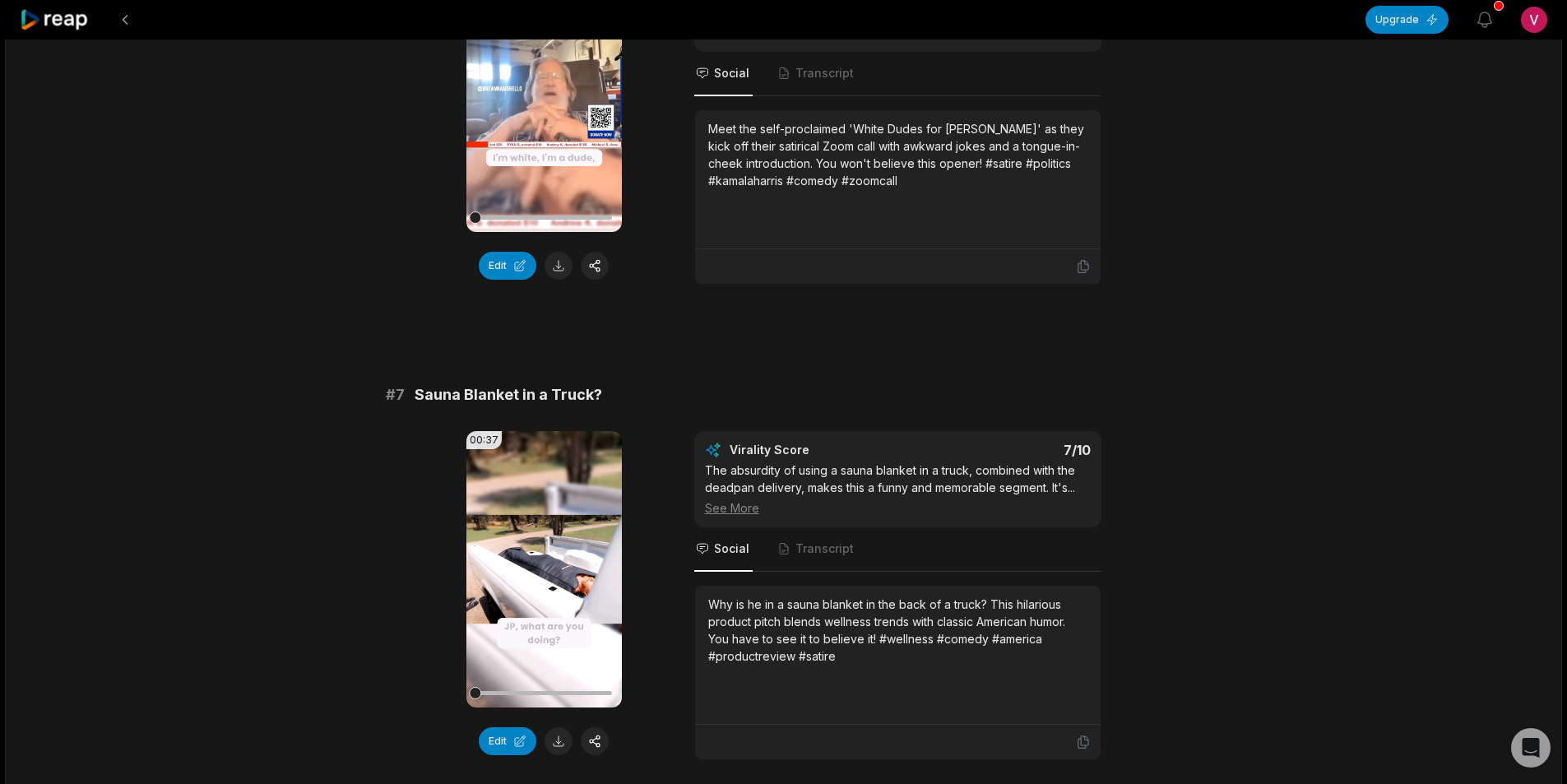
scroll to position [2714, 0]
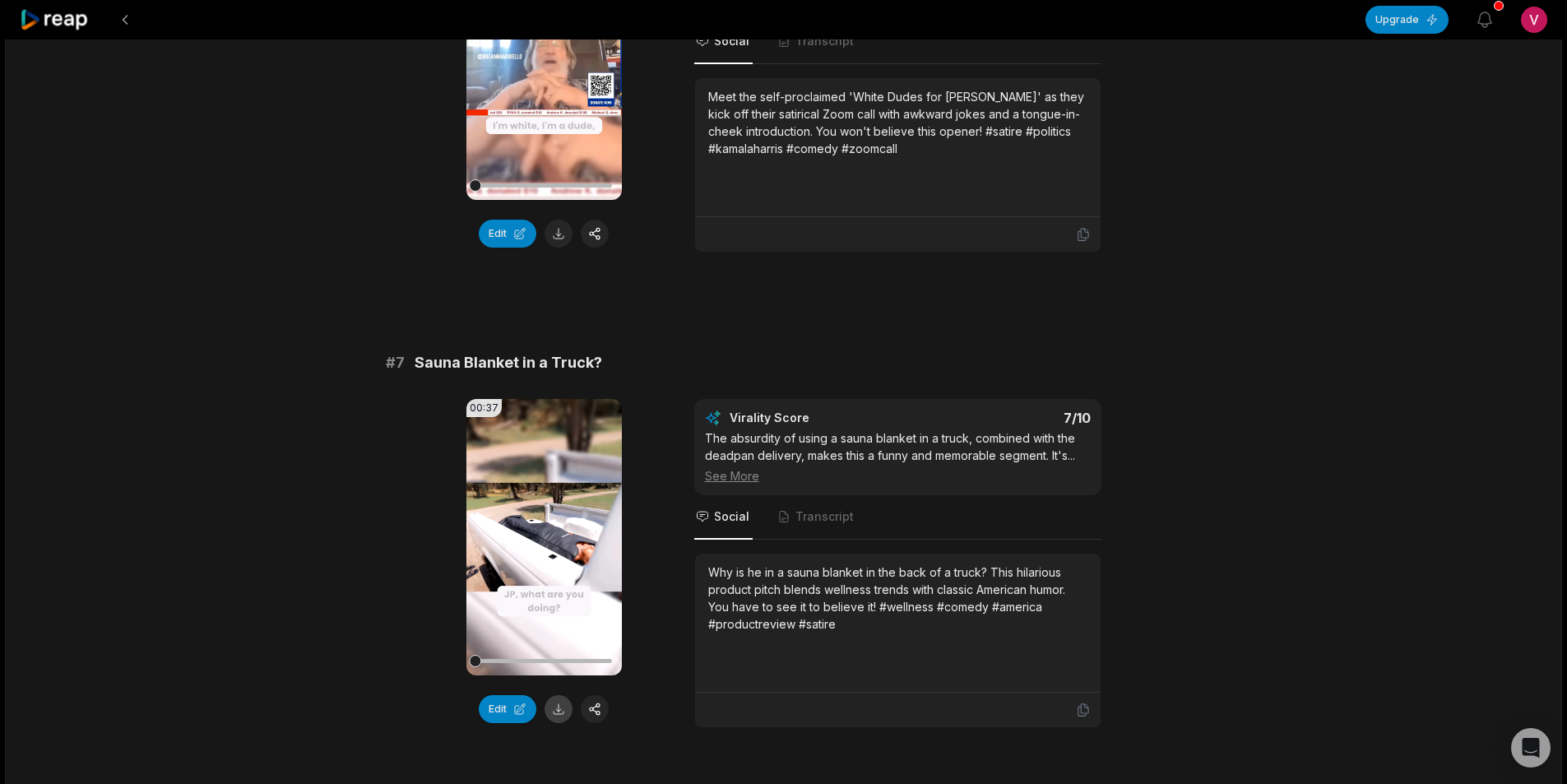
click at [556, 709] on button at bounding box center [558, 709] width 28 height 28
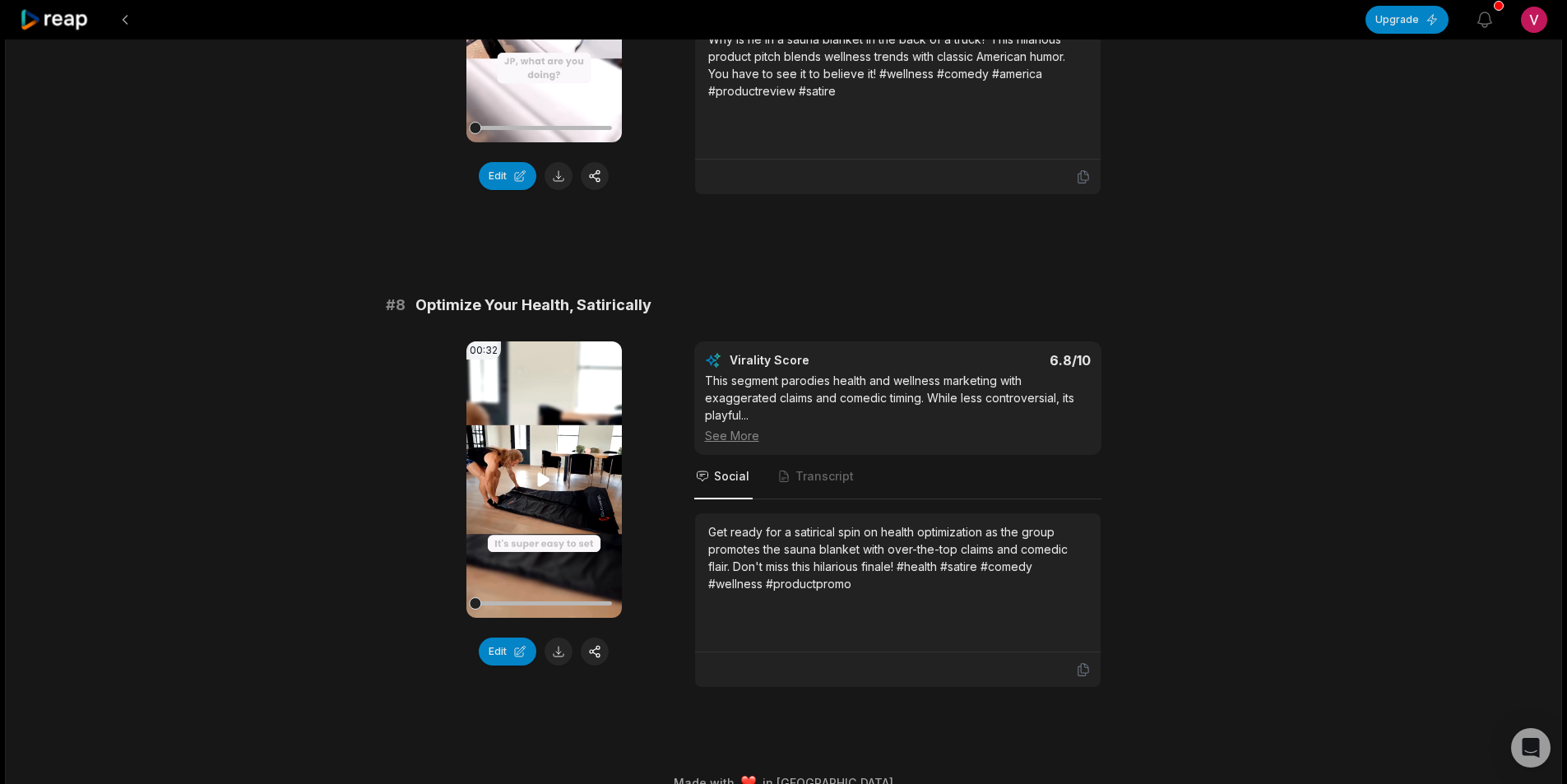
scroll to position [3275, 0]
